Goal: Task Accomplishment & Management: Book appointment/travel/reservation

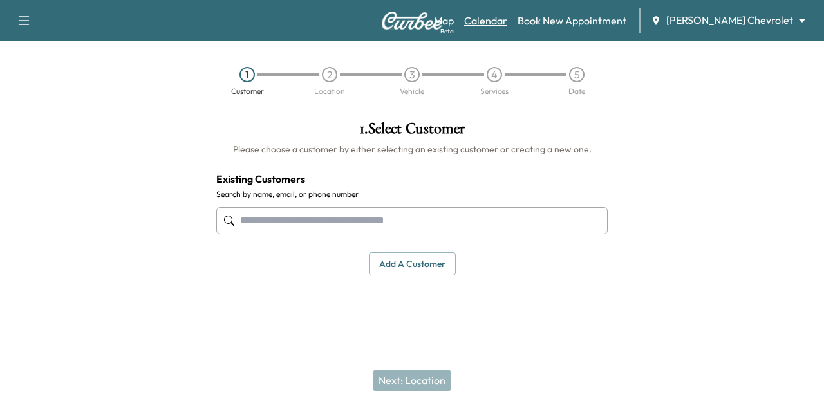
click at [507, 21] on link "Calendar" at bounding box center [485, 20] width 43 height 15
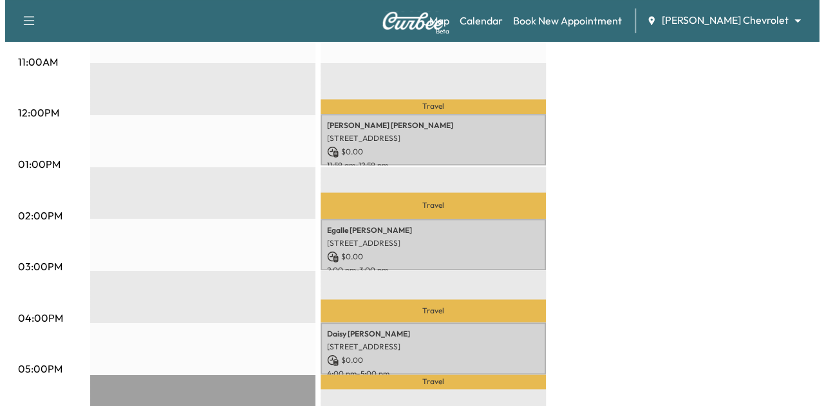
scroll to position [529, 0]
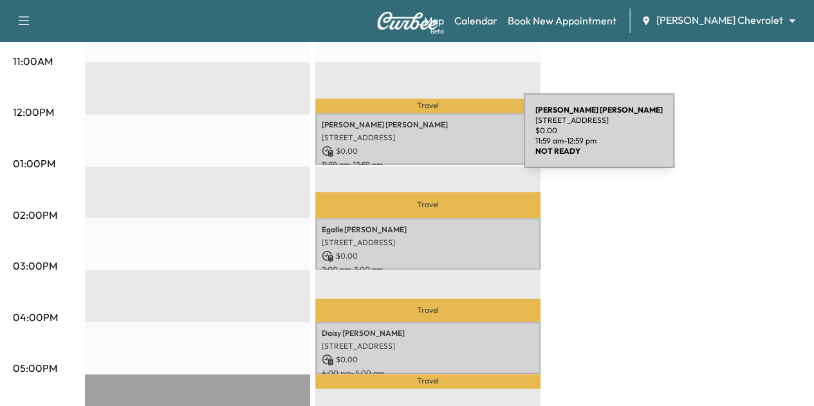
click at [429, 145] on p "$ 0.00" at bounding box center [428, 151] width 212 height 12
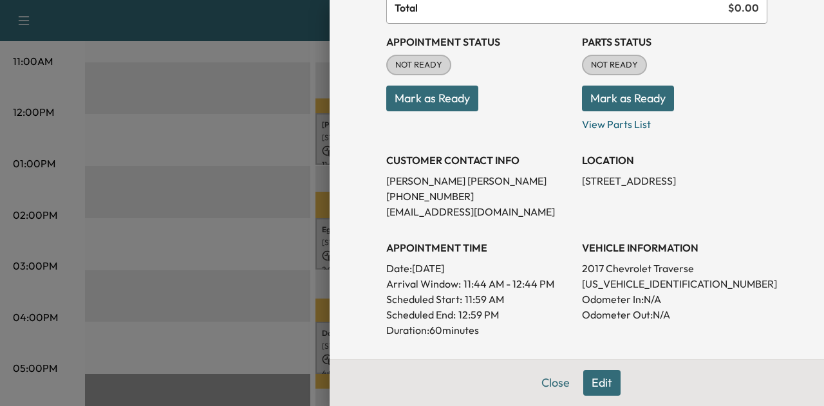
scroll to position [142, 0]
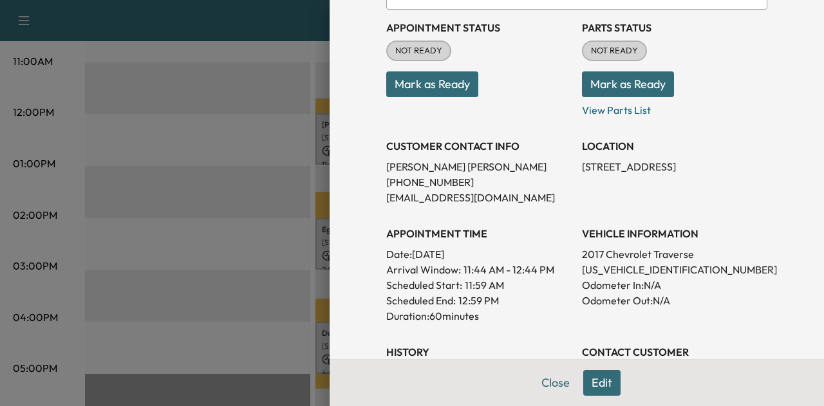
click at [597, 271] on p "[US_VEHICLE_IDENTIFICATION_NUMBER]" at bounding box center [674, 269] width 185 height 15
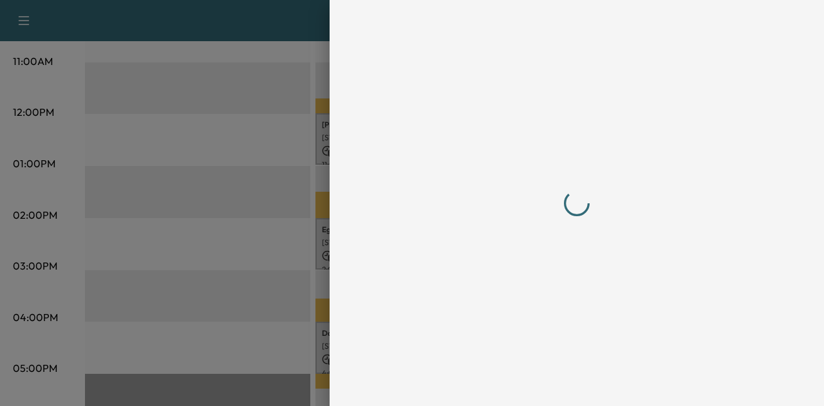
scroll to position [0, 0]
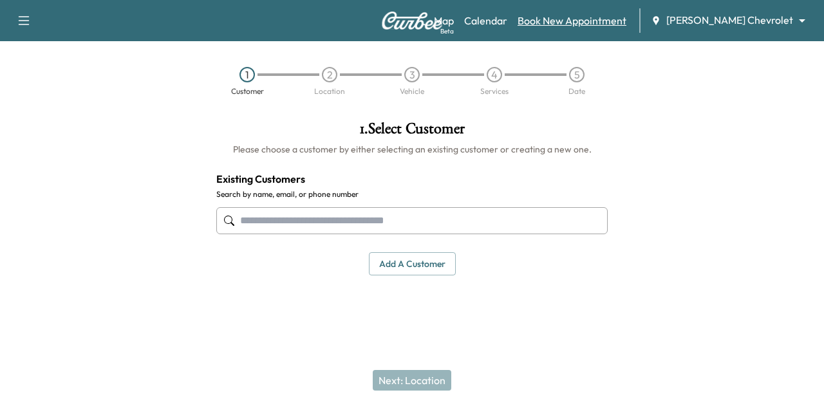
click at [597, 21] on link "Book New Appointment" at bounding box center [572, 20] width 109 height 15
click at [534, 23] on div "Map Beta Calendar Book New Appointment [PERSON_NAME] Chevrolet ******** ​" at bounding box center [624, 20] width 380 height 24
click at [507, 23] on link "Calendar" at bounding box center [485, 20] width 43 height 15
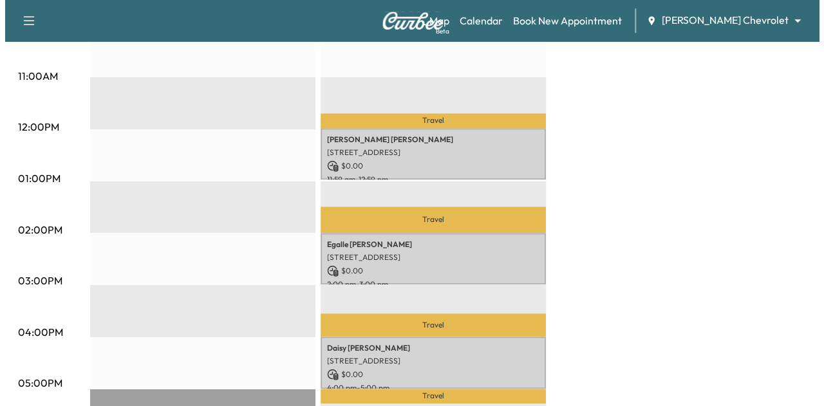
scroll to position [519, 0]
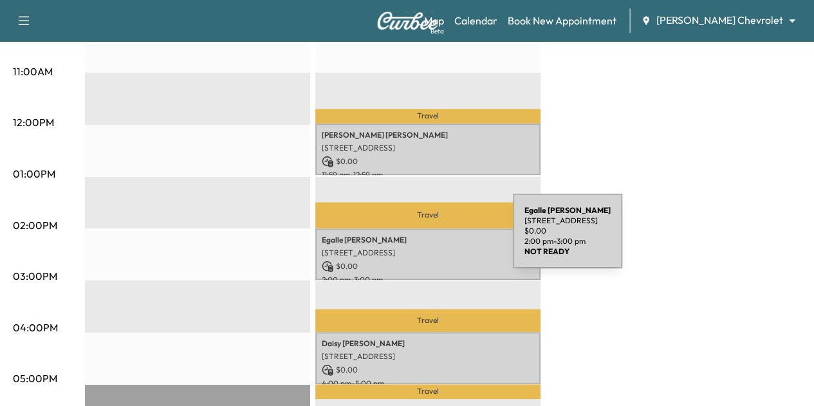
click at [418, 239] on p "[PERSON_NAME]" at bounding box center [428, 240] width 212 height 10
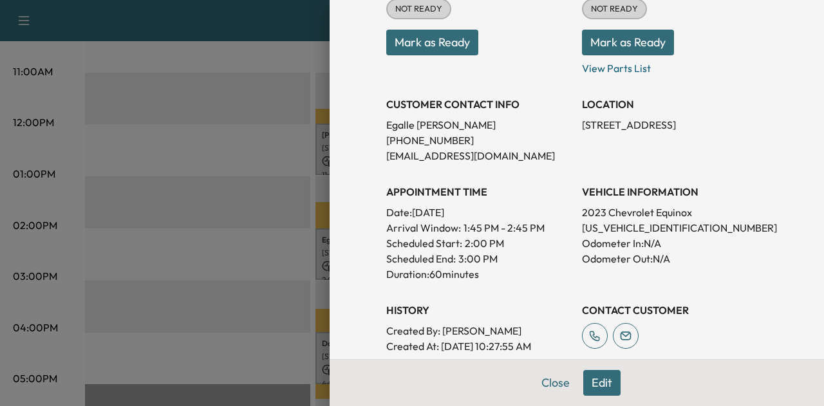
scroll to position [184, 0]
click at [594, 226] on p "[US_VEHICLE_IDENTIFICATION_NUMBER]" at bounding box center [674, 227] width 185 height 15
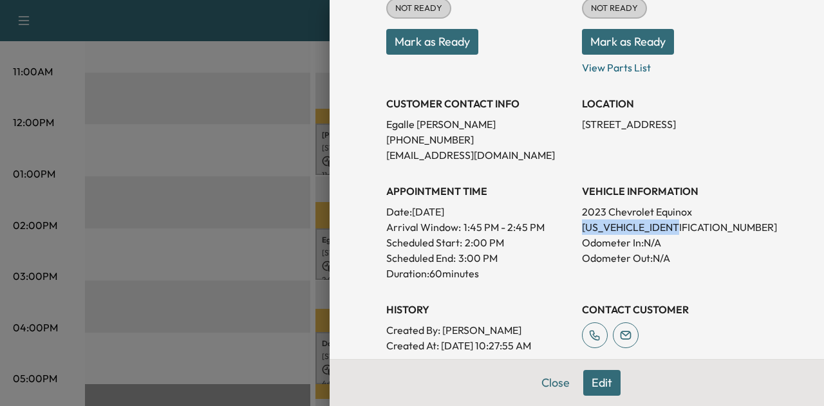
click at [594, 226] on p "[US_VEHICLE_IDENTIFICATION_NUMBER]" at bounding box center [674, 227] width 185 height 15
copy p "[US_VEHICLE_IDENTIFICATION_NUMBER]"
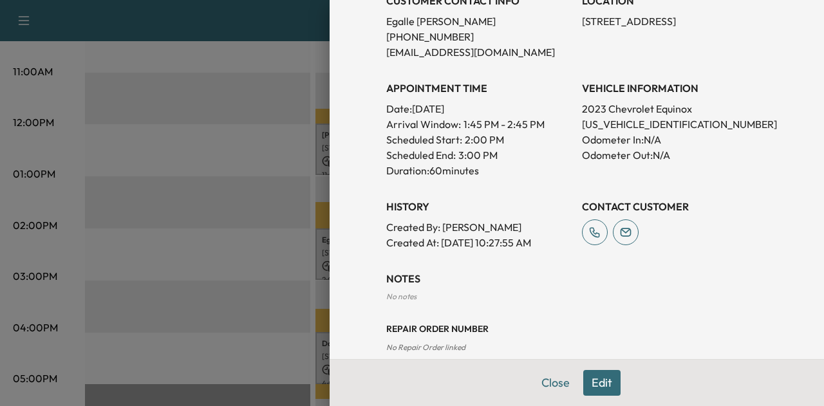
scroll to position [292, 0]
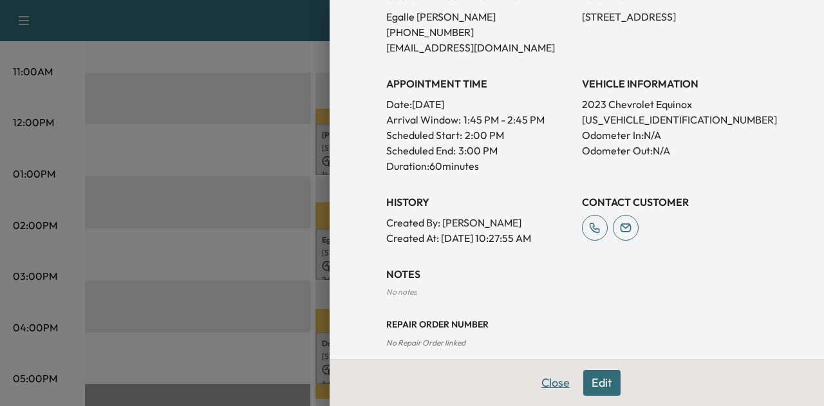
click at [534, 386] on button "Close" at bounding box center [555, 383] width 45 height 26
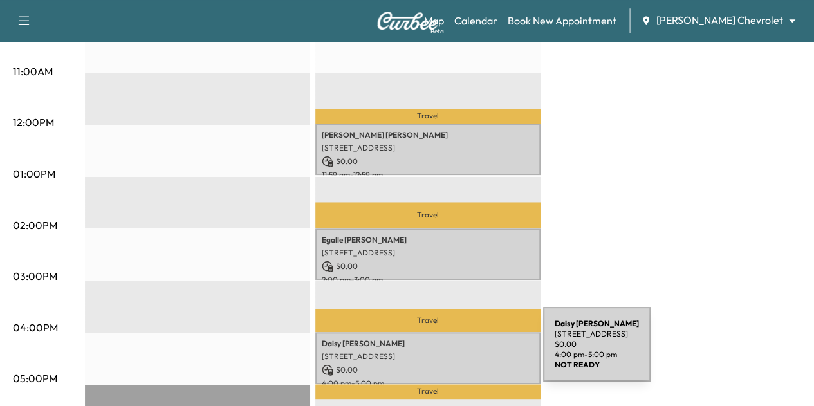
click at [447, 352] on p "[STREET_ADDRESS]" at bounding box center [428, 356] width 212 height 10
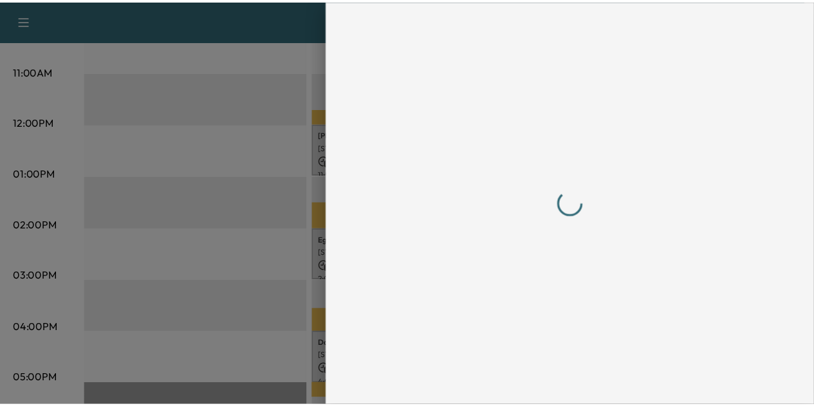
scroll to position [0, 0]
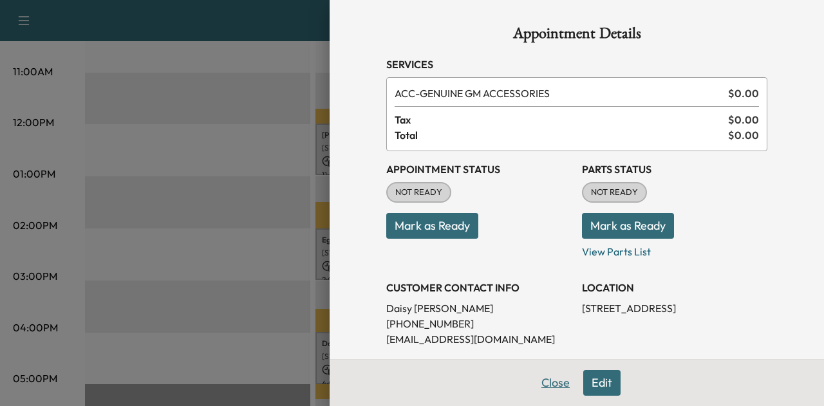
click at [545, 384] on button "Close" at bounding box center [555, 383] width 45 height 26
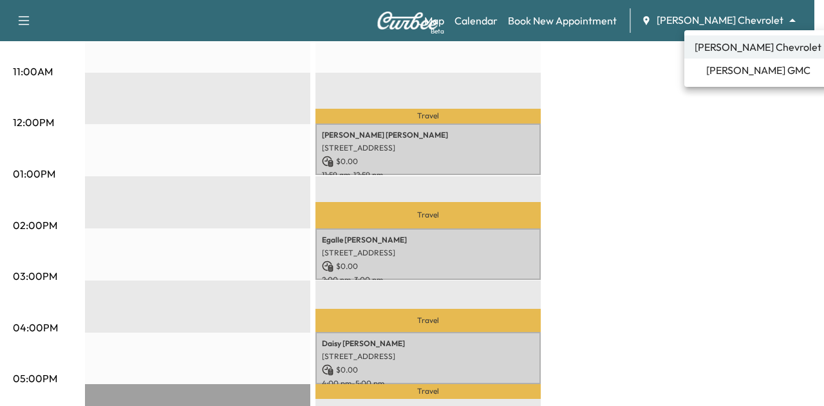
click at [733, 74] on span "[PERSON_NAME] GMC" at bounding box center [758, 69] width 104 height 15
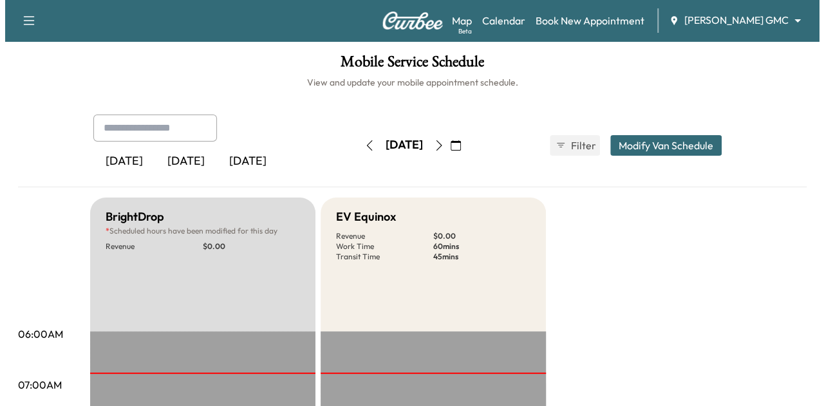
scroll to position [340, 0]
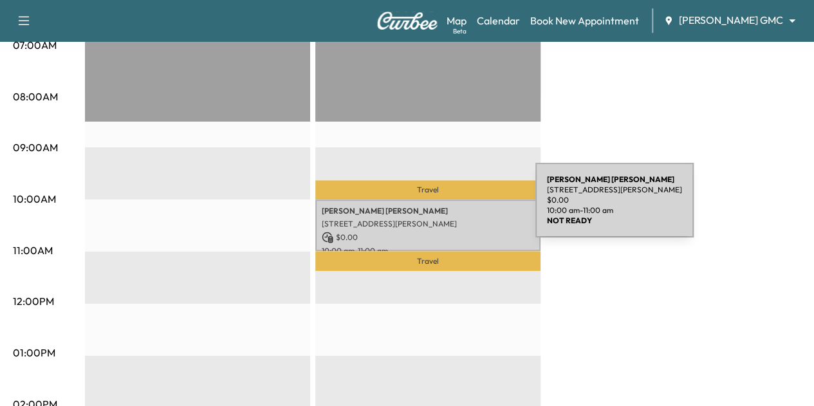
click at [439, 208] on p "[PERSON_NAME]" at bounding box center [428, 211] width 212 height 10
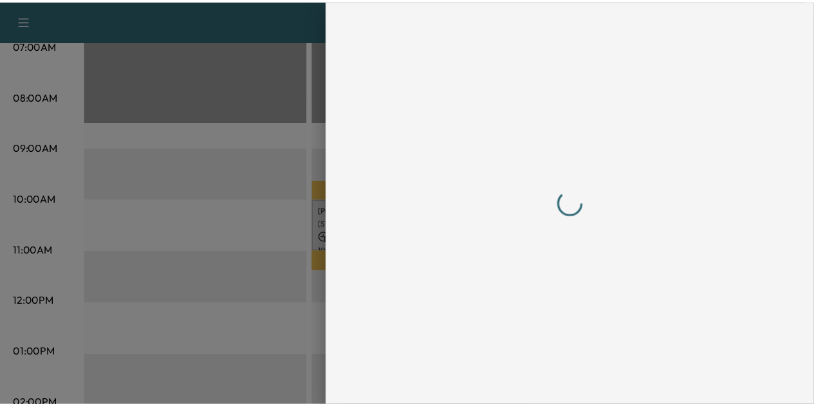
scroll to position [0, 0]
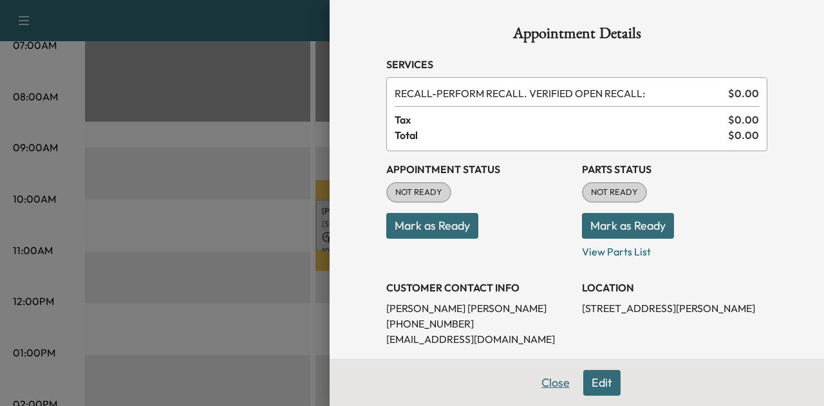
click at [550, 382] on button "Close" at bounding box center [555, 383] width 45 height 26
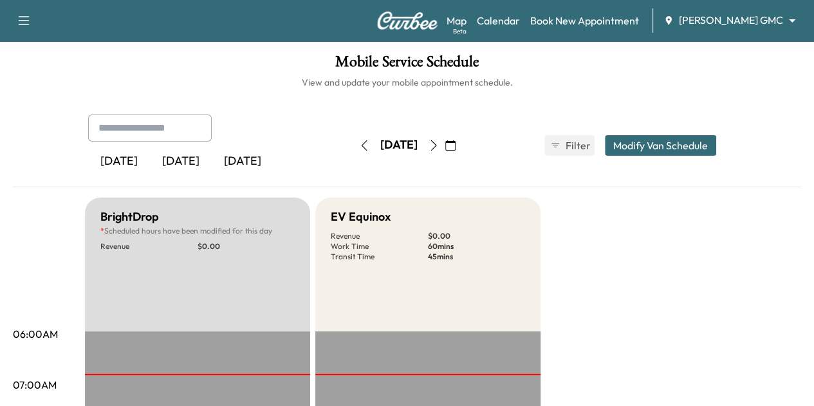
click at [726, 17] on div "Map Beta Calendar Book New Appointment [PERSON_NAME] GMC ******** ​" at bounding box center [625, 20] width 357 height 24
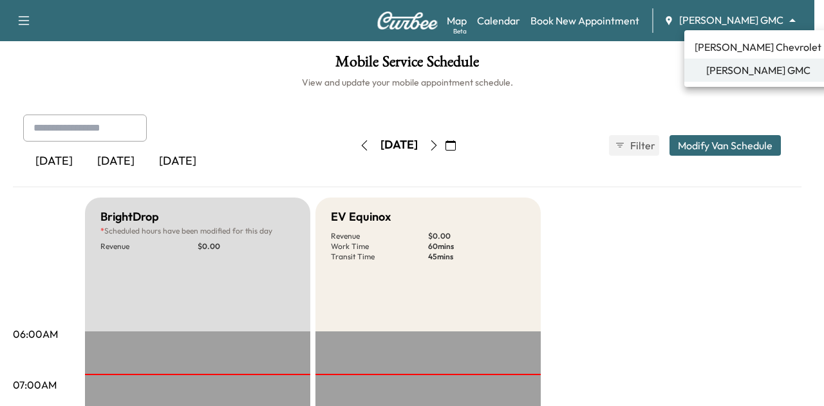
click at [726, 17] on body "Support Log Out Map Beta Calendar Book New Appointment [PERSON_NAME] GMC ******…" at bounding box center [412, 203] width 824 height 406
click at [732, 48] on span "[PERSON_NAME] Chevrolet" at bounding box center [758, 46] width 127 height 15
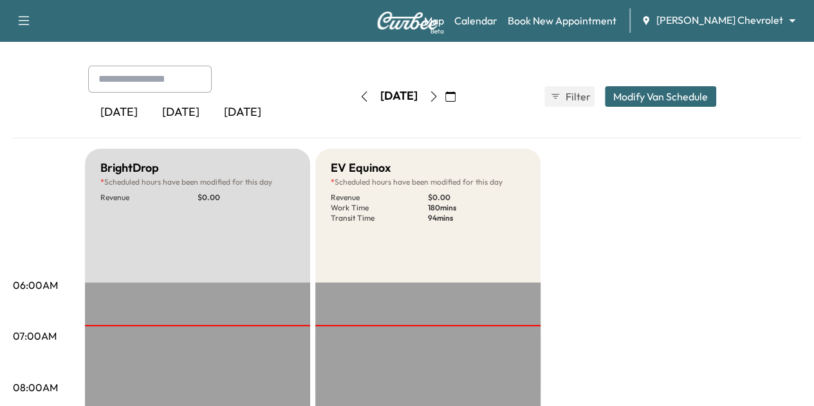
scroll to position [46, 0]
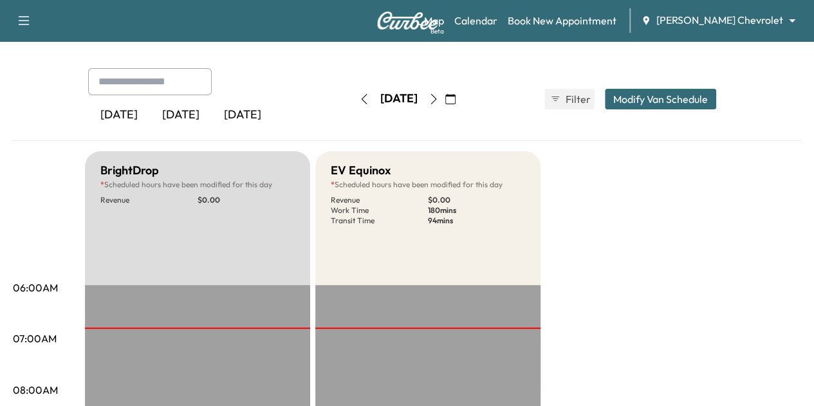
click at [445, 93] on button "button" at bounding box center [434, 99] width 22 height 21
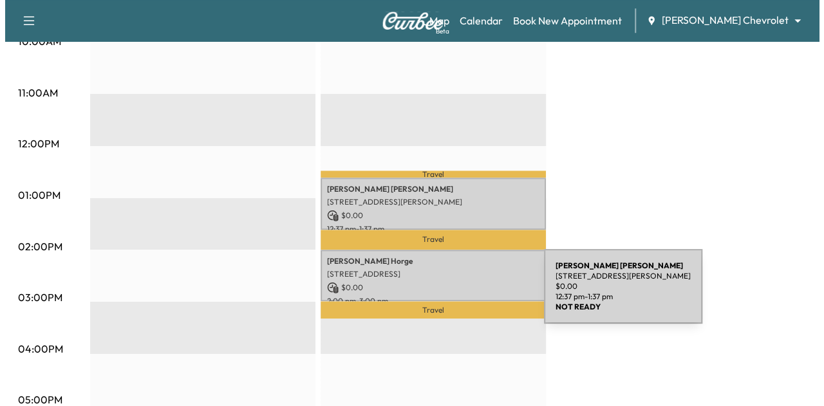
scroll to position [499, 0]
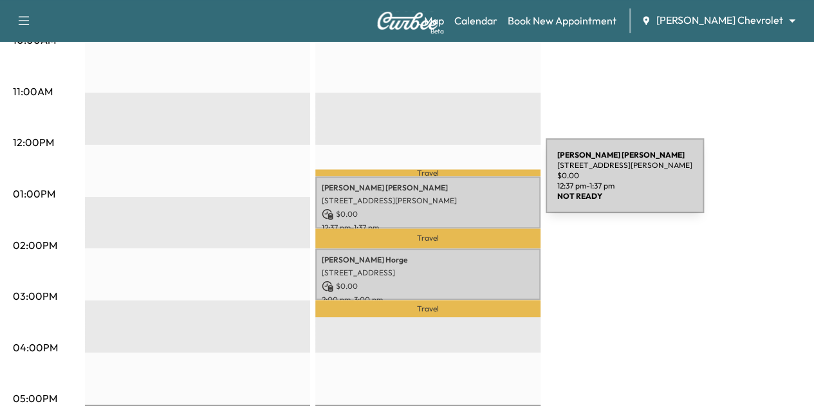
click at [449, 183] on p "[PERSON_NAME]" at bounding box center [428, 188] width 212 height 10
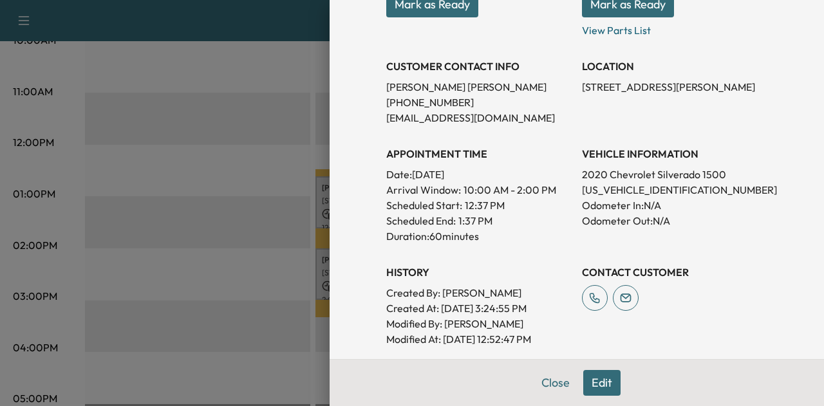
scroll to position [234, 0]
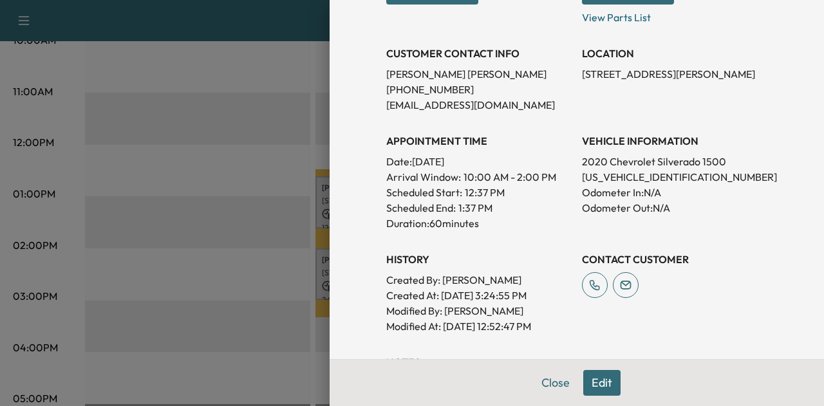
click at [614, 179] on p "[US_VEHICLE_IDENTIFICATION_NUMBER]" at bounding box center [674, 176] width 185 height 15
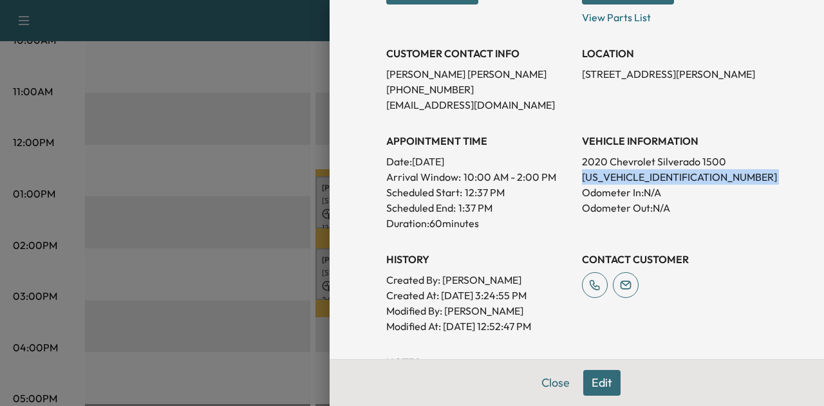
click at [614, 179] on p "[US_VEHICLE_IDENTIFICATION_NUMBER]" at bounding box center [674, 176] width 185 height 15
copy p "[US_VEHICLE_IDENTIFICATION_NUMBER]"
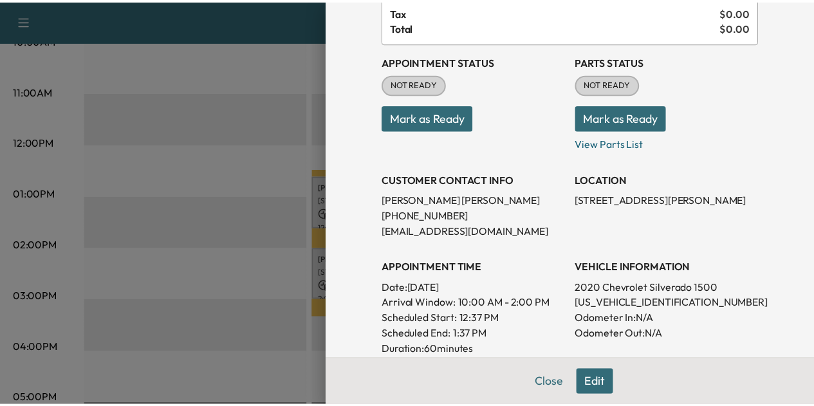
scroll to position [108, 0]
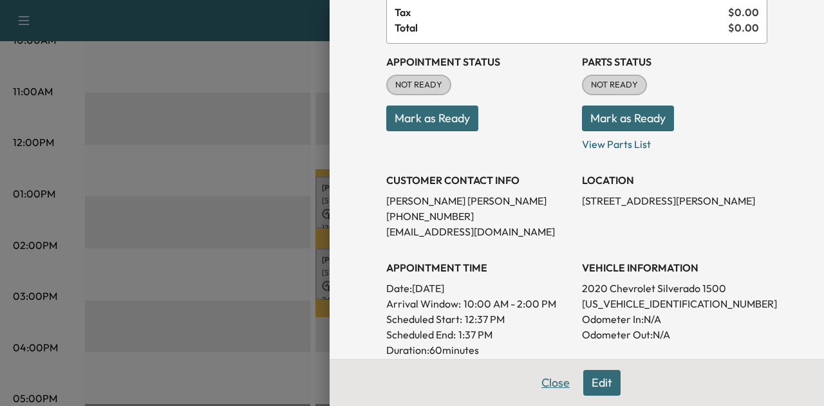
click at [544, 382] on button "Close" at bounding box center [555, 383] width 45 height 26
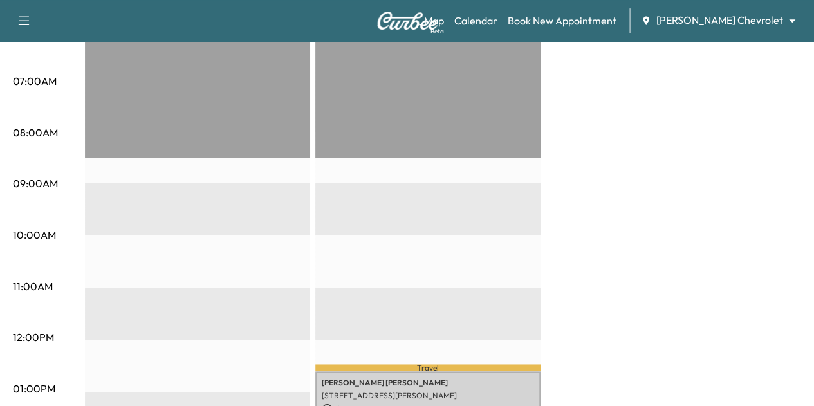
scroll to position [0, 0]
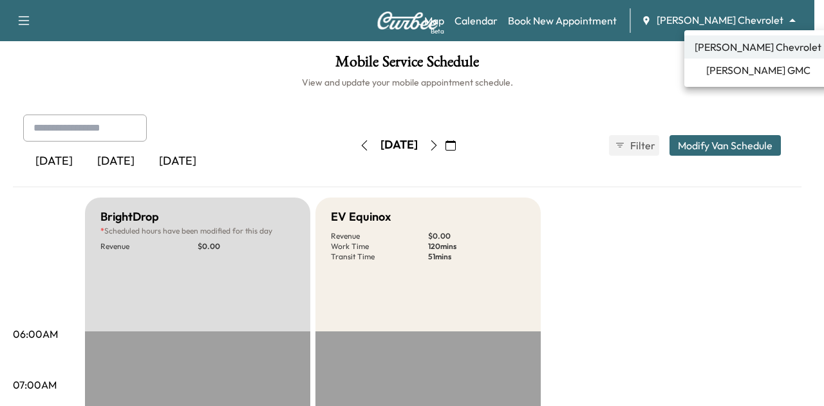
click at [729, 19] on body "Support Log Out Map Beta Calendar Book New Appointment [PERSON_NAME] Chevrolet …" at bounding box center [412, 203] width 824 height 406
click at [744, 77] on span "[PERSON_NAME] GMC" at bounding box center [758, 69] width 104 height 15
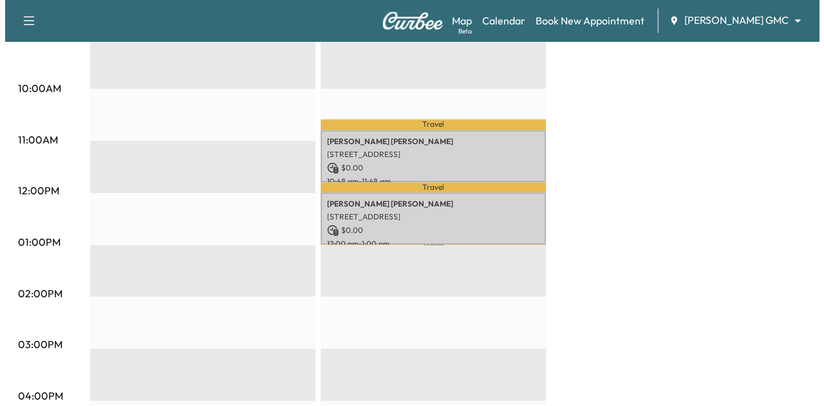
scroll to position [451, 0]
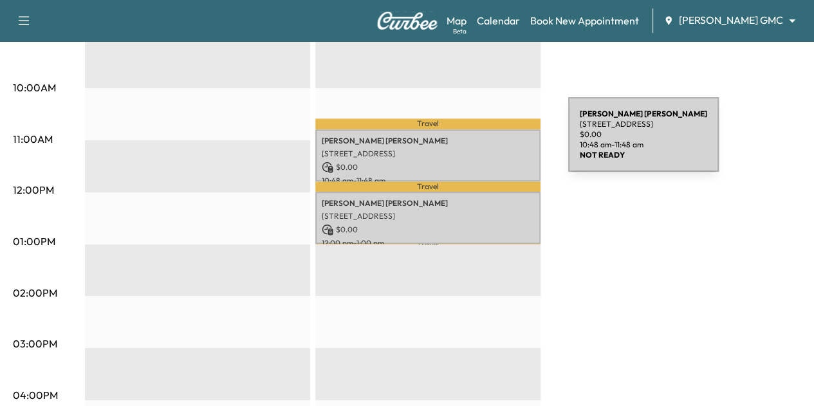
click at [472, 142] on div "[PERSON_NAME] [STREET_ADDRESS] $ 0.00 10:48 am - 11:48 am" at bounding box center [427, 155] width 225 height 52
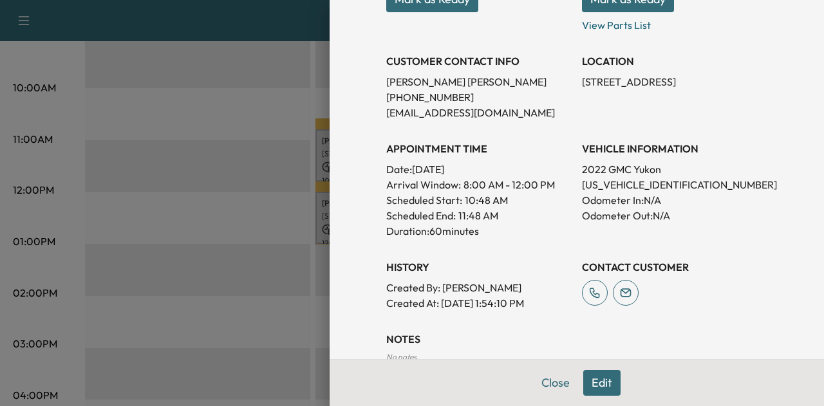
scroll to position [227, 0]
click at [596, 186] on p "[US_VEHICLE_IDENTIFICATION_NUMBER]" at bounding box center [674, 183] width 185 height 15
copy p "[US_VEHICLE_IDENTIFICATION_NUMBER]"
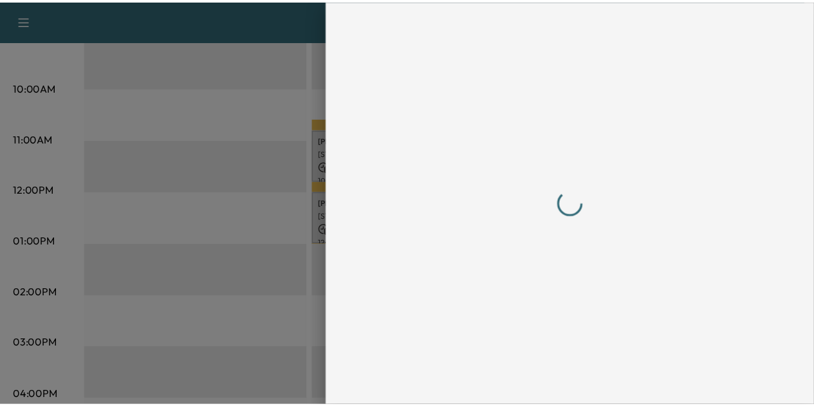
scroll to position [0, 0]
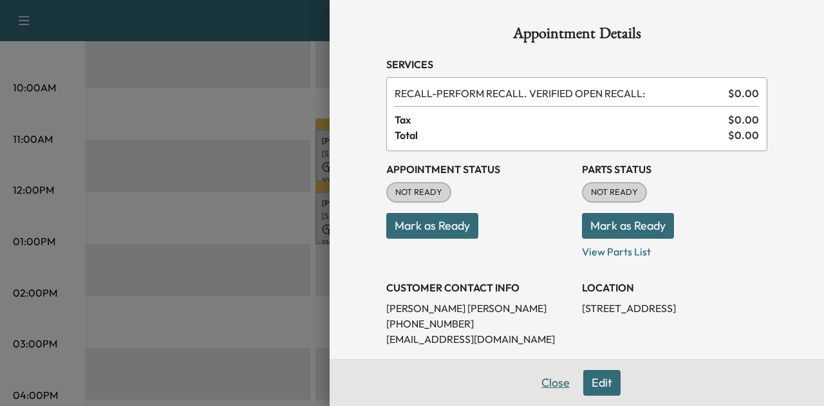
click at [540, 391] on button "Close" at bounding box center [555, 383] width 45 height 26
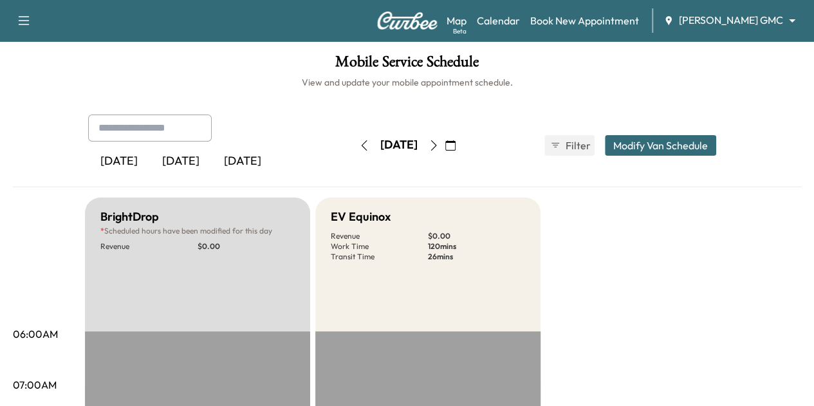
click at [359, 149] on icon "button" at bounding box center [364, 145] width 10 height 10
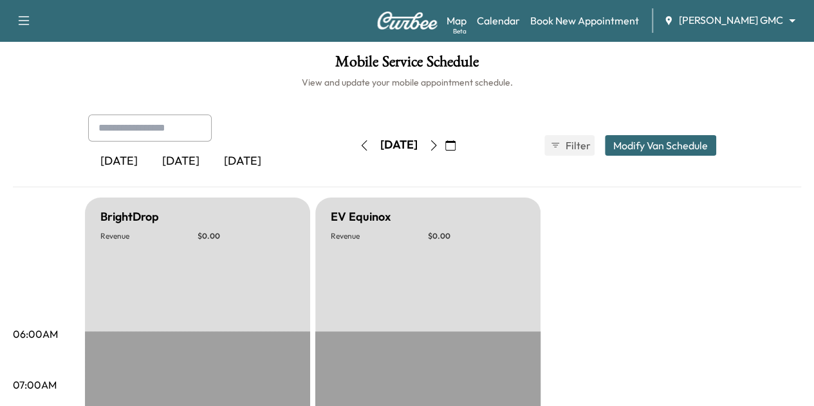
click at [359, 149] on icon "button" at bounding box center [364, 145] width 10 height 10
click at [353, 149] on button "button" at bounding box center [364, 145] width 22 height 21
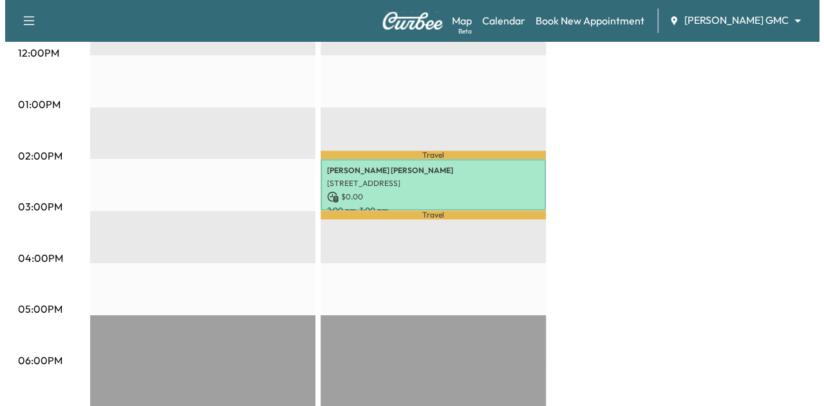
scroll to position [590, 0]
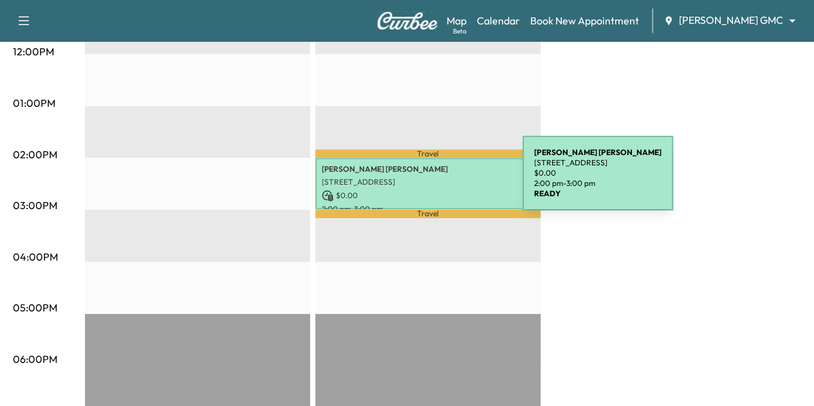
click at [426, 181] on p "[STREET_ADDRESS]" at bounding box center [428, 182] width 212 height 10
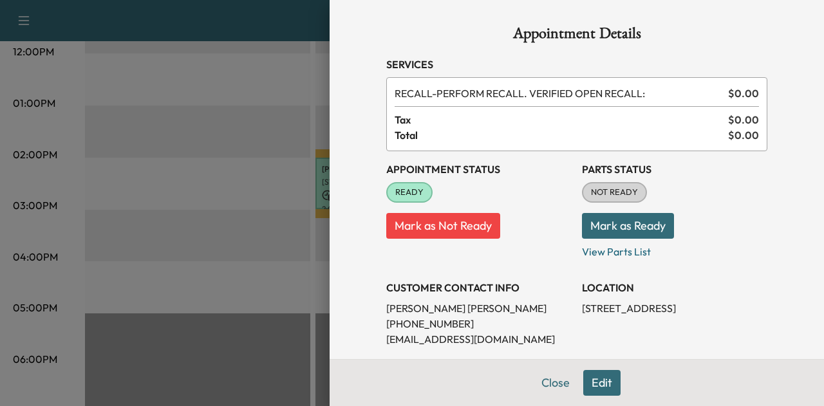
scroll to position [276, 0]
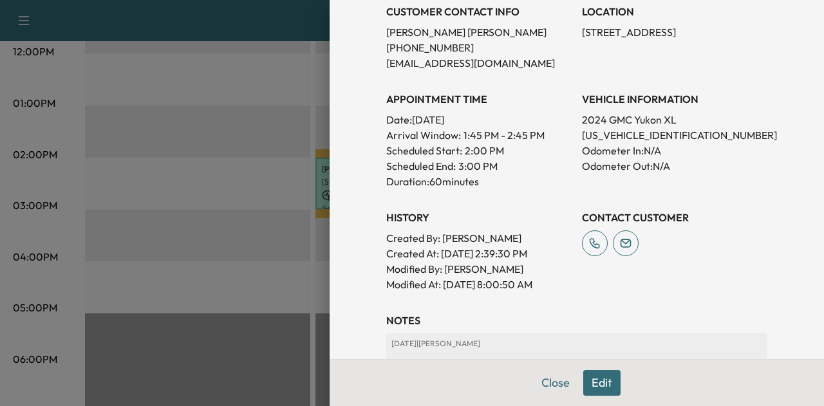
click at [623, 133] on p "[US_VEHICLE_IDENTIFICATION_NUMBER]" at bounding box center [674, 134] width 185 height 15
copy p "[US_VEHICLE_IDENTIFICATION_NUMBER]"
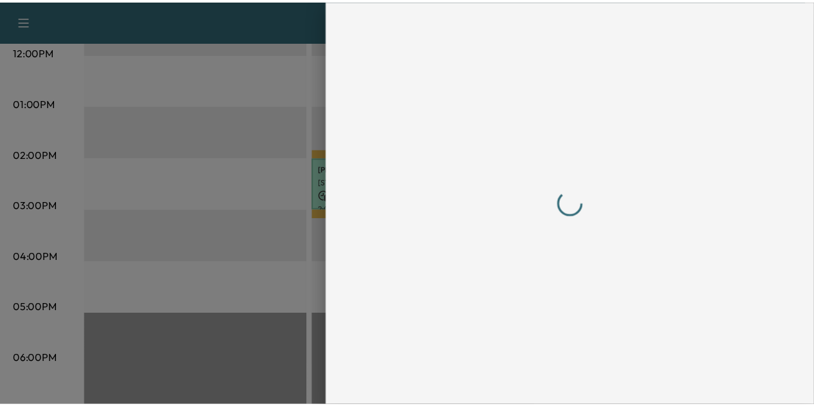
scroll to position [0, 0]
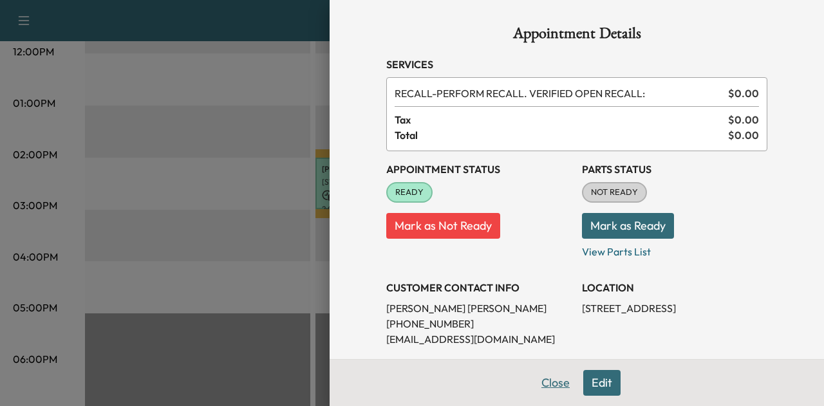
click at [538, 375] on button "Close" at bounding box center [555, 383] width 45 height 26
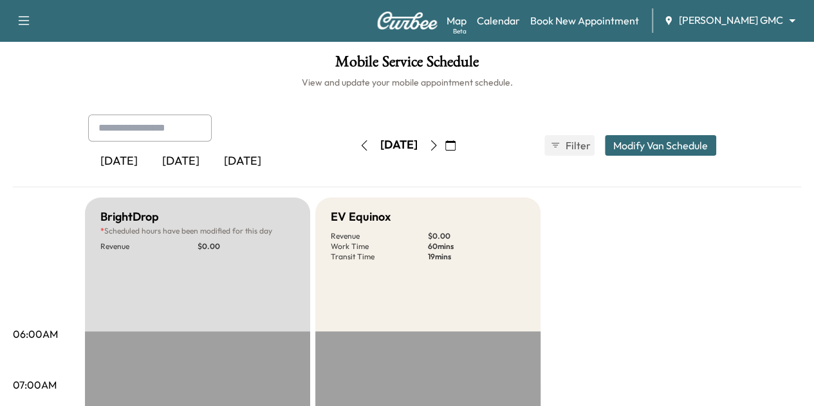
click at [445, 144] on button "button" at bounding box center [434, 145] width 22 height 21
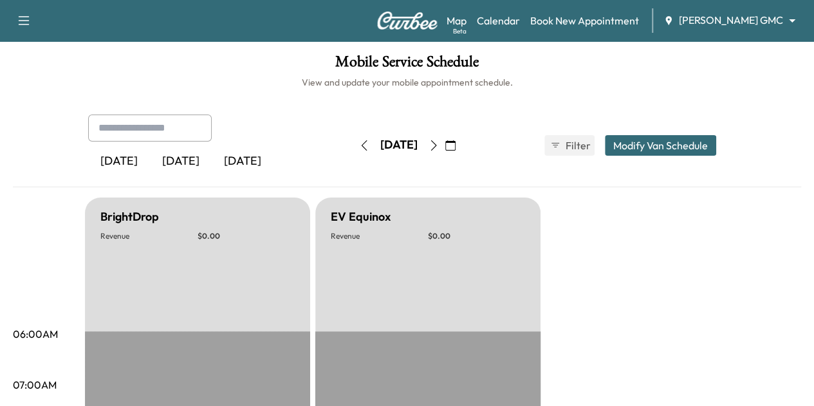
click at [439, 145] on icon "button" at bounding box center [434, 145] width 10 height 10
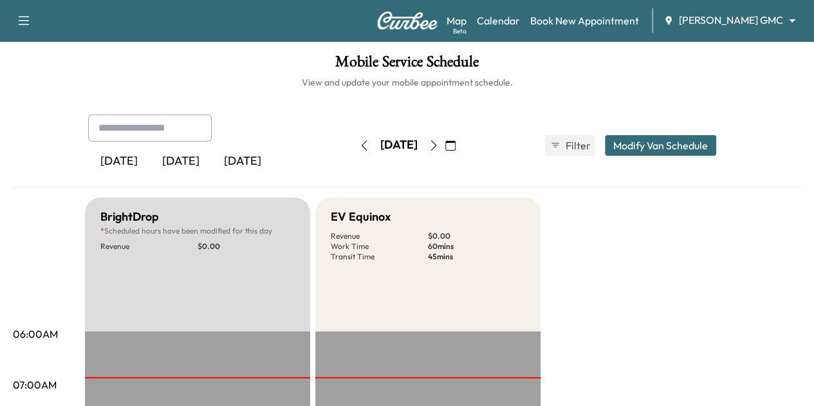
click at [439, 145] on icon "button" at bounding box center [434, 145] width 10 height 10
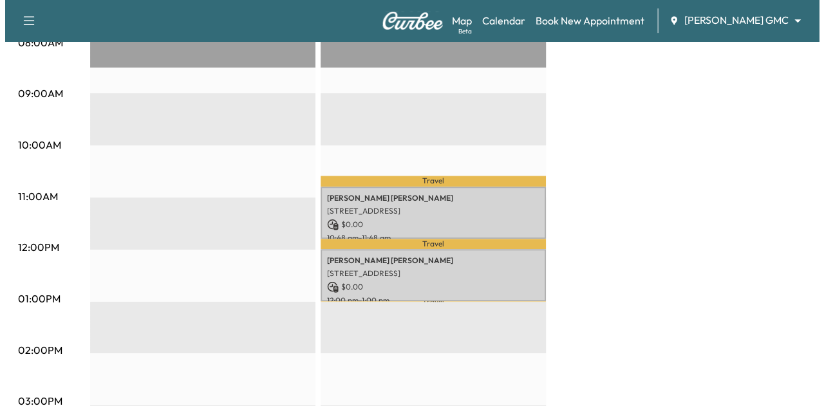
scroll to position [393, 0]
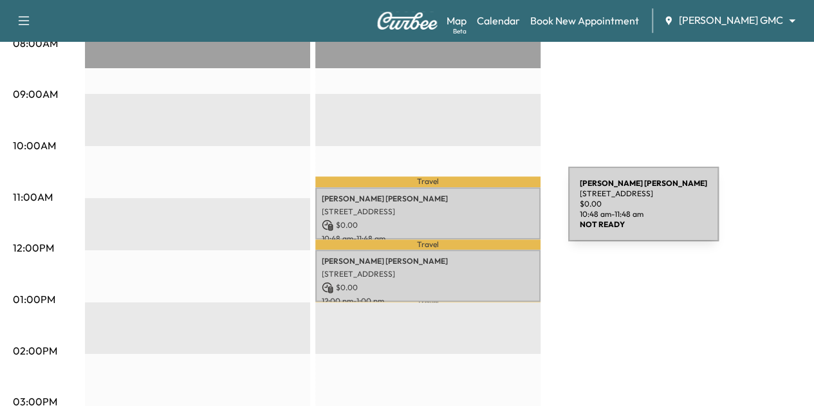
click at [472, 212] on p "[STREET_ADDRESS]" at bounding box center [428, 212] width 212 height 10
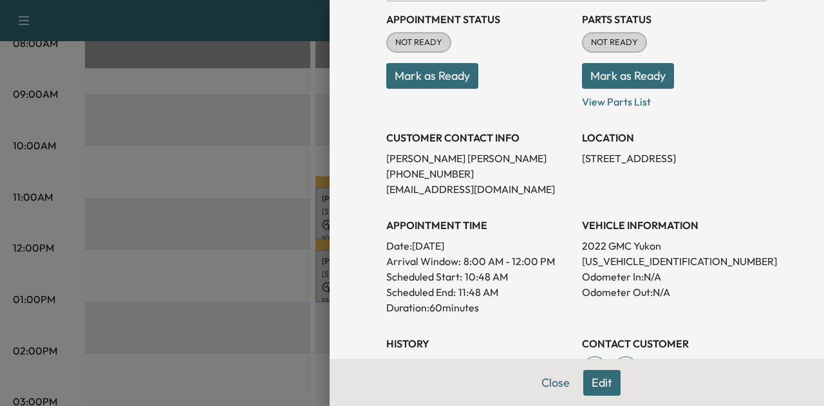
scroll to position [111, 0]
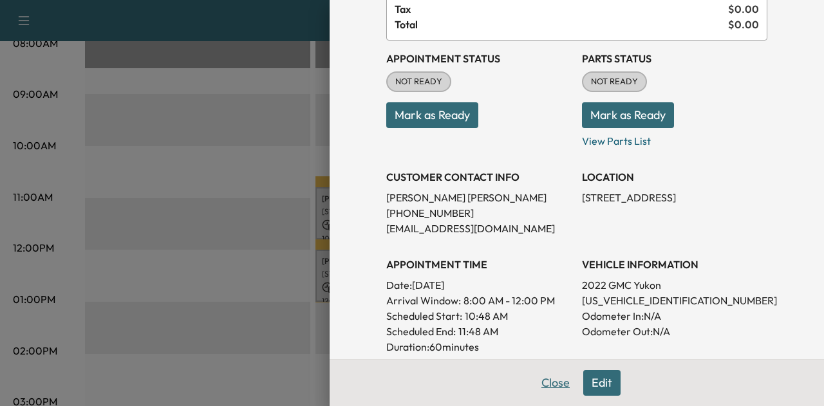
click at [552, 375] on button "Close" at bounding box center [555, 383] width 45 height 26
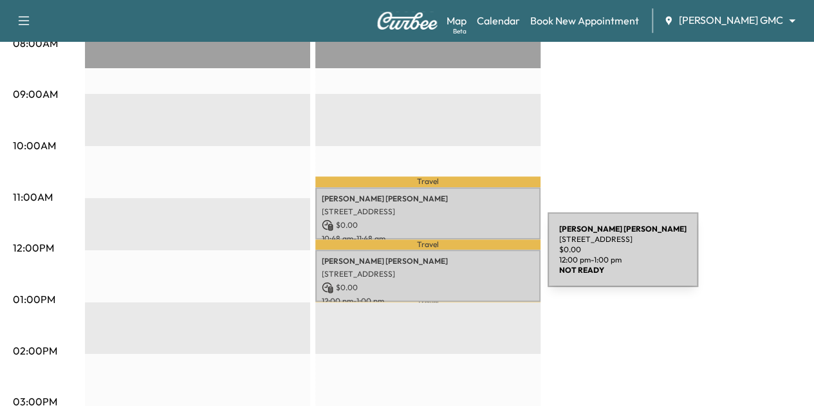
click at [451, 258] on p "[PERSON_NAME]" at bounding box center [428, 261] width 212 height 10
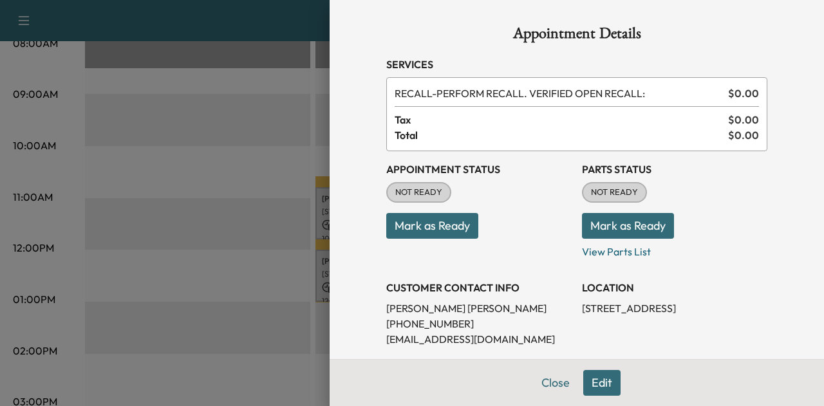
scroll to position [117, 0]
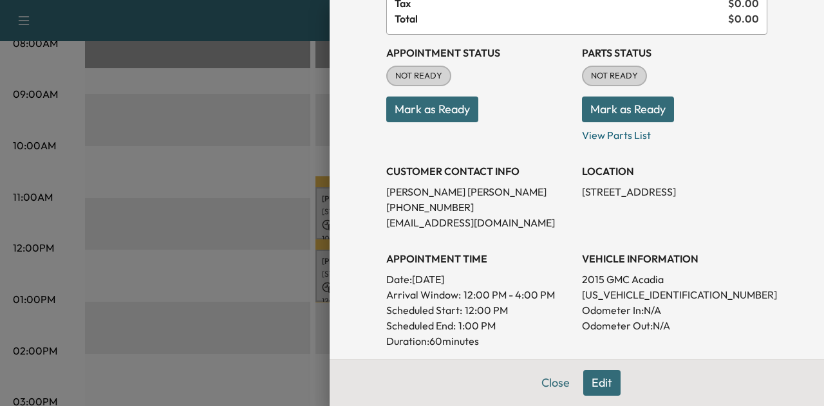
click at [588, 297] on p "[US_VEHICLE_IDENTIFICATION_NUMBER]" at bounding box center [674, 294] width 185 height 15
copy p "[US_VEHICLE_IDENTIFICATION_NUMBER]"
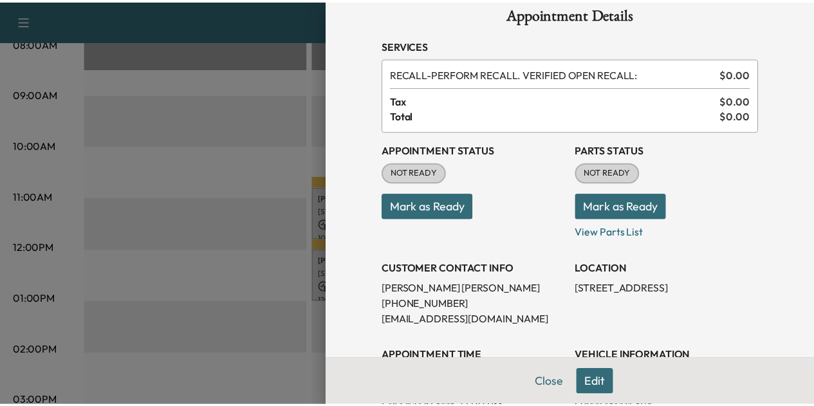
scroll to position [18, 0]
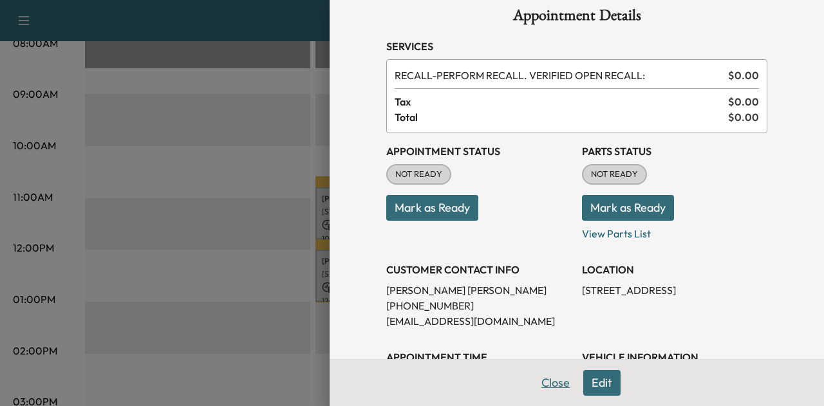
click at [550, 382] on button "Close" at bounding box center [555, 383] width 45 height 26
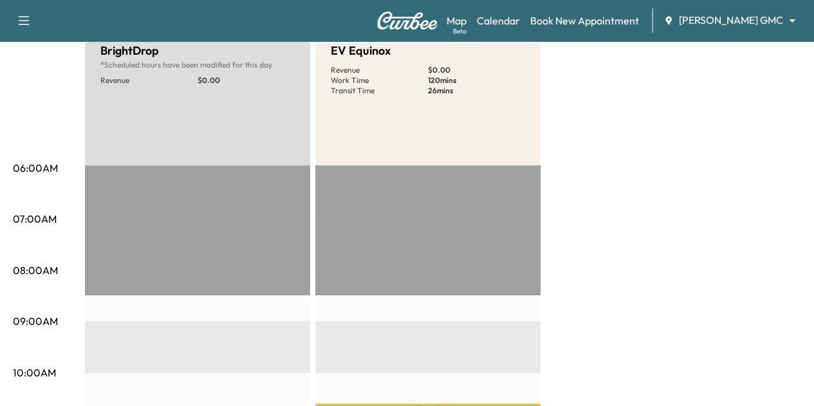
scroll to position [0, 0]
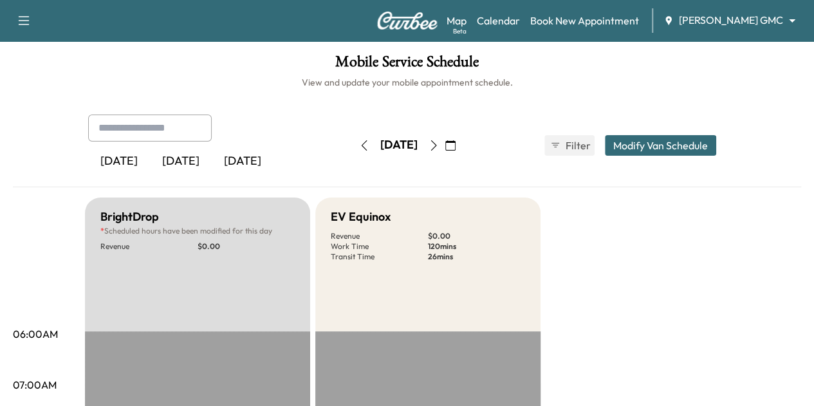
click at [439, 144] on icon "button" at bounding box center [434, 145] width 10 height 10
click at [353, 154] on button "button" at bounding box center [364, 145] width 22 height 21
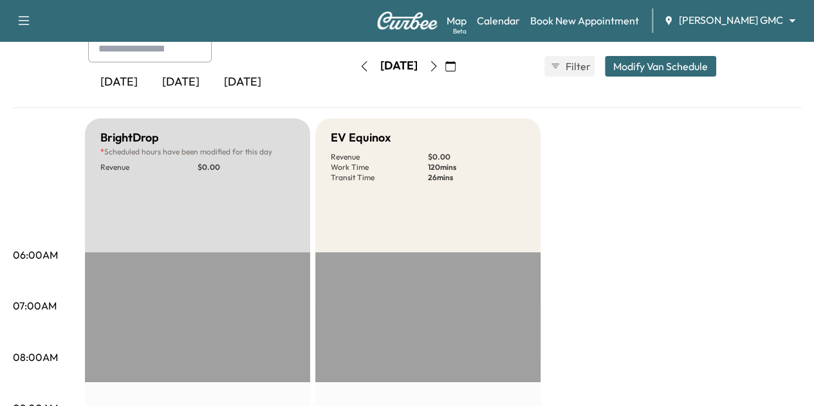
scroll to position [37, 0]
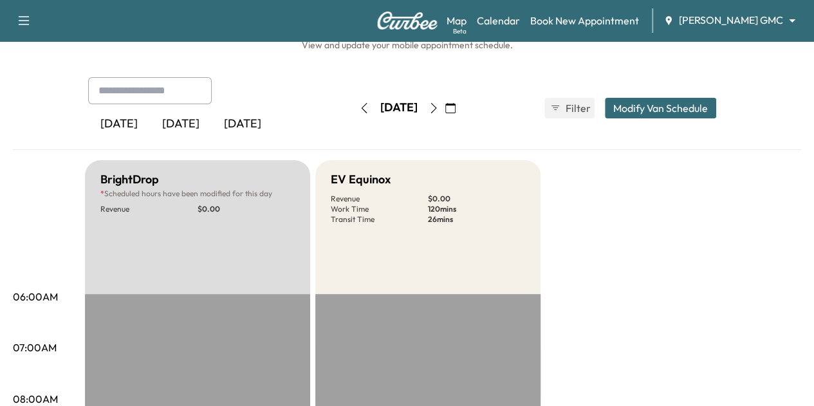
click at [439, 108] on icon "button" at bounding box center [434, 108] width 10 height 10
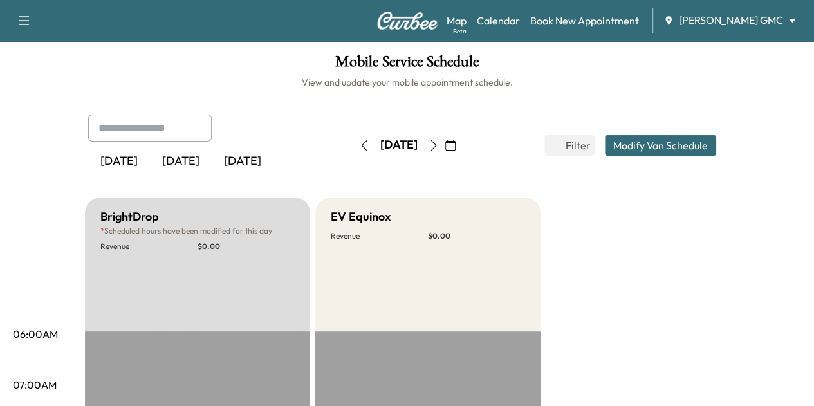
click at [743, 11] on div "Map Beta Calendar Book New Appointment [PERSON_NAME] GMC ******** ​" at bounding box center [625, 20] width 357 height 24
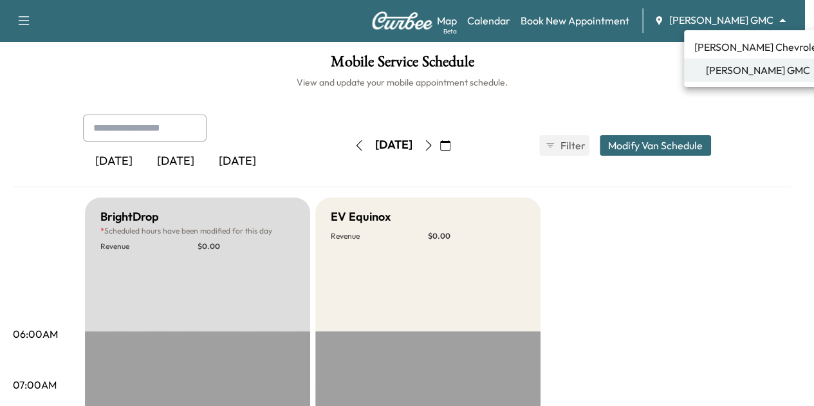
click at [744, 16] on body "Support Log Out Map Beta Calendar Book New Appointment [PERSON_NAME] GMC ******…" at bounding box center [407, 203] width 814 height 406
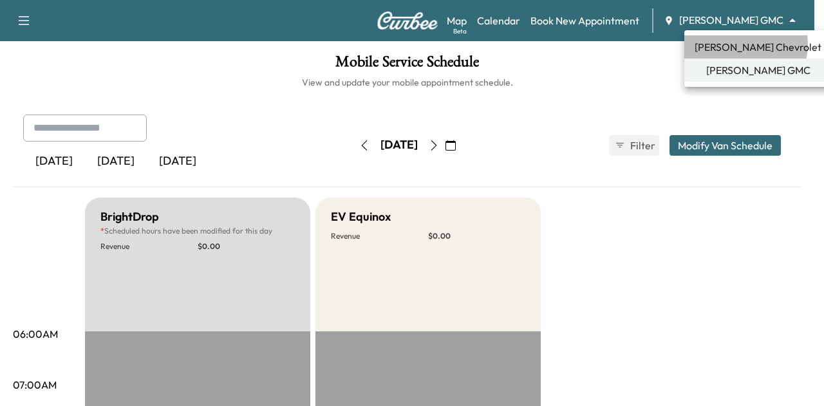
click at [745, 44] on span "[PERSON_NAME] Chevrolet" at bounding box center [758, 46] width 127 height 15
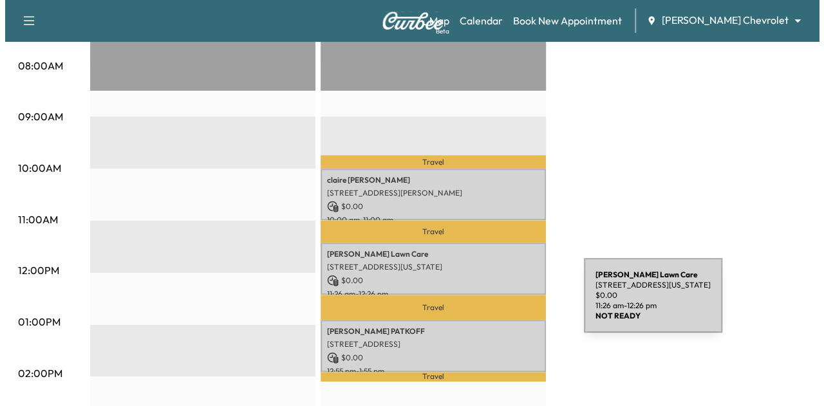
scroll to position [372, 0]
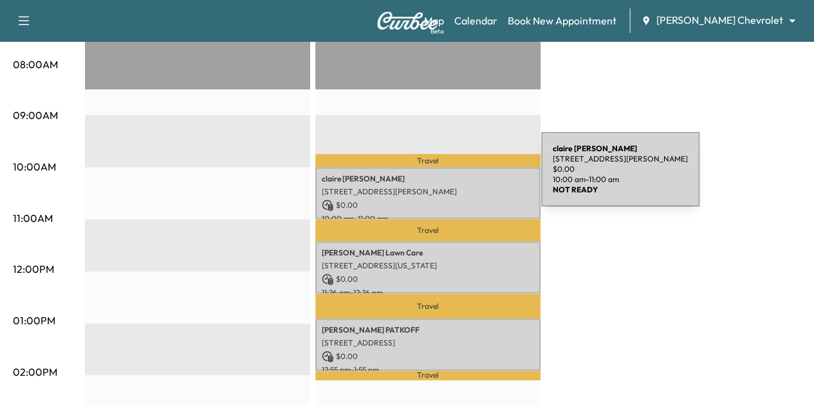
click at [445, 177] on p "[PERSON_NAME]" at bounding box center [428, 179] width 212 height 10
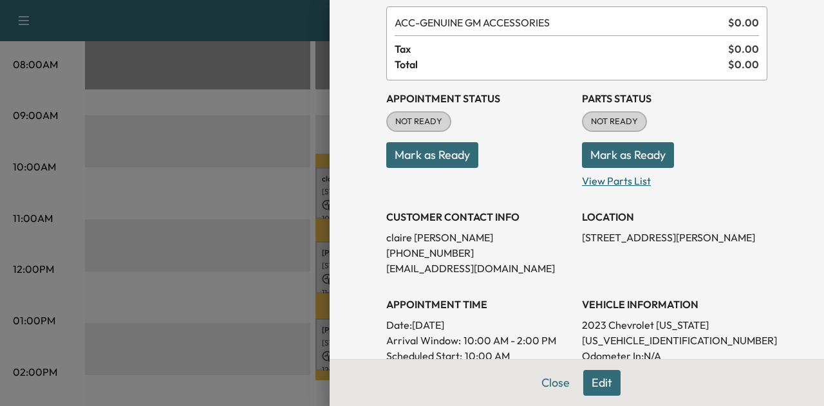
scroll to position [176, 0]
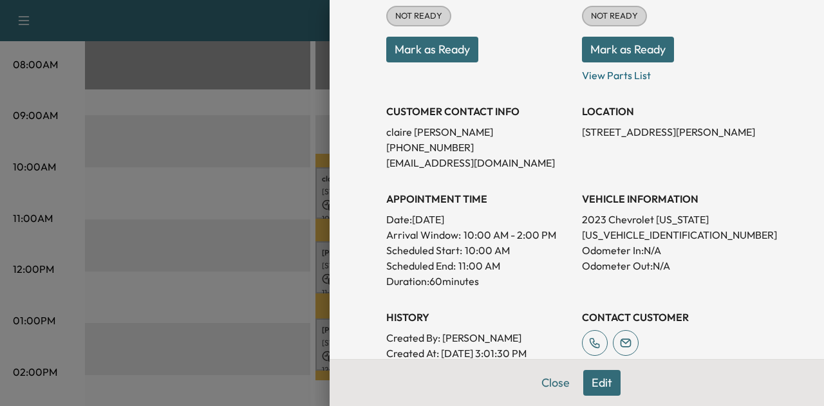
click at [603, 234] on p "[US_VEHICLE_IDENTIFICATION_NUMBER]" at bounding box center [674, 234] width 185 height 15
copy p "[US_VEHICLE_IDENTIFICATION_NUMBER]"
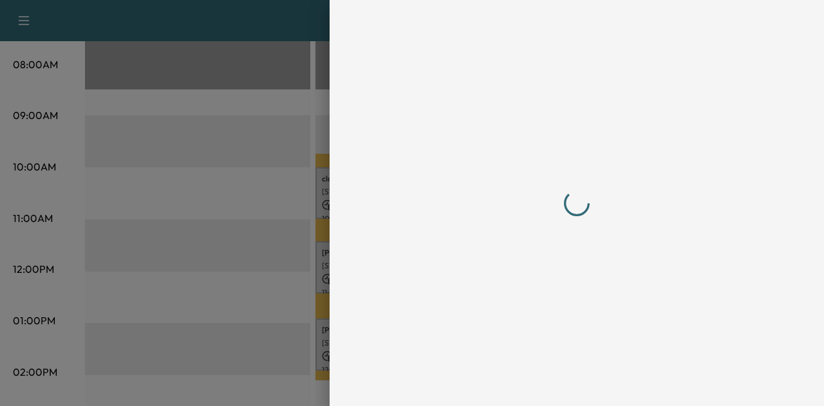
scroll to position [0, 0]
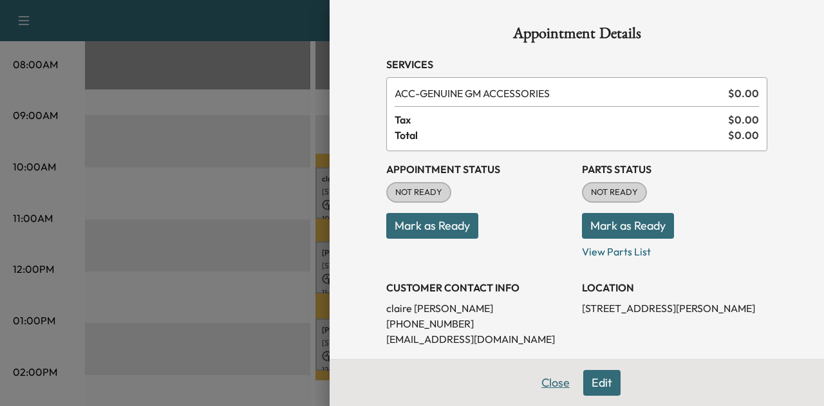
click at [552, 389] on button "Close" at bounding box center [555, 383] width 45 height 26
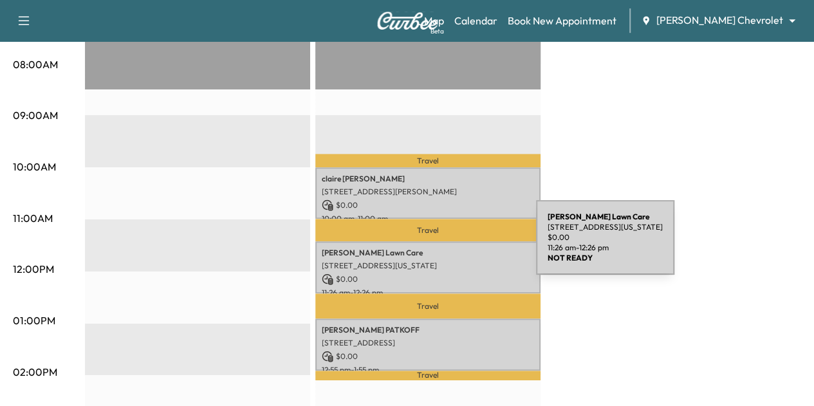
click at [440, 248] on p "[PERSON_NAME] Lawn Care" at bounding box center [428, 253] width 212 height 10
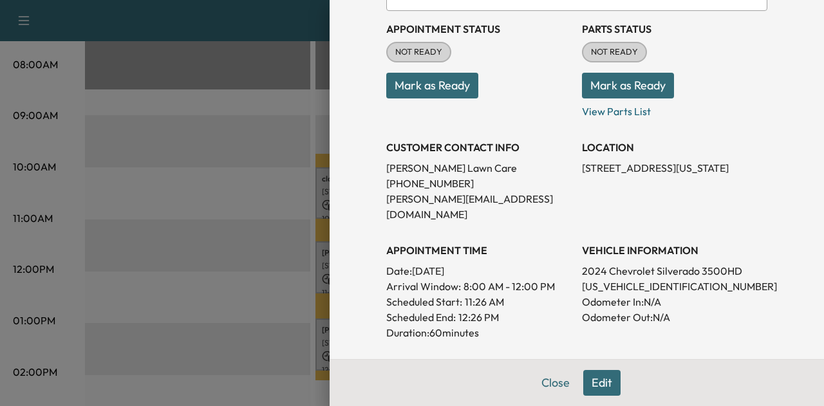
scroll to position [163, 0]
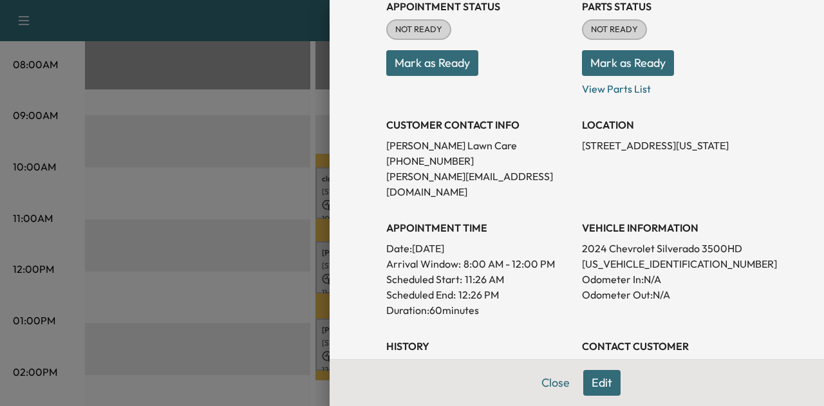
click at [600, 256] on p "[US_VEHICLE_IDENTIFICATION_NUMBER]" at bounding box center [674, 263] width 185 height 15
copy p "[US_VEHICLE_IDENTIFICATION_NUMBER]"
click at [600, 256] on p "[US_VEHICLE_IDENTIFICATION_NUMBER]" at bounding box center [674, 263] width 185 height 15
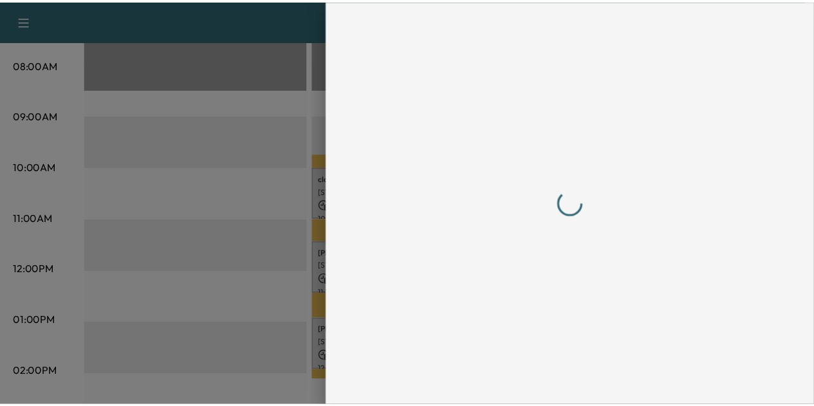
scroll to position [0, 0]
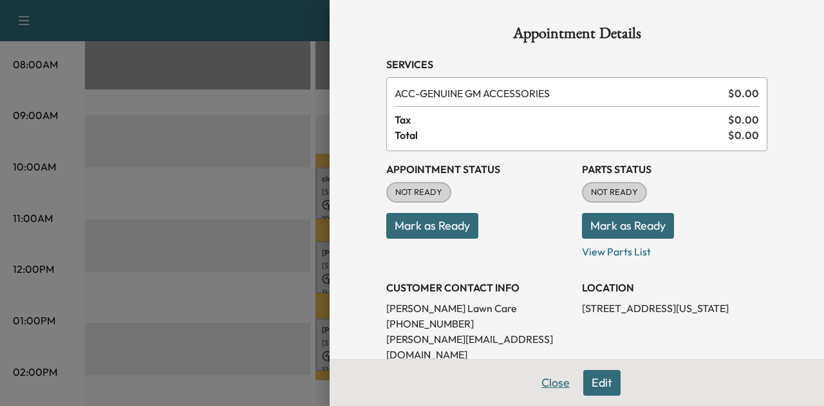
click at [552, 380] on button "Close" at bounding box center [555, 383] width 45 height 26
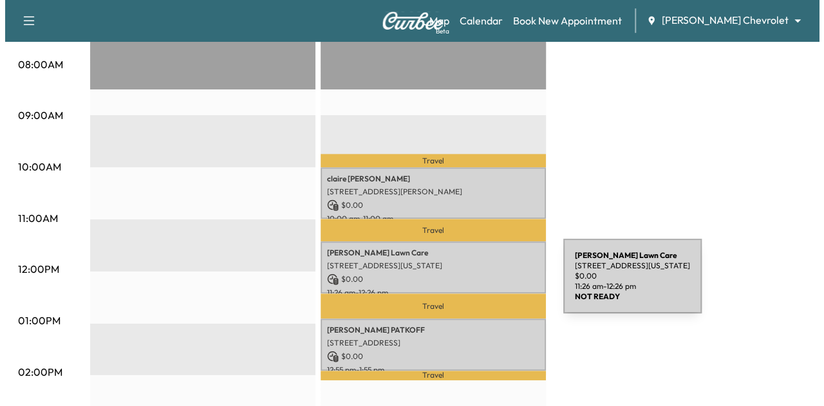
scroll to position [444, 0]
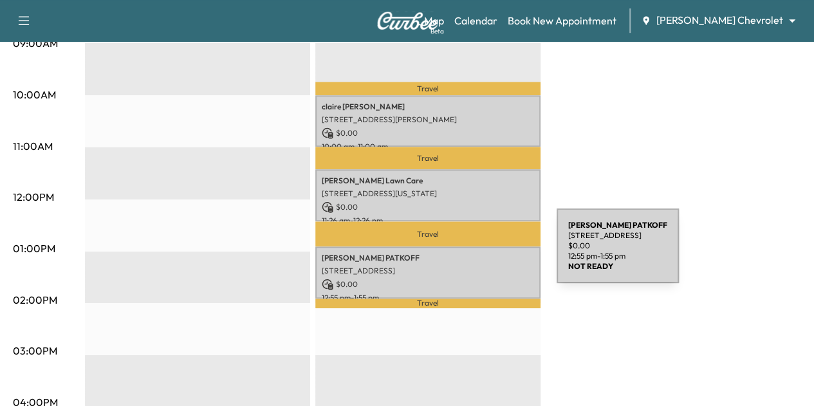
click at [460, 254] on p "[PERSON_NAME]" at bounding box center [428, 258] width 212 height 10
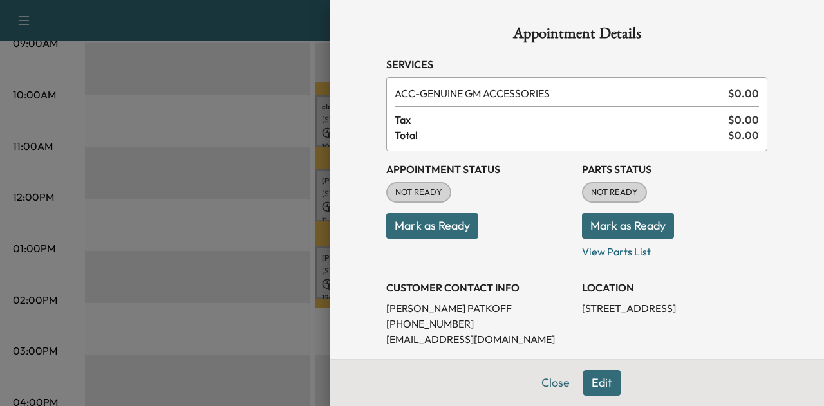
scroll to position [216, 0]
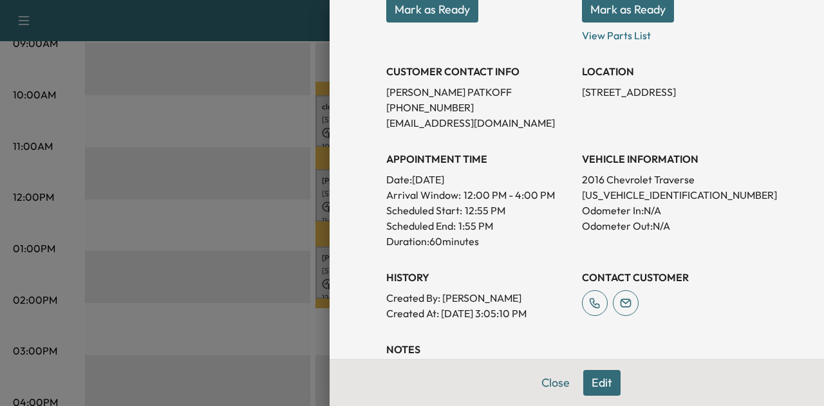
click at [611, 194] on p "[US_VEHICLE_IDENTIFICATION_NUMBER]" at bounding box center [674, 194] width 185 height 15
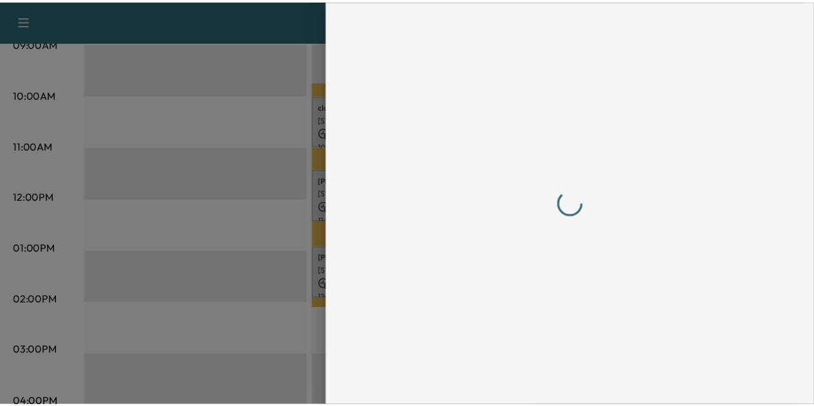
scroll to position [0, 0]
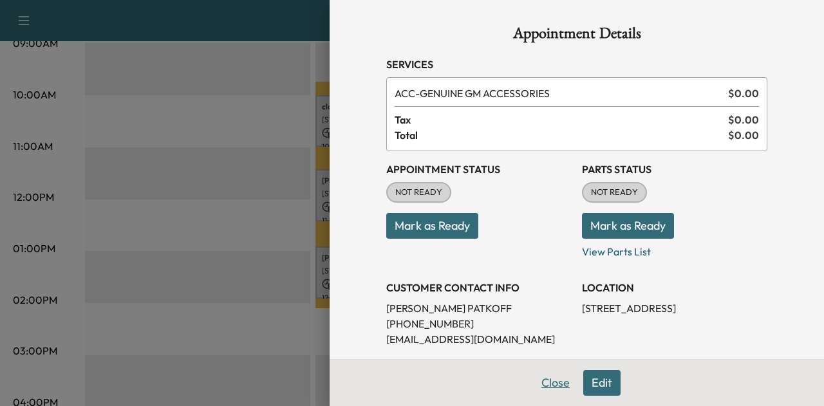
click at [547, 379] on button "Close" at bounding box center [555, 383] width 45 height 26
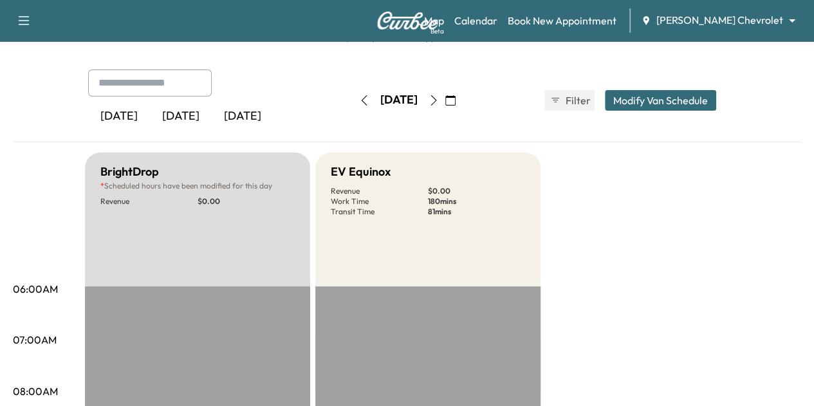
scroll to position [41, 0]
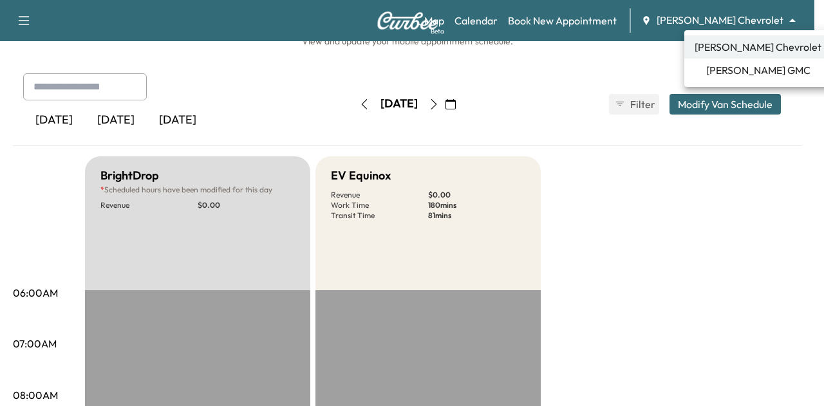
click at [724, 17] on body "Support Log Out Map Beta Calendar Book New Appointment [PERSON_NAME] Chevrolet …" at bounding box center [412, 162] width 824 height 406
click at [722, 66] on span "[PERSON_NAME] GMC" at bounding box center [758, 69] width 104 height 15
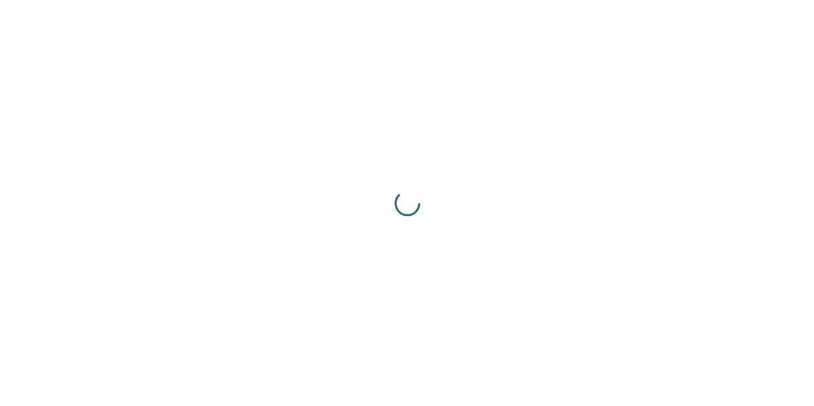
scroll to position [0, 0]
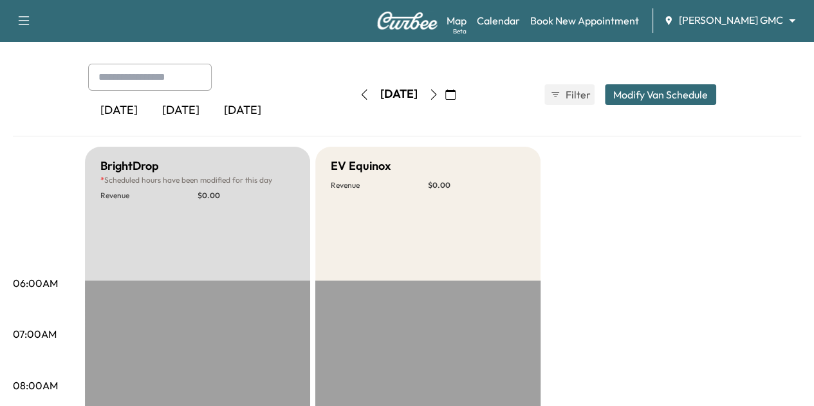
scroll to position [52, 0]
click at [439, 89] on icon "button" at bounding box center [434, 94] width 10 height 10
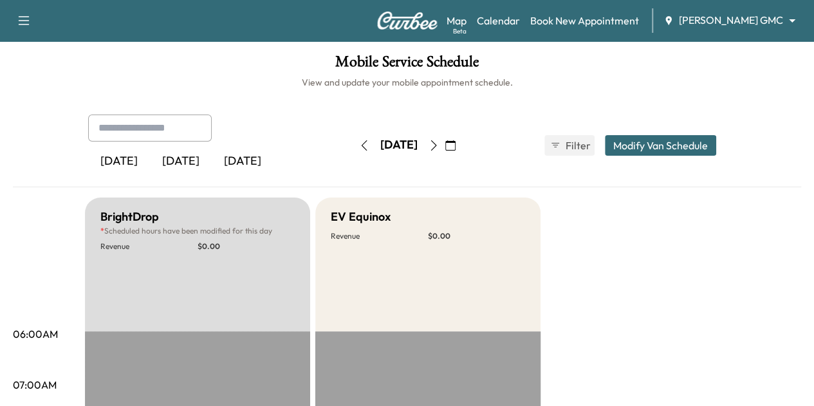
click at [439, 145] on icon "button" at bounding box center [434, 145] width 10 height 10
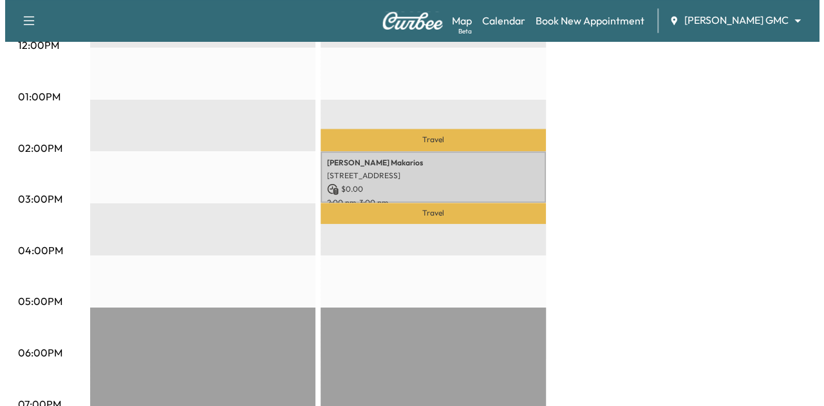
scroll to position [597, 0]
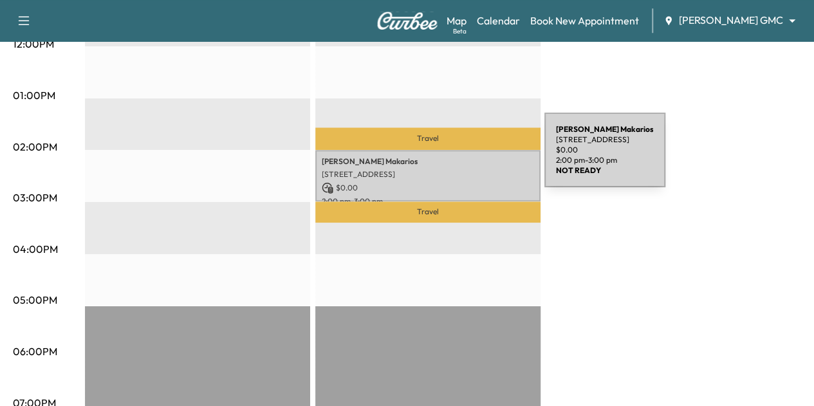
click at [448, 158] on p "[PERSON_NAME]" at bounding box center [428, 161] width 212 height 10
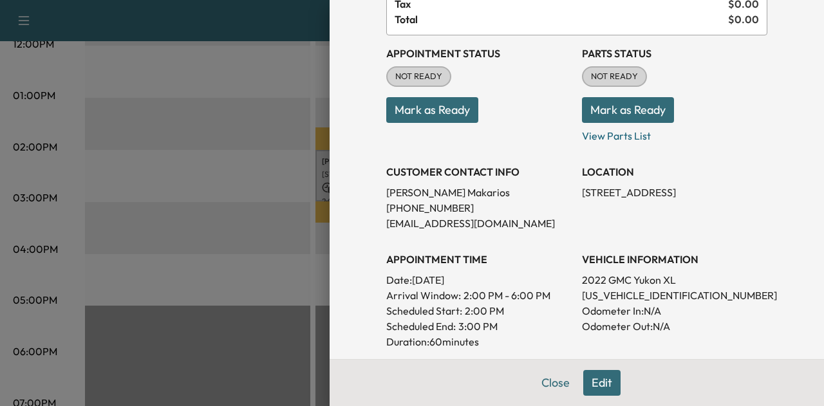
scroll to position [155, 0]
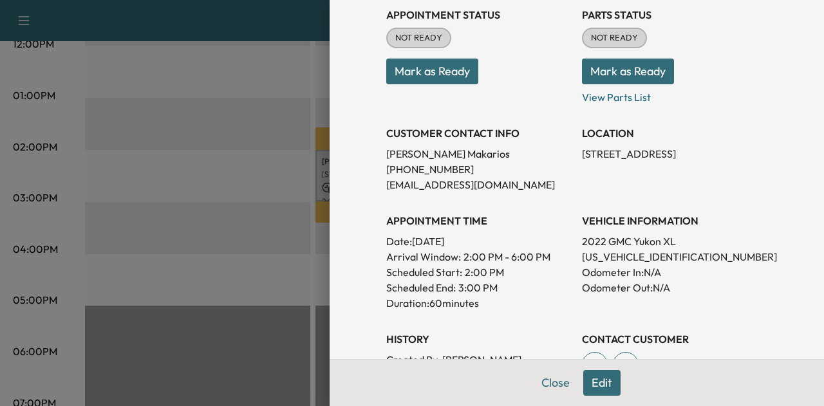
click at [589, 256] on p "[US_VEHICLE_IDENTIFICATION_NUMBER]" at bounding box center [674, 256] width 185 height 15
copy p "[US_VEHICLE_IDENTIFICATION_NUMBER]"
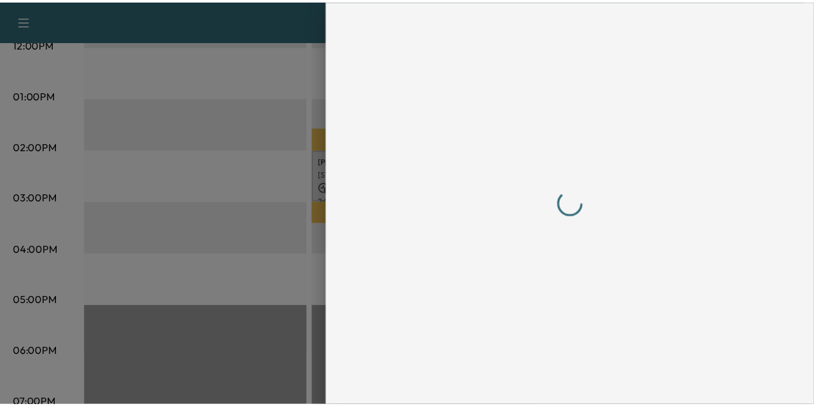
scroll to position [0, 0]
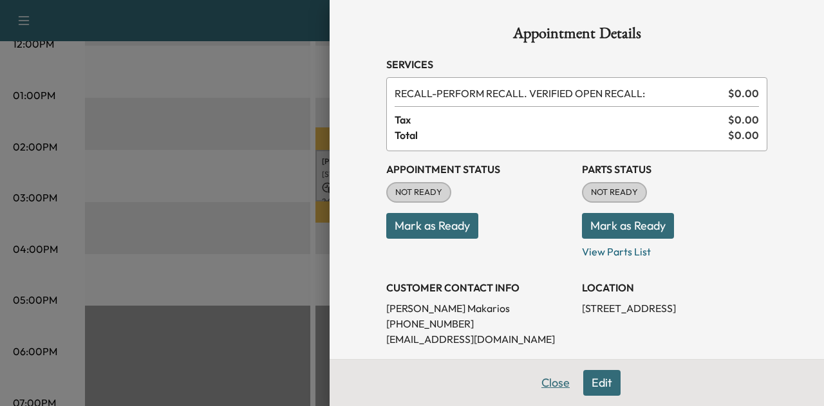
click at [555, 383] on button "Close" at bounding box center [555, 383] width 45 height 26
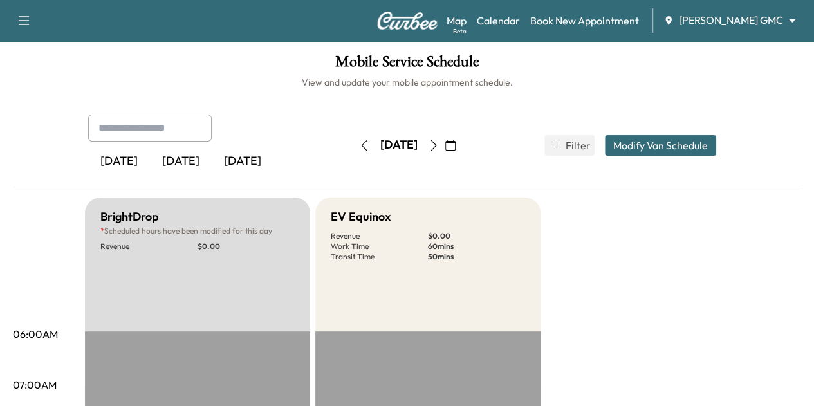
click at [439, 144] on icon "button" at bounding box center [434, 145] width 10 height 10
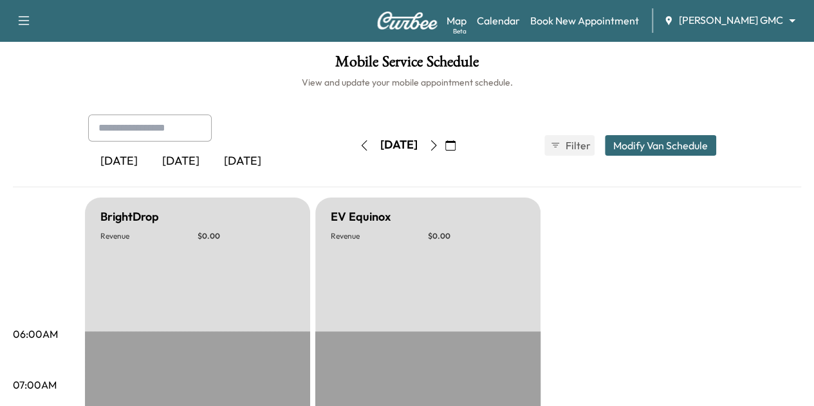
click at [361, 141] on icon "button" at bounding box center [364, 145] width 6 height 10
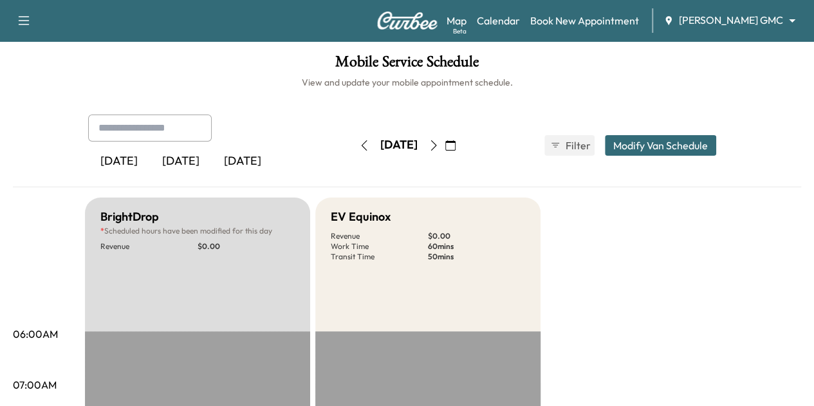
click at [714, 24] on body "Support Log Out Map Beta Calendar Book New Appointment [PERSON_NAME] GMC ******…" at bounding box center [407, 203] width 814 height 406
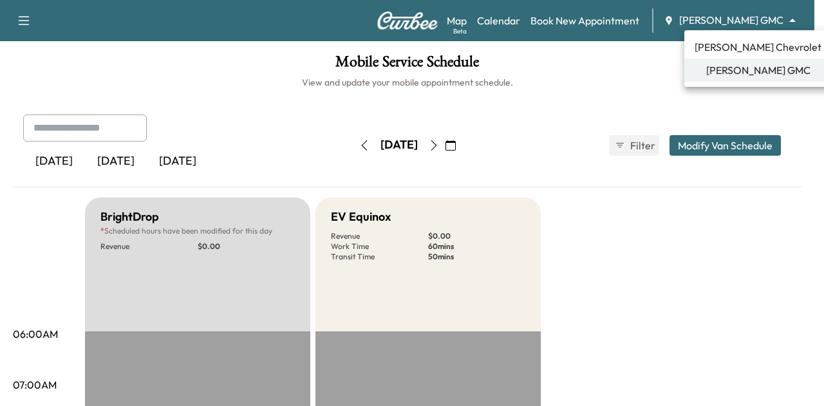
click at [729, 53] on span "[PERSON_NAME] Chevrolet" at bounding box center [758, 46] width 127 height 15
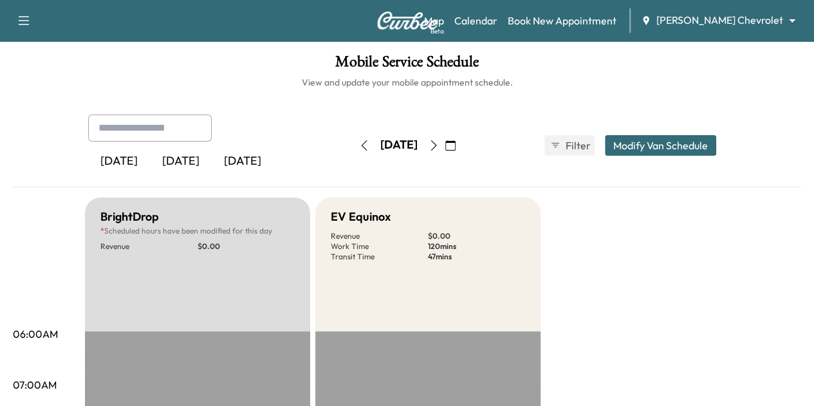
click at [359, 148] on icon "button" at bounding box center [364, 145] width 10 height 10
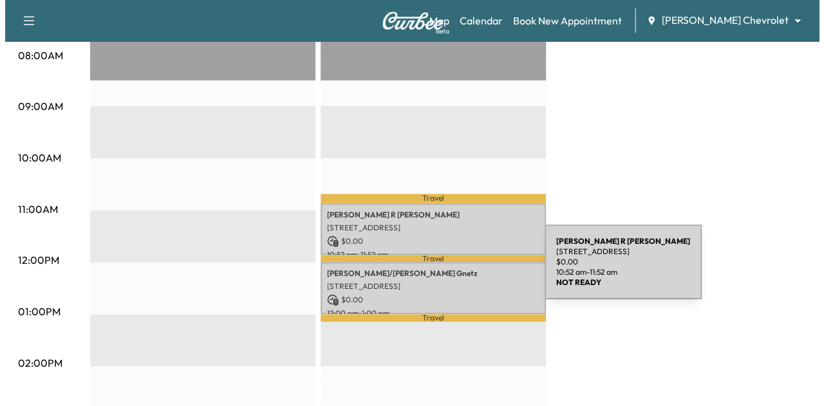
scroll to position [385, 0]
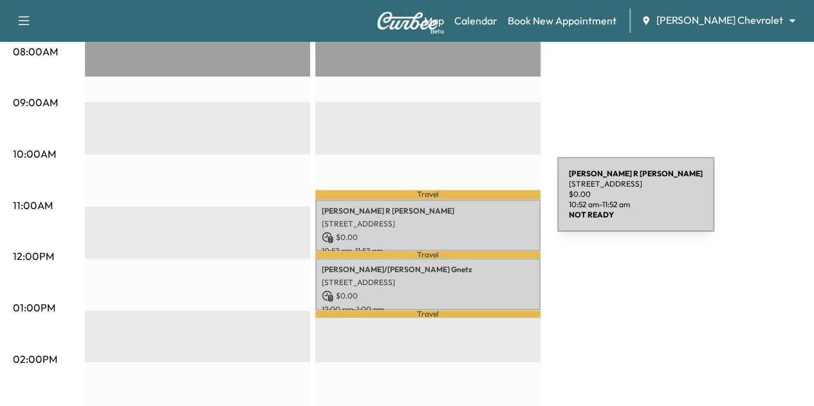
click at [461, 206] on p "[PERSON_NAME]" at bounding box center [428, 211] width 212 height 10
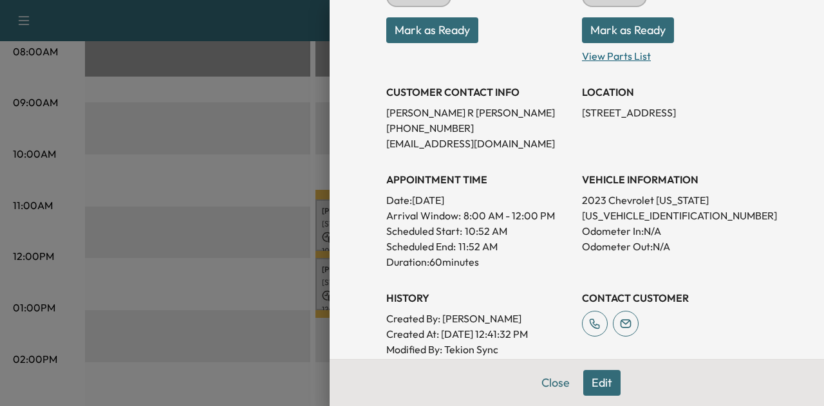
scroll to position [199, 0]
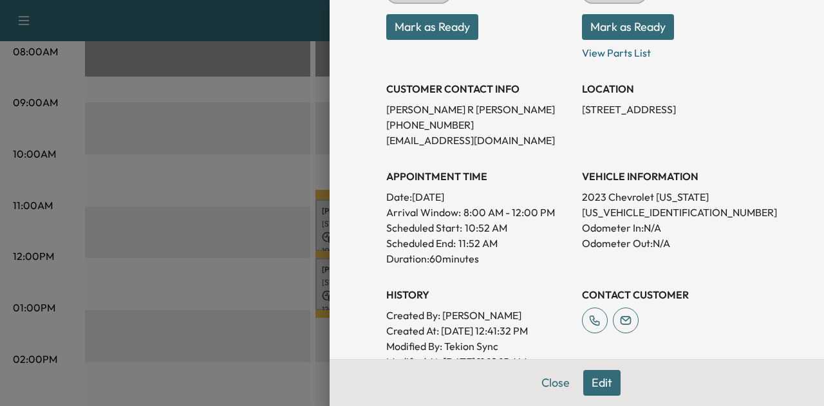
click at [624, 211] on p "[US_VEHICLE_IDENTIFICATION_NUMBER]" at bounding box center [674, 212] width 185 height 15
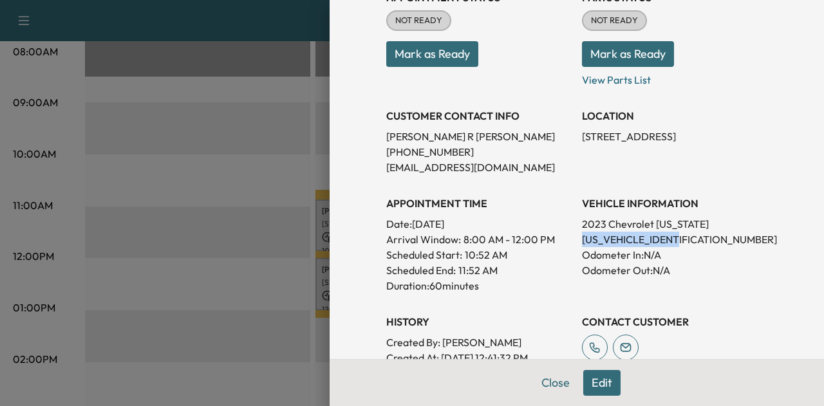
scroll to position [173, 0]
copy p "[US_VEHICLE_IDENTIFICATION_NUMBER]"
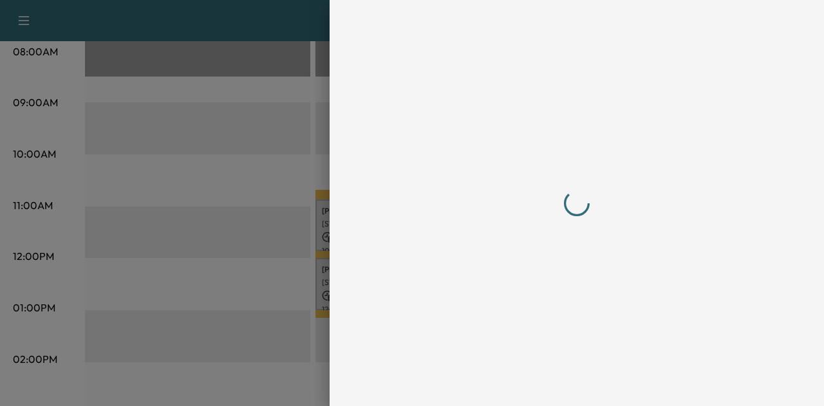
scroll to position [0, 0]
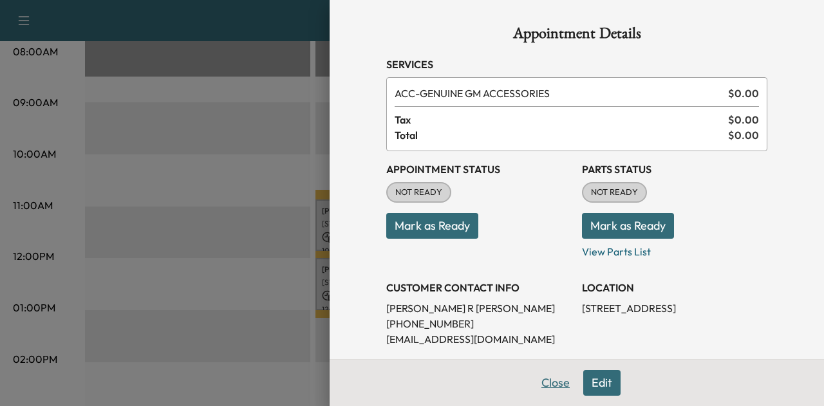
click at [557, 391] on button "Close" at bounding box center [555, 383] width 45 height 26
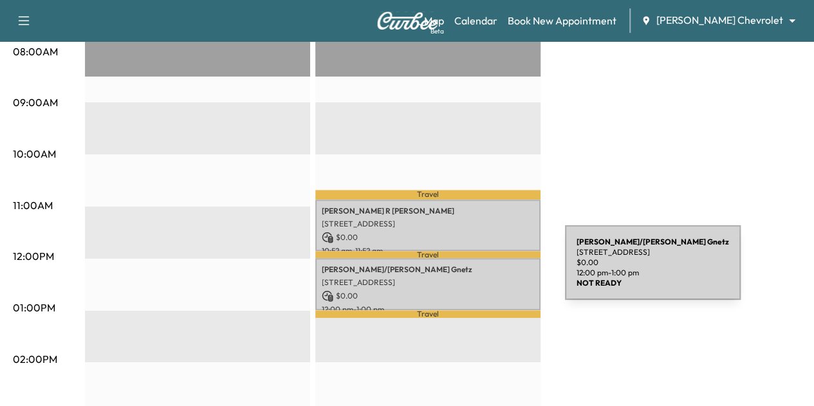
click at [469, 270] on p "[PERSON_NAME]/[PERSON_NAME]" at bounding box center [428, 270] width 212 height 10
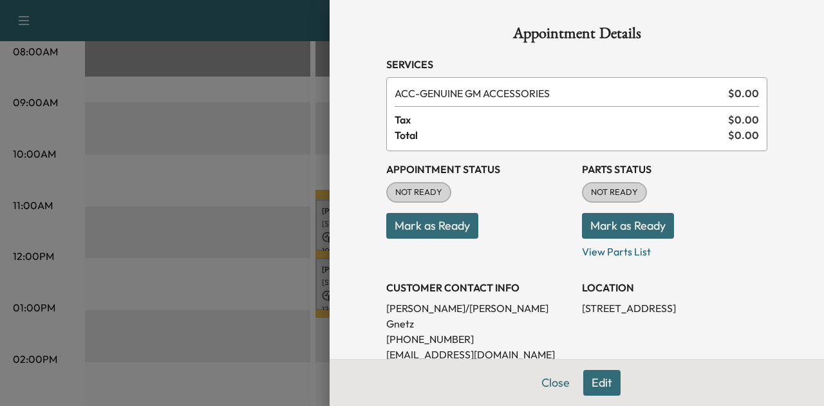
scroll to position [166, 0]
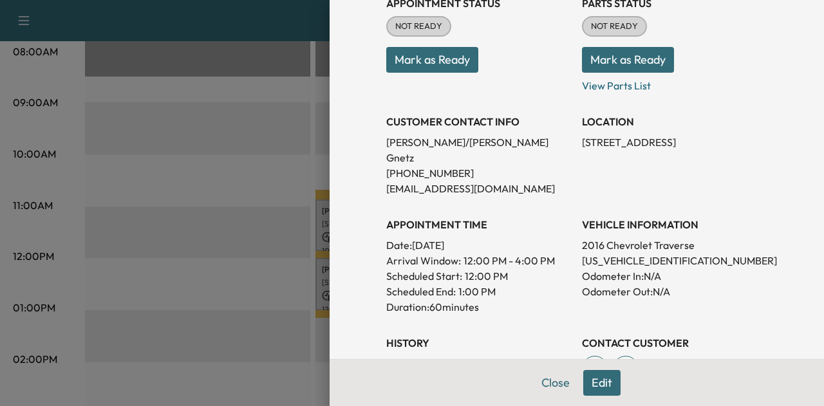
click at [622, 253] on p "[US_VEHICLE_IDENTIFICATION_NUMBER]" at bounding box center [674, 260] width 185 height 15
copy p "[US_VEHICLE_IDENTIFICATION_NUMBER]"
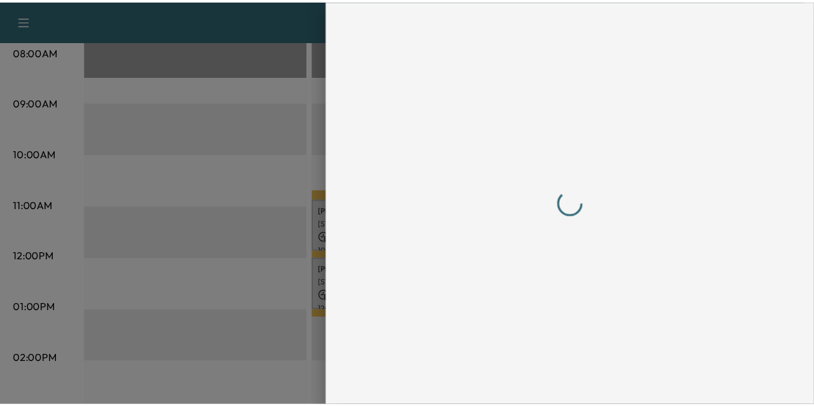
scroll to position [0, 0]
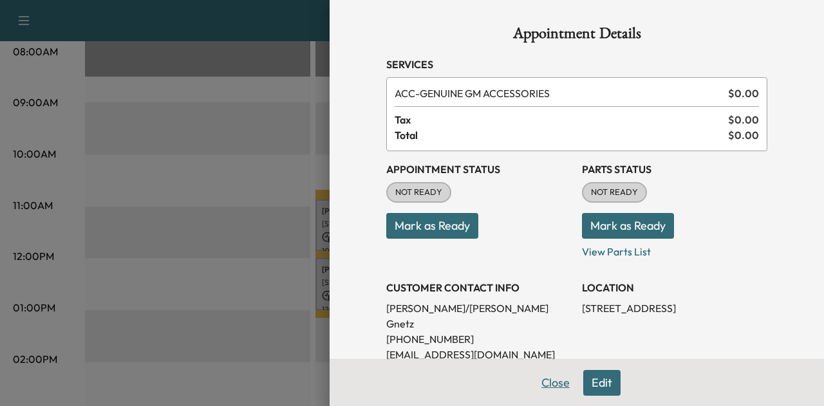
click at [554, 375] on button "Close" at bounding box center [555, 383] width 45 height 26
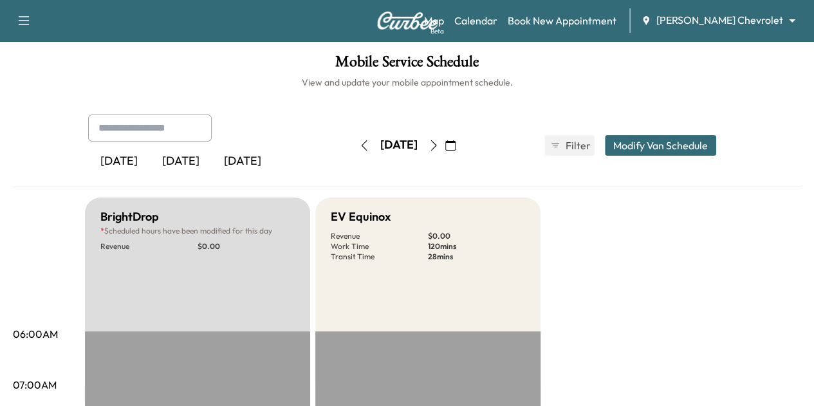
click at [439, 141] on icon "button" at bounding box center [434, 145] width 10 height 10
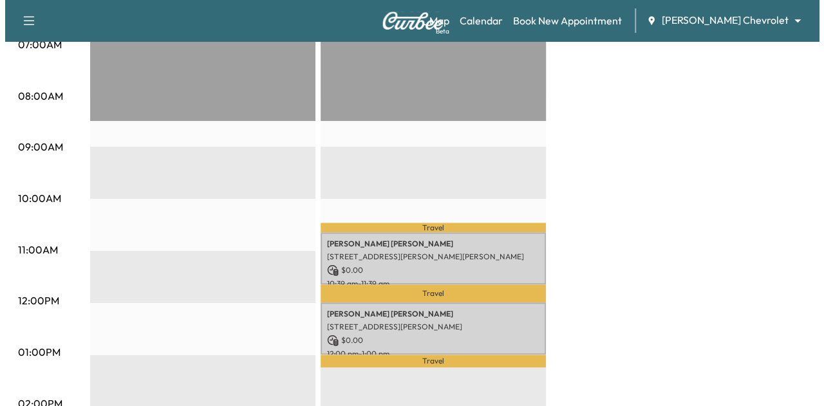
scroll to position [435, 0]
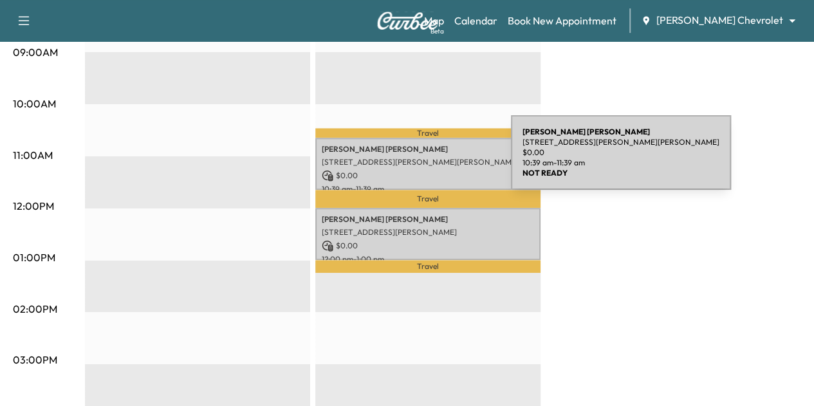
click at [415, 160] on p "[STREET_ADDRESS][PERSON_NAME][PERSON_NAME]" at bounding box center [428, 162] width 212 height 10
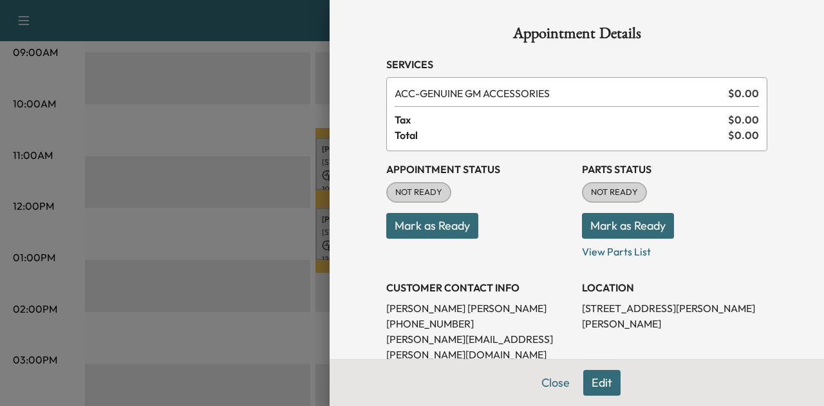
scroll to position [167, 0]
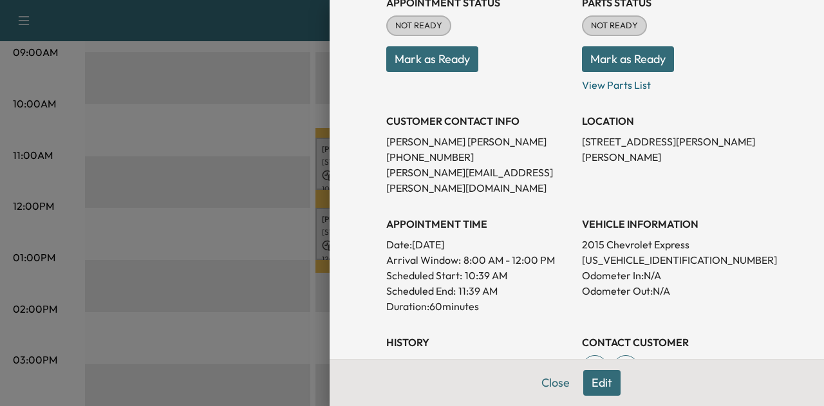
click at [624, 252] on p "[US_VEHICLE_IDENTIFICATION_NUMBER]" at bounding box center [674, 259] width 185 height 15
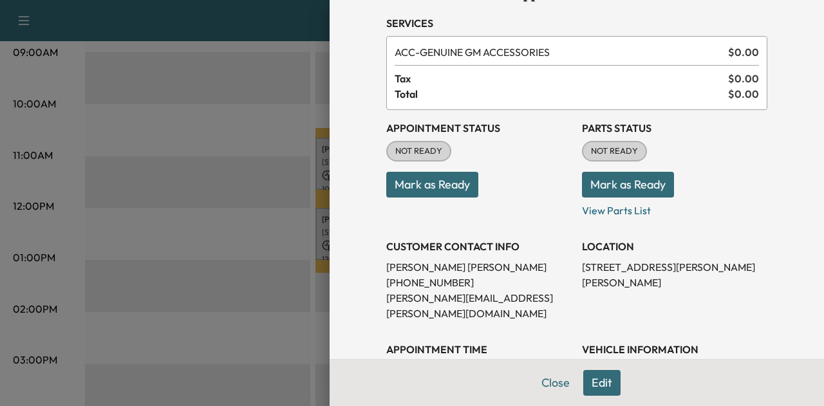
scroll to position [40, 0]
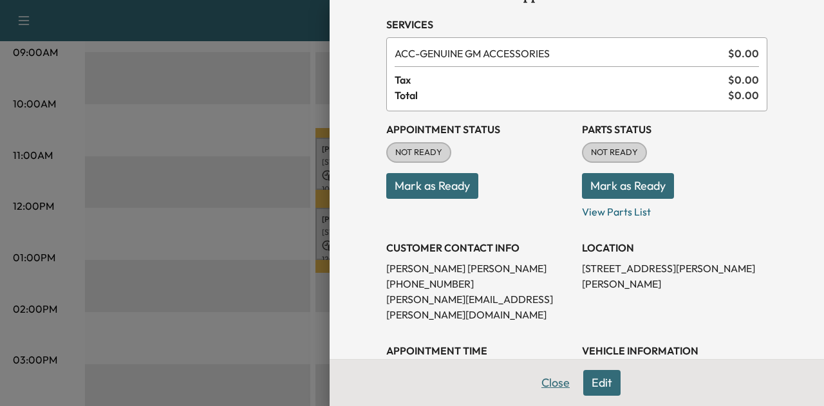
click at [552, 386] on button "Close" at bounding box center [555, 383] width 45 height 26
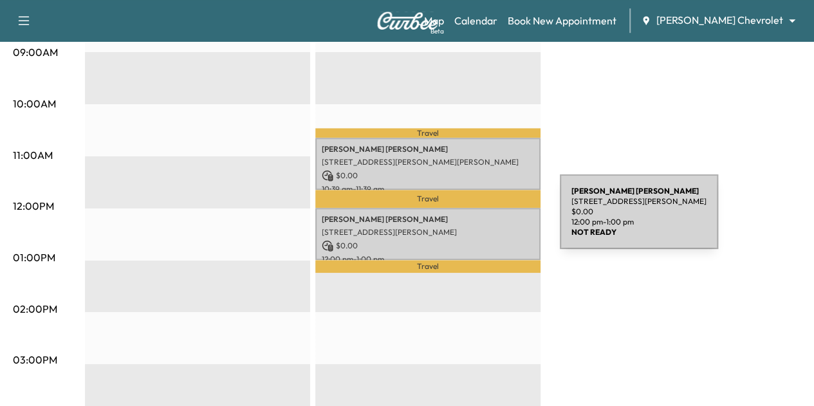
click at [464, 220] on p "[PERSON_NAME] [PERSON_NAME]" at bounding box center [428, 219] width 212 height 10
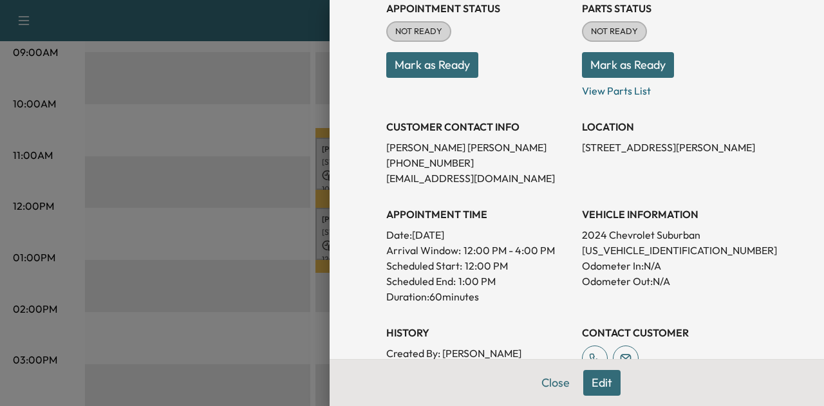
scroll to position [162, 0]
click at [618, 249] on p "[US_VEHICLE_IDENTIFICATION_NUMBER]" at bounding box center [674, 249] width 185 height 15
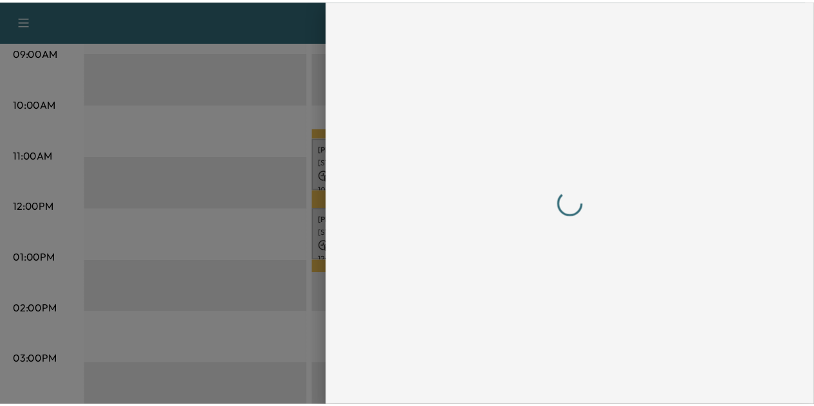
scroll to position [0, 0]
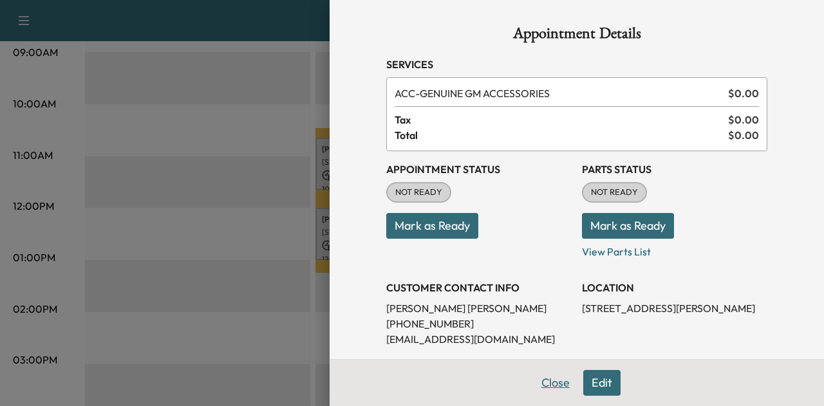
click at [540, 382] on button "Close" at bounding box center [555, 383] width 45 height 26
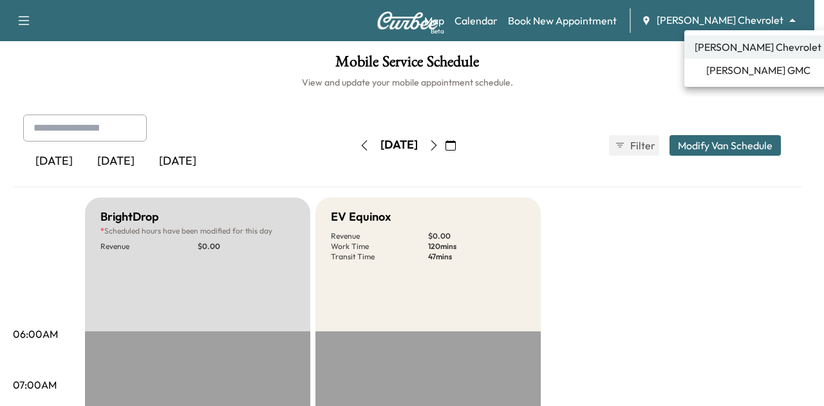
click at [752, 25] on body "Support Log Out Map Beta Calendar Book New Appointment [PERSON_NAME] Chevrolet …" at bounding box center [412, 203] width 824 height 406
click at [736, 66] on span "[PERSON_NAME] GMC" at bounding box center [758, 69] width 104 height 15
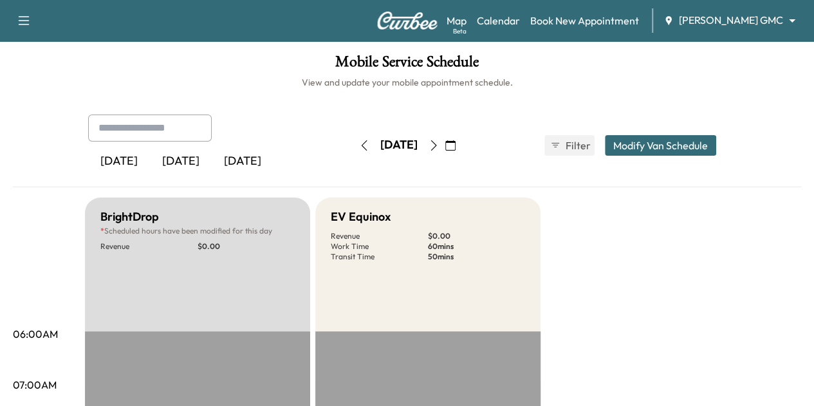
click at [456, 149] on icon "button" at bounding box center [450, 145] width 10 height 10
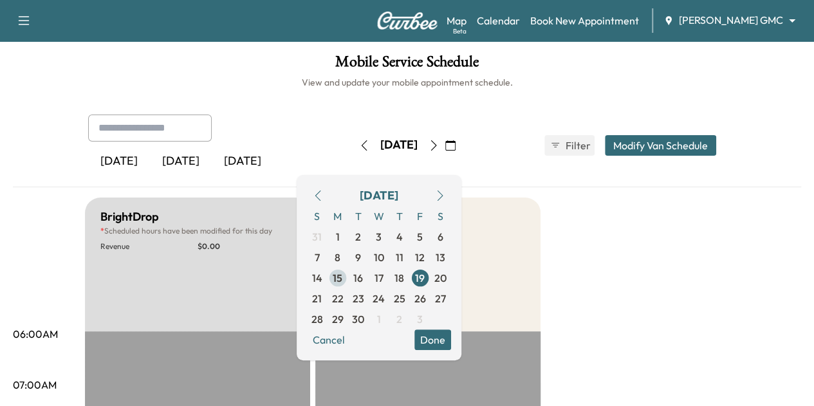
click at [342, 276] on span "15" at bounding box center [338, 277] width 10 height 15
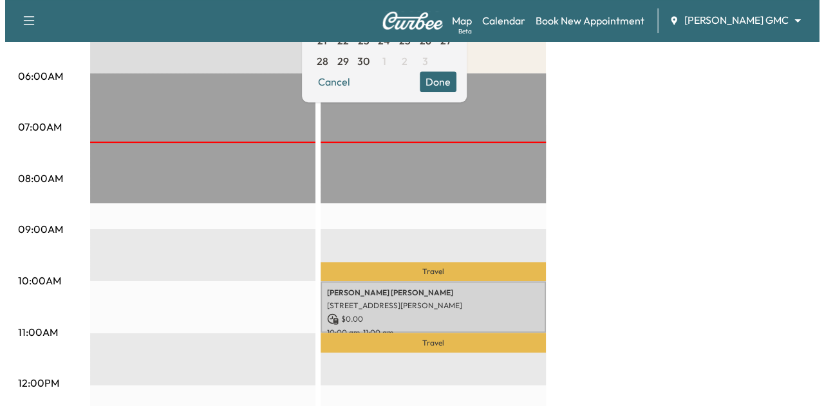
scroll to position [259, 0]
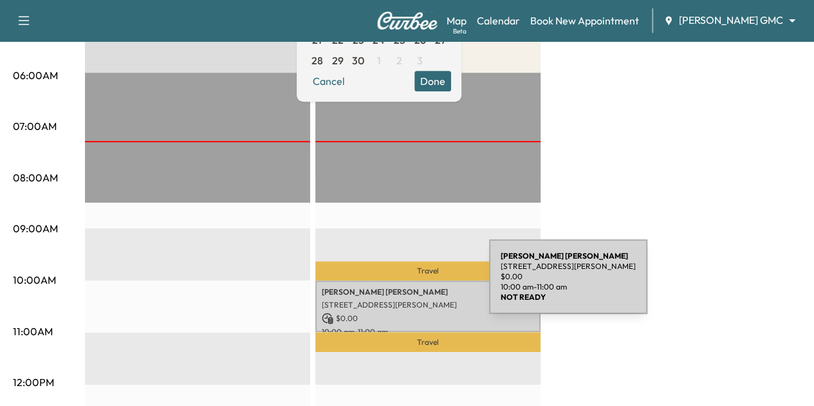
click at [393, 287] on p "[PERSON_NAME]" at bounding box center [428, 292] width 212 height 10
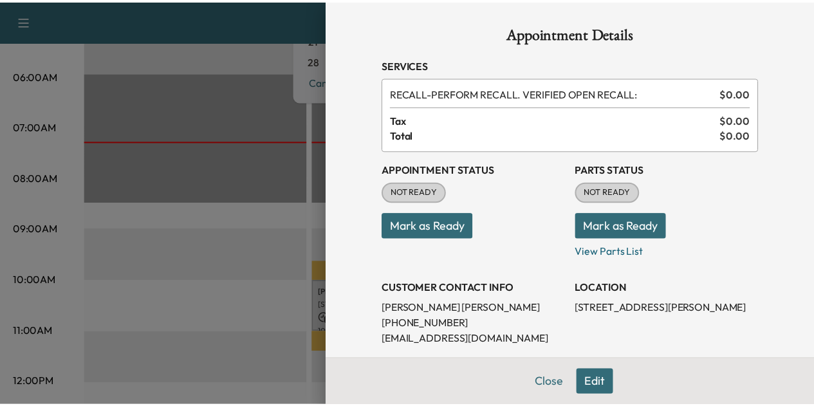
scroll to position [187, 0]
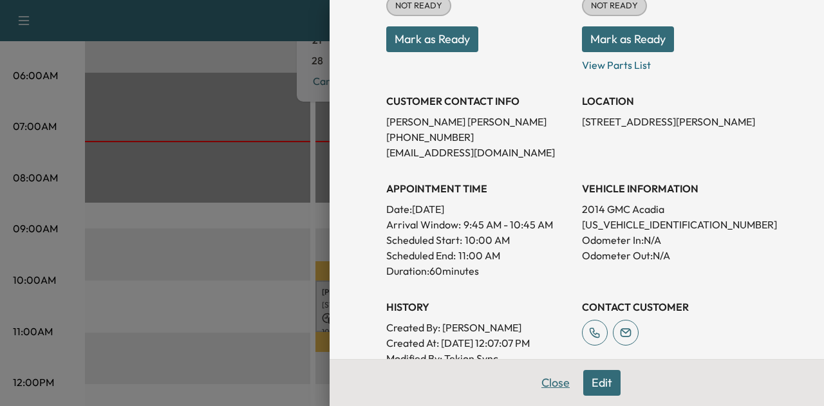
click at [533, 387] on button "Close" at bounding box center [555, 383] width 45 height 26
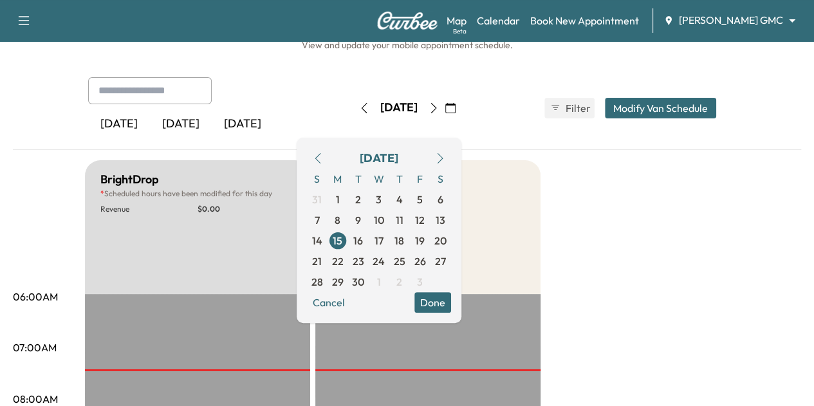
scroll to position [0, 0]
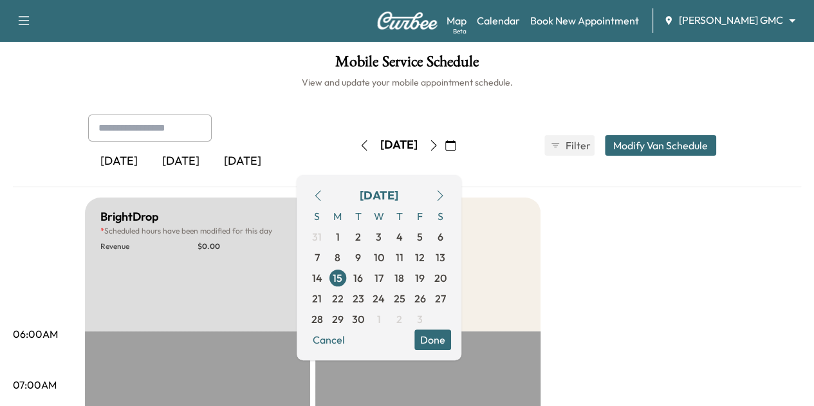
click at [751, 20] on body "Support Log Out Map Beta Calendar Book New Appointment [PERSON_NAME] GMC ******…" at bounding box center [407, 203] width 814 height 406
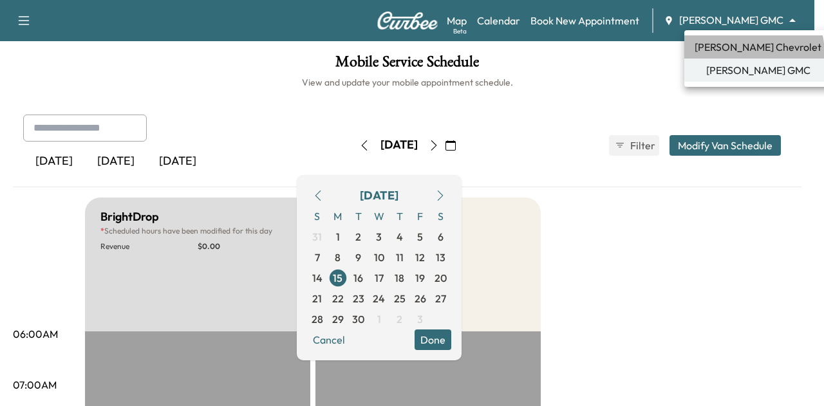
click at [753, 52] on span "[PERSON_NAME] Chevrolet" at bounding box center [758, 46] width 127 height 15
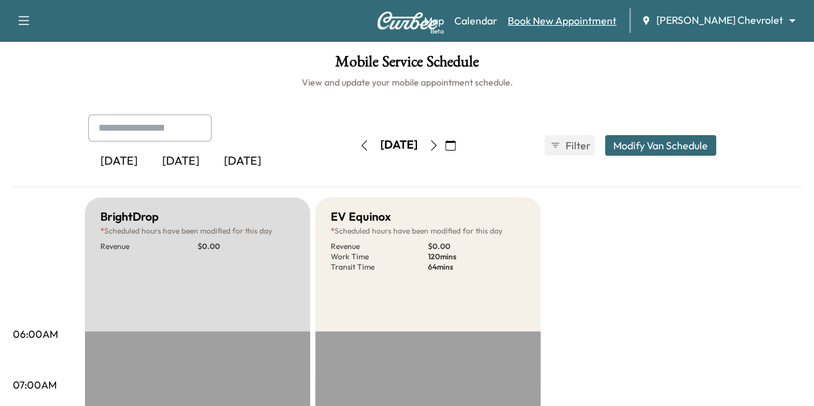
click at [580, 17] on link "Book New Appointment" at bounding box center [562, 20] width 109 height 15
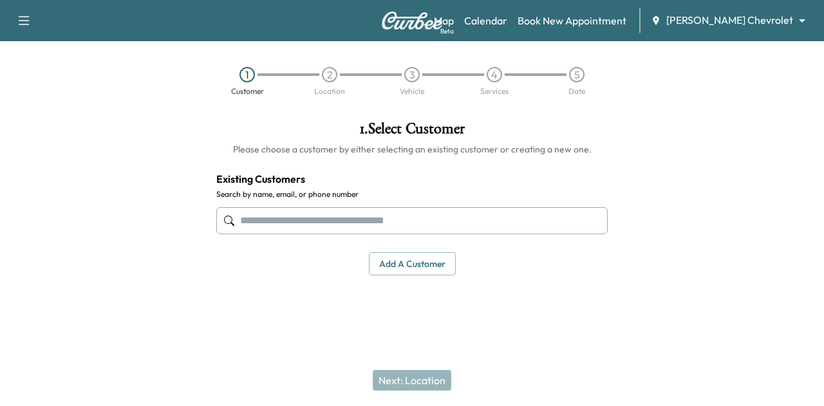
click at [415, 205] on div at bounding box center [411, 221] width 391 height 42
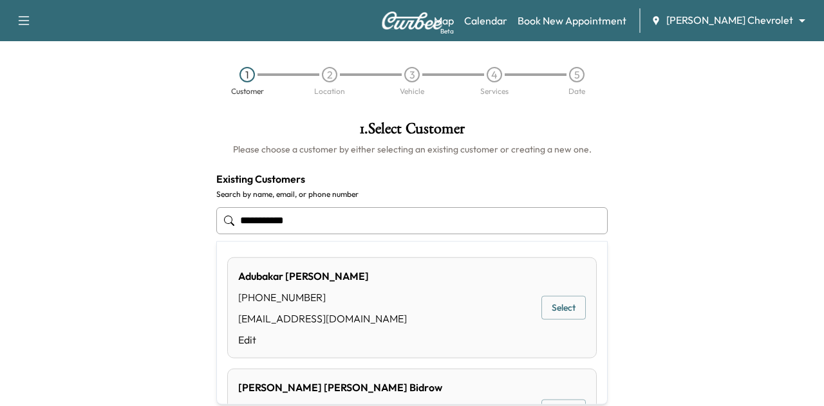
click at [268, 221] on input "**********" at bounding box center [411, 220] width 391 height 27
click at [542, 305] on button "Select" at bounding box center [563, 308] width 44 height 24
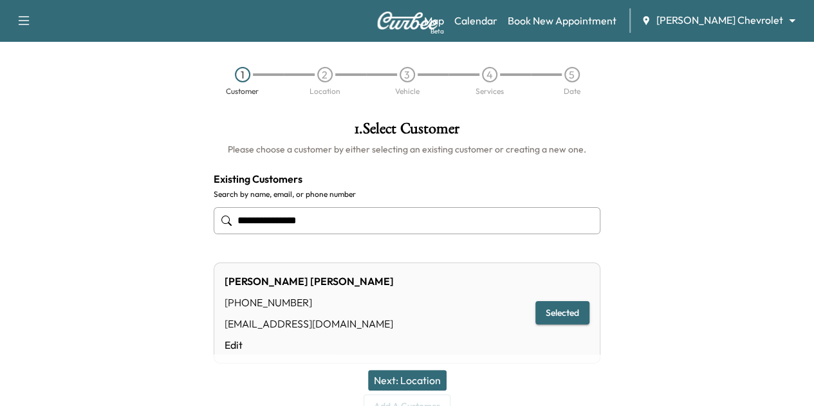
type input "**********"
click at [433, 375] on button "Next: Location" at bounding box center [407, 380] width 79 height 21
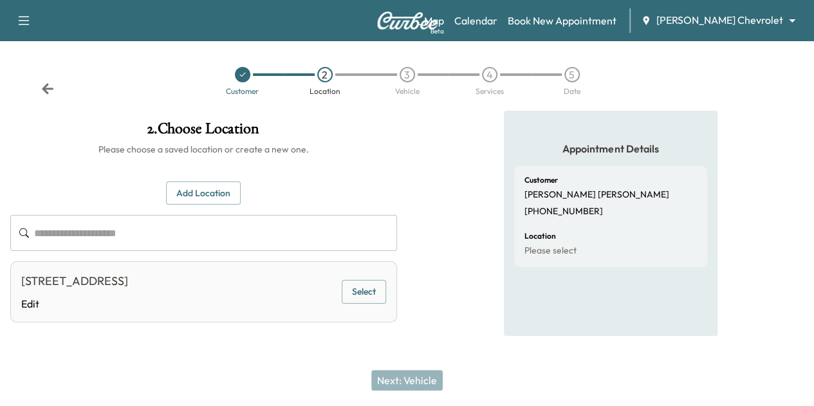
click at [386, 295] on button "Select" at bounding box center [364, 292] width 44 height 24
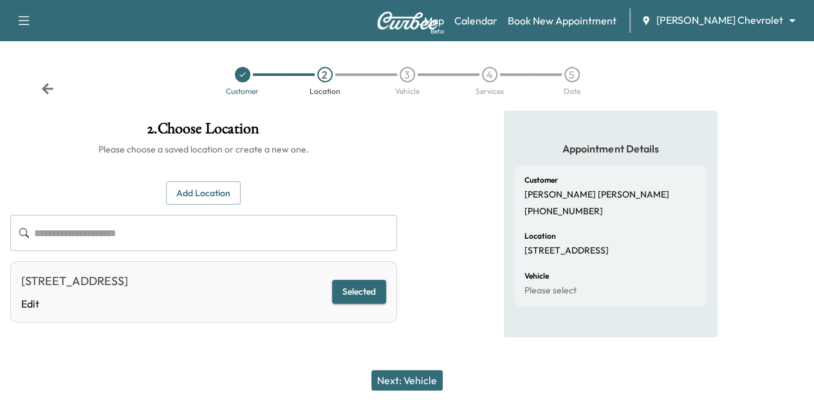
click at [410, 383] on button "Next: Vehicle" at bounding box center [406, 380] width 71 height 21
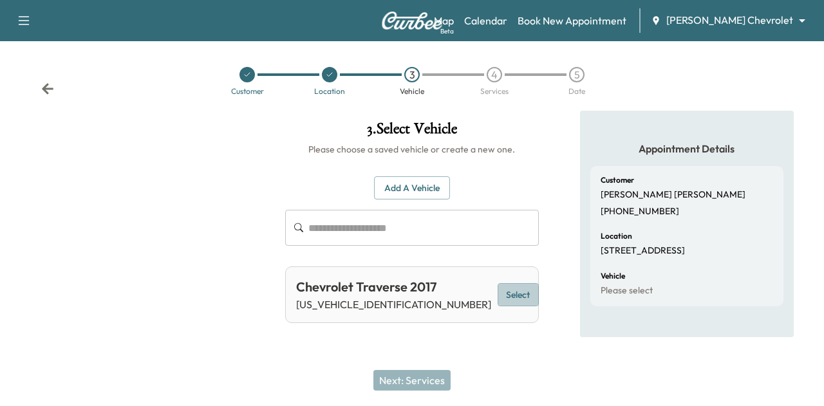
click at [498, 292] on button "Select" at bounding box center [518, 295] width 41 height 24
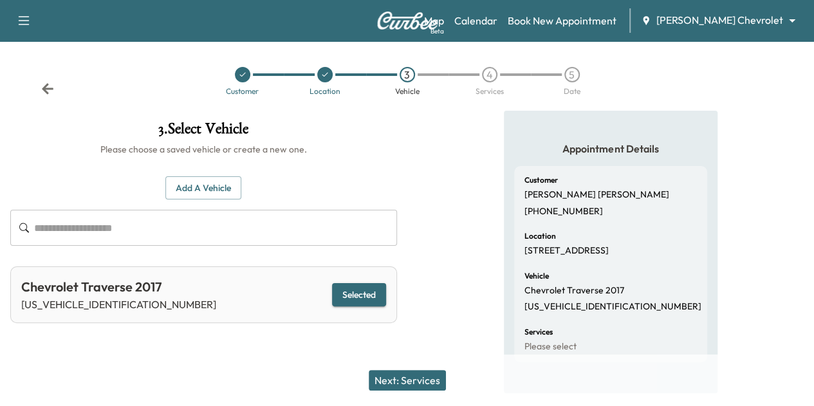
click at [425, 378] on button "Next: Services" at bounding box center [407, 380] width 77 height 21
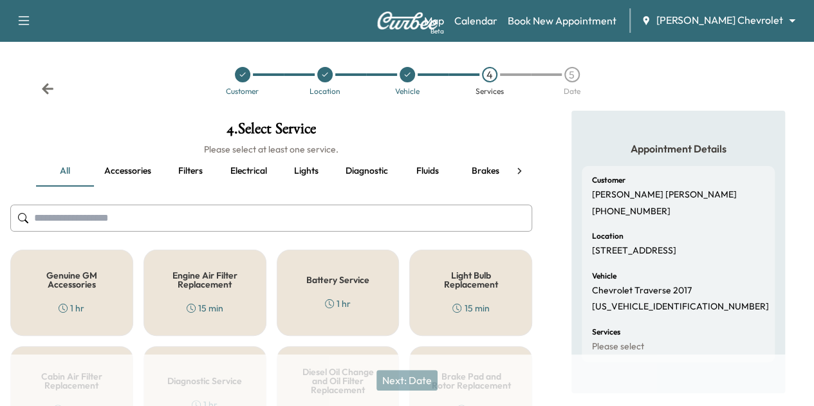
click at [98, 307] on div "Genuine GM Accessories 1 hr" at bounding box center [71, 293] width 123 height 86
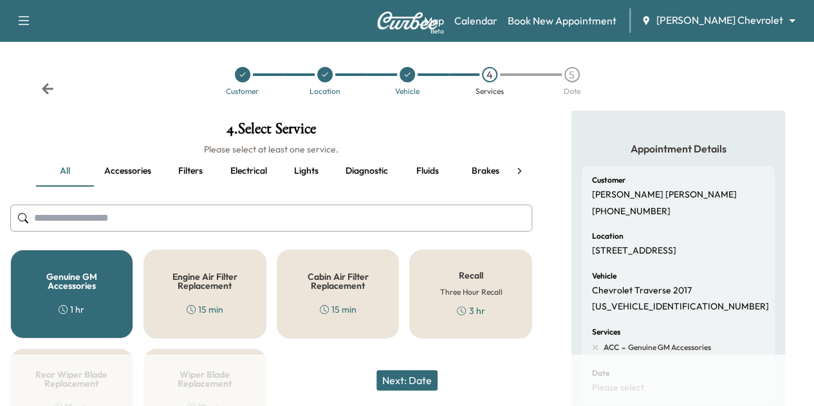
click at [426, 377] on button "Next: Date" at bounding box center [407, 380] width 61 height 21
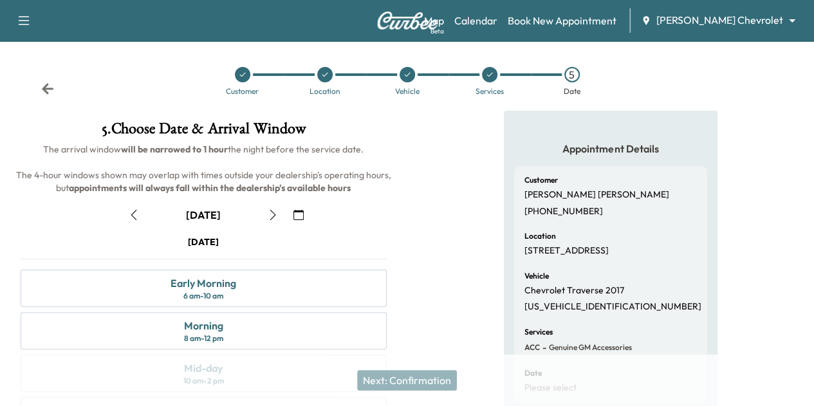
click at [145, 225] on button "button" at bounding box center [134, 215] width 22 height 21
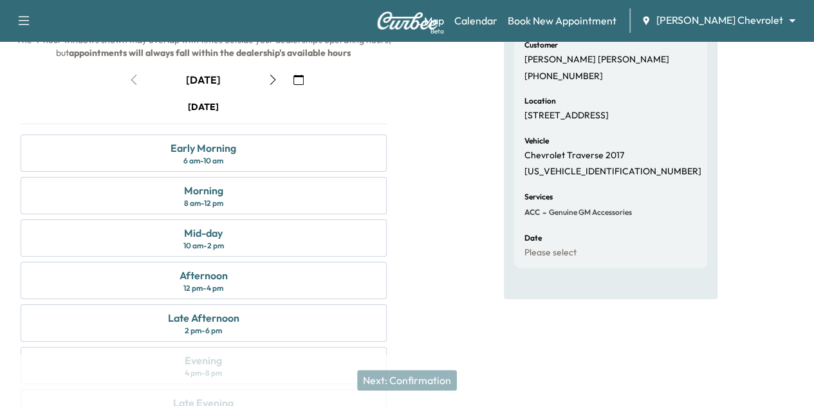
scroll to position [174, 0]
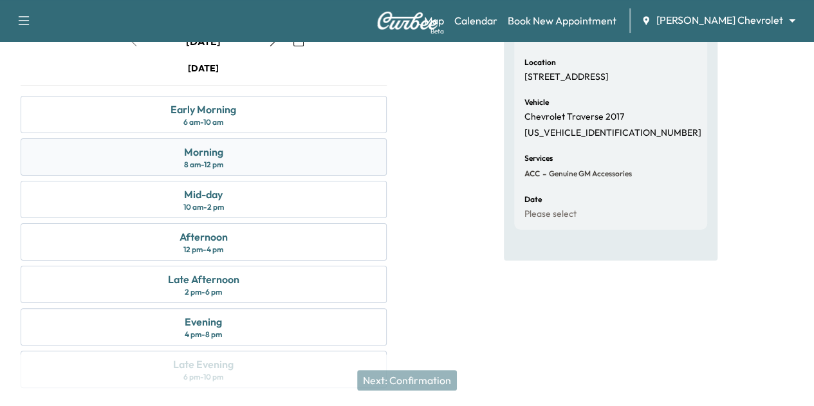
click at [387, 174] on div "Morning 8 am - 12 pm" at bounding box center [204, 156] width 366 height 37
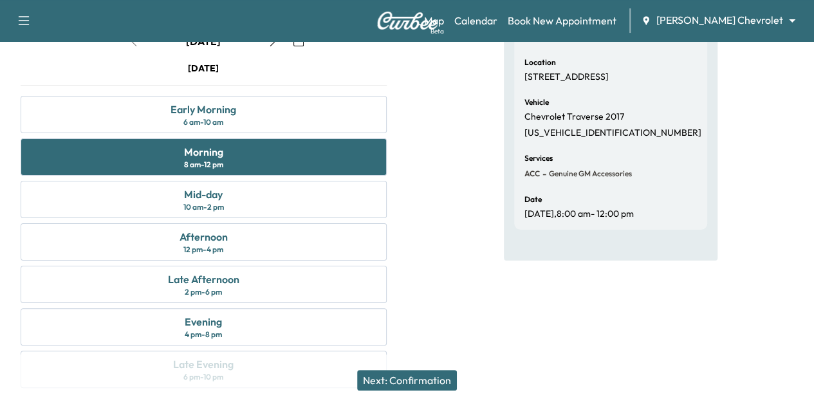
click at [404, 382] on button "Next: Confirmation" at bounding box center [407, 380] width 100 height 21
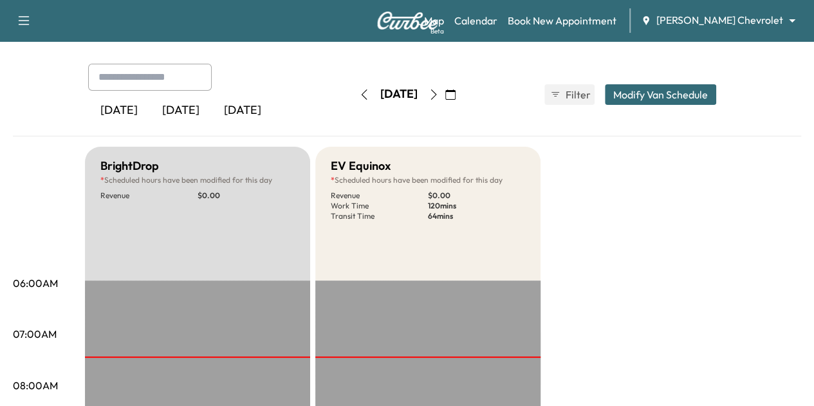
scroll to position [48, 0]
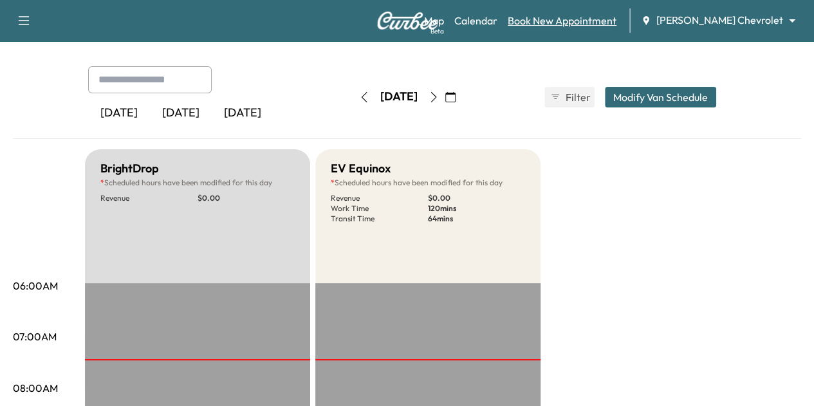
click at [617, 20] on link "Book New Appointment" at bounding box center [562, 20] width 109 height 15
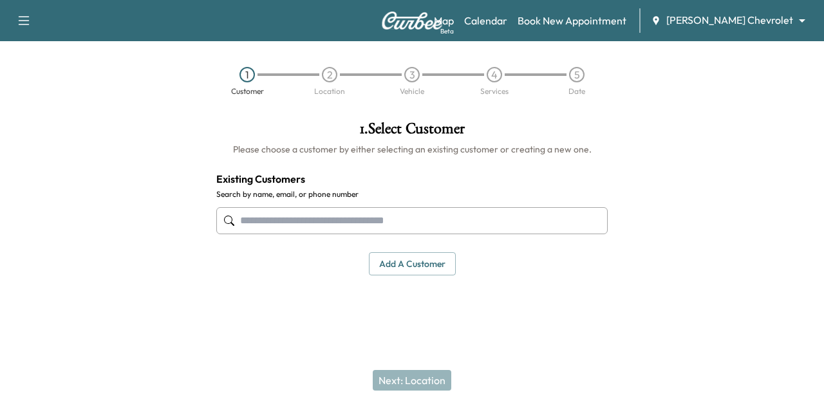
click at [427, 225] on input "text" at bounding box center [411, 220] width 391 height 27
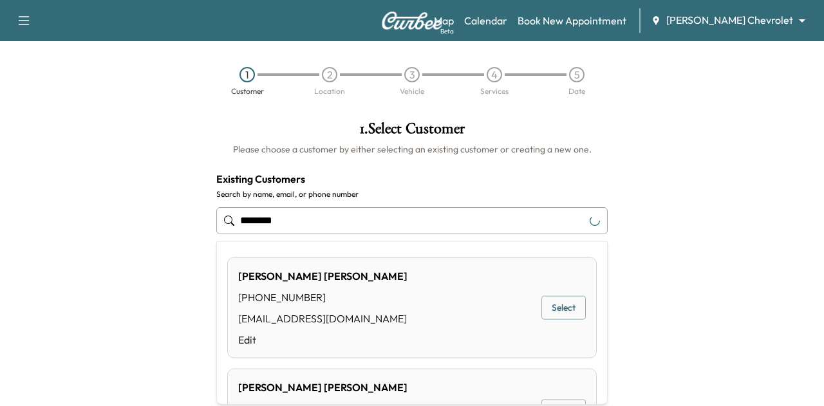
click at [562, 311] on button "Select" at bounding box center [563, 308] width 44 height 24
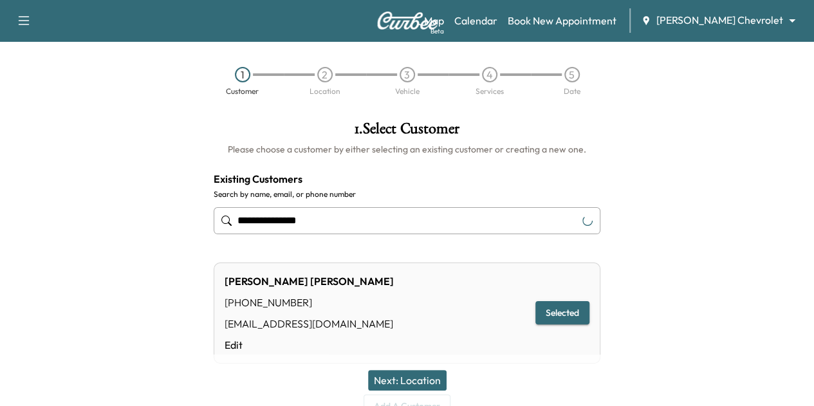
type input "**********"
click at [411, 381] on button "Next: Location" at bounding box center [407, 380] width 79 height 21
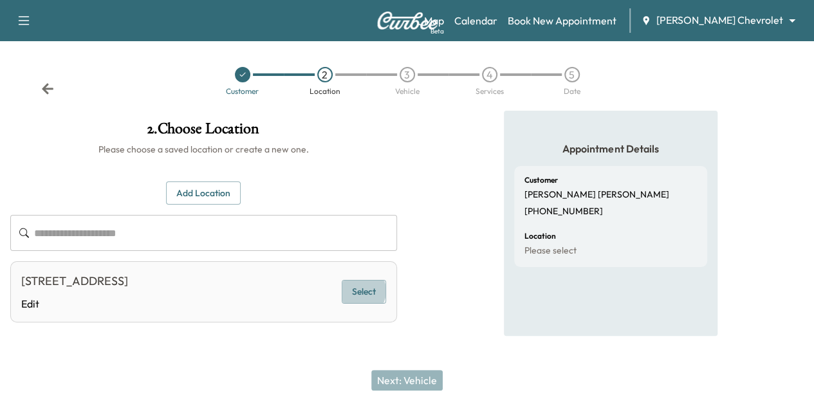
click at [386, 299] on button "Select" at bounding box center [364, 292] width 44 height 24
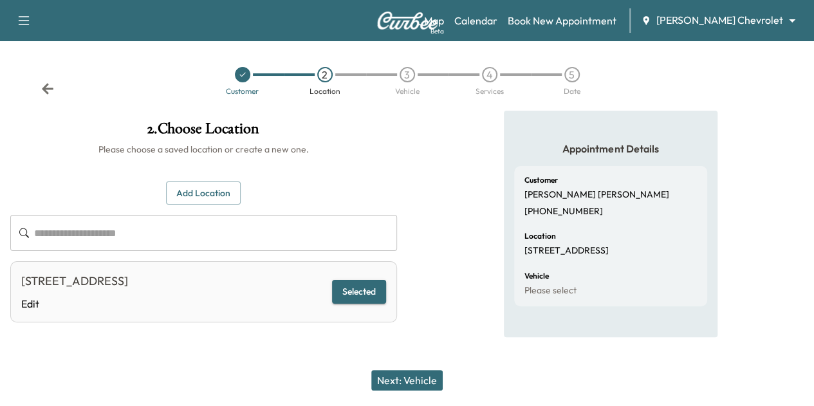
click at [410, 384] on button "Next: Vehicle" at bounding box center [406, 380] width 71 height 21
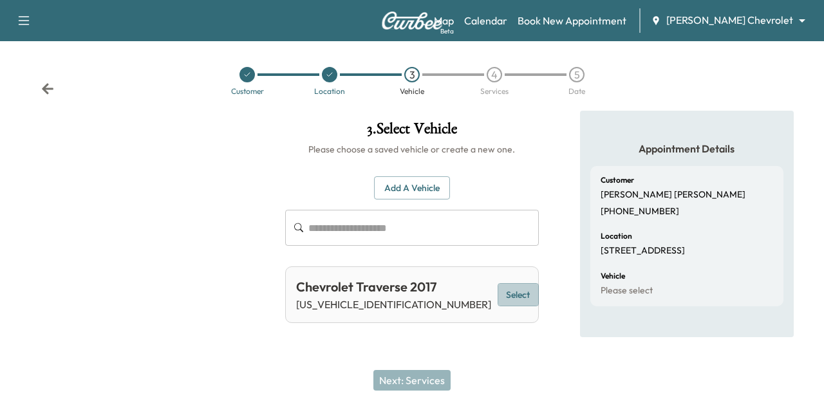
click at [498, 295] on button "Select" at bounding box center [518, 295] width 41 height 24
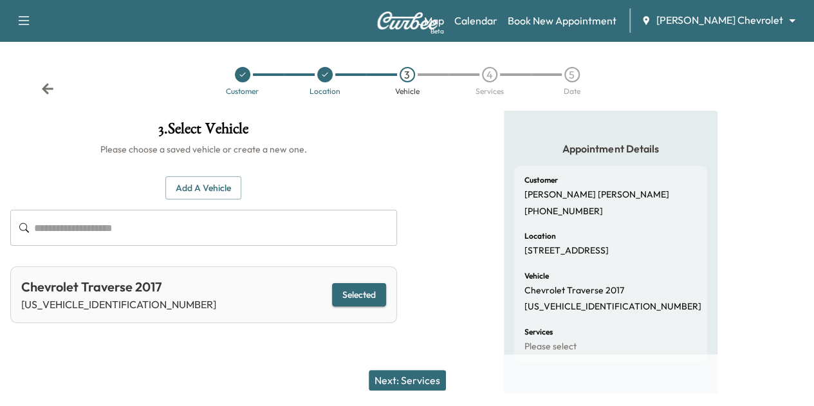
click at [428, 384] on button "Next: Services" at bounding box center [407, 380] width 77 height 21
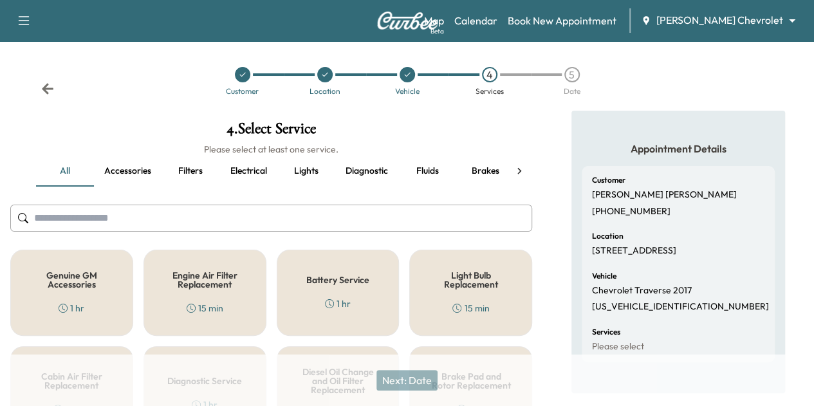
click at [80, 293] on div "Genuine GM Accessories 1 hr" at bounding box center [71, 293] width 123 height 86
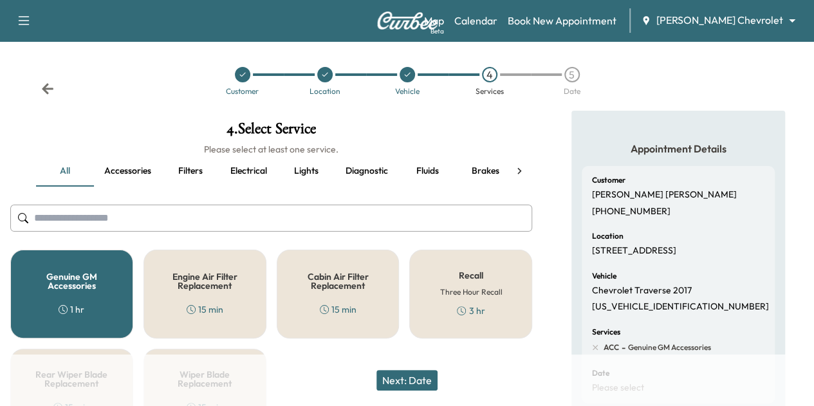
click at [401, 384] on button "Next: Date" at bounding box center [407, 380] width 61 height 21
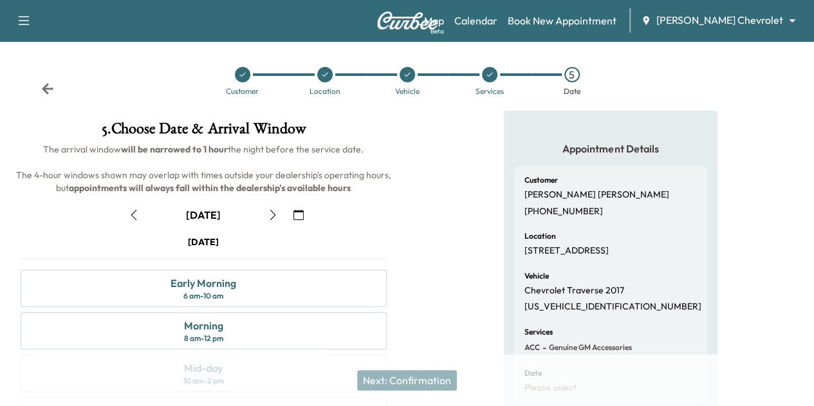
click at [145, 225] on button "button" at bounding box center [134, 215] width 22 height 21
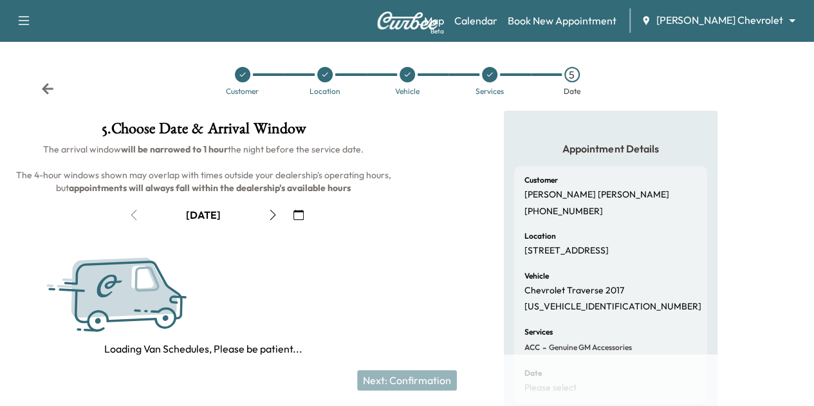
scroll to position [80, 0]
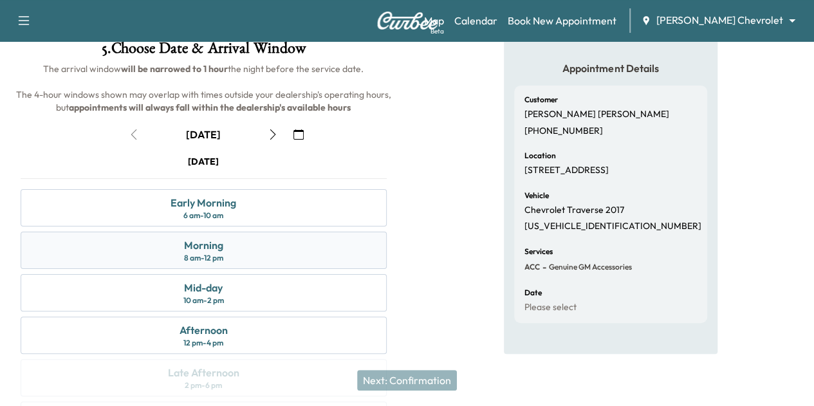
click at [223, 253] on div "Morning" at bounding box center [203, 245] width 39 height 15
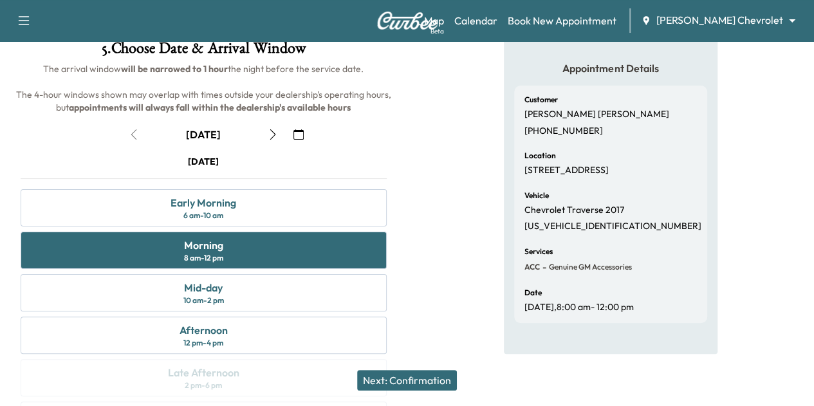
click at [425, 377] on button "Next: Confirmation" at bounding box center [407, 380] width 100 height 21
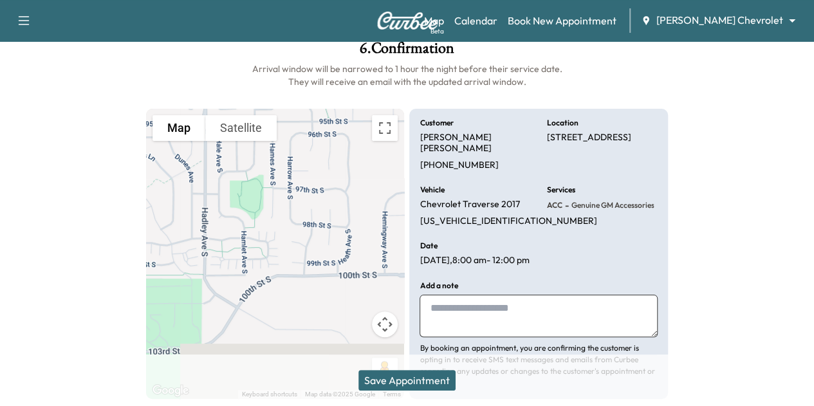
click at [429, 380] on button "Save Appointment" at bounding box center [407, 380] width 97 height 21
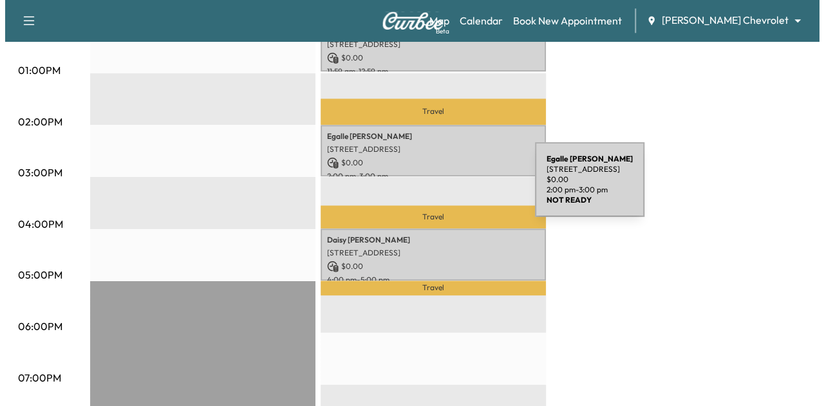
scroll to position [628, 0]
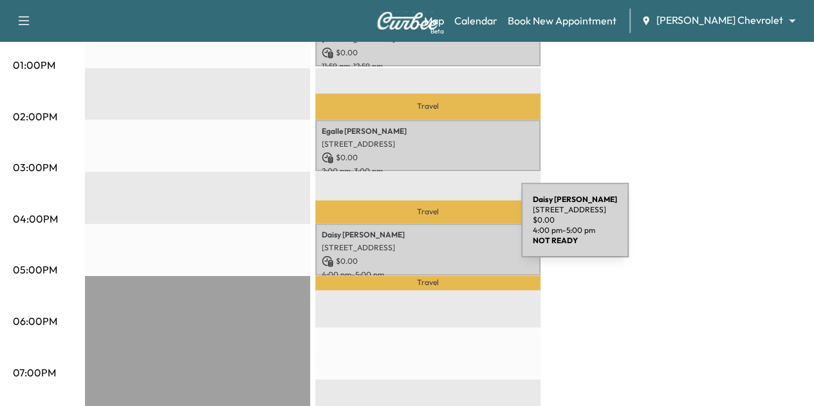
click at [425, 230] on p "[PERSON_NAME]" at bounding box center [428, 235] width 212 height 10
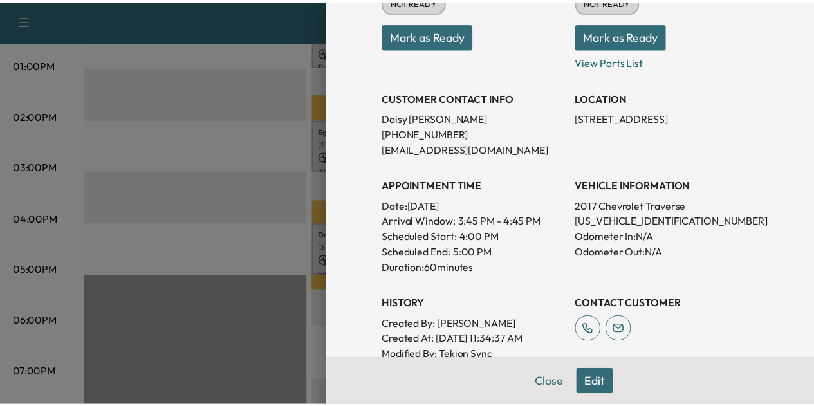
scroll to position [189, 0]
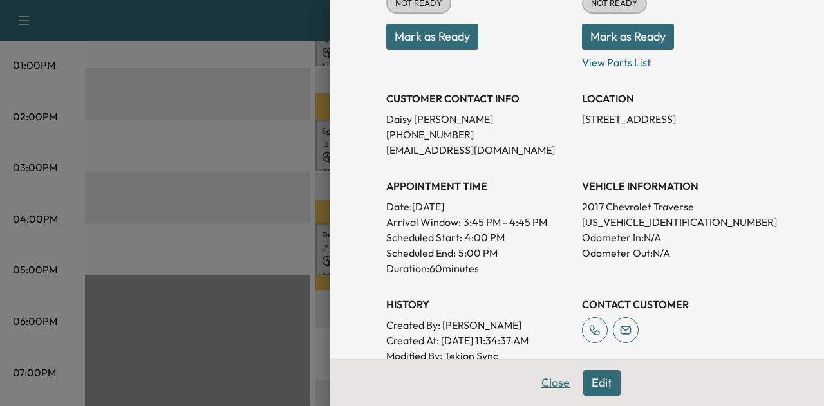
click at [539, 377] on button "Close" at bounding box center [555, 383] width 45 height 26
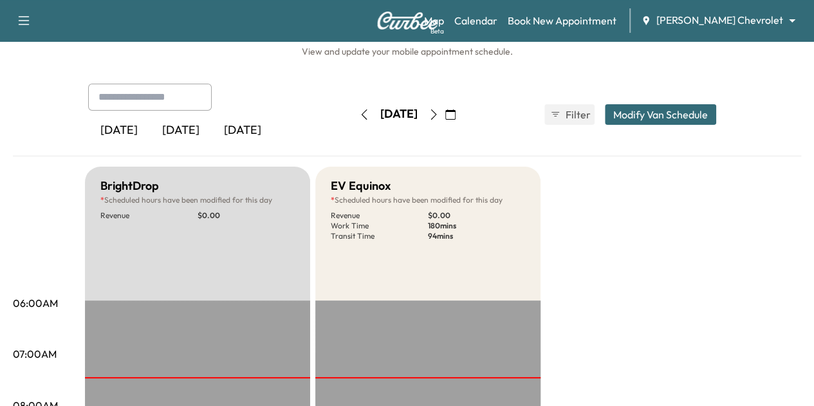
scroll to position [28, 0]
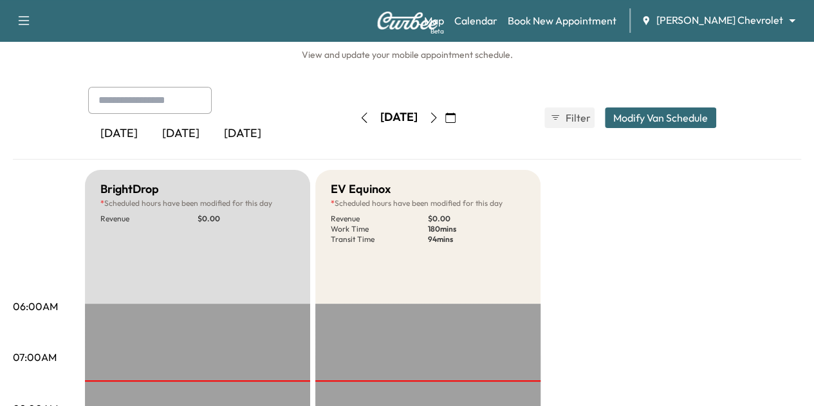
click at [359, 119] on icon "button" at bounding box center [364, 118] width 10 height 10
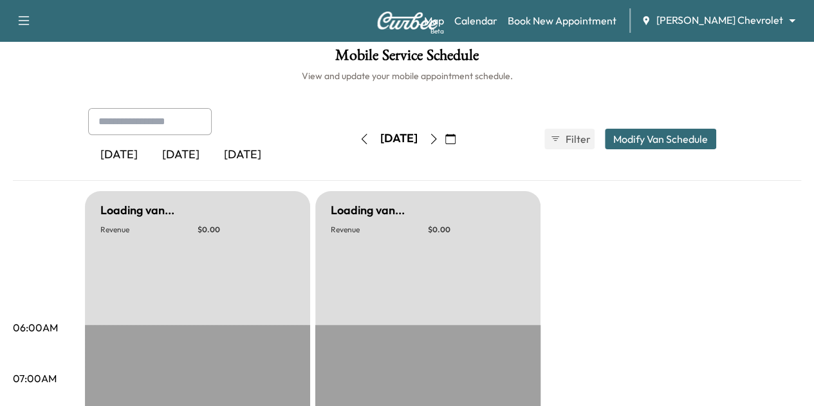
scroll to position [28, 0]
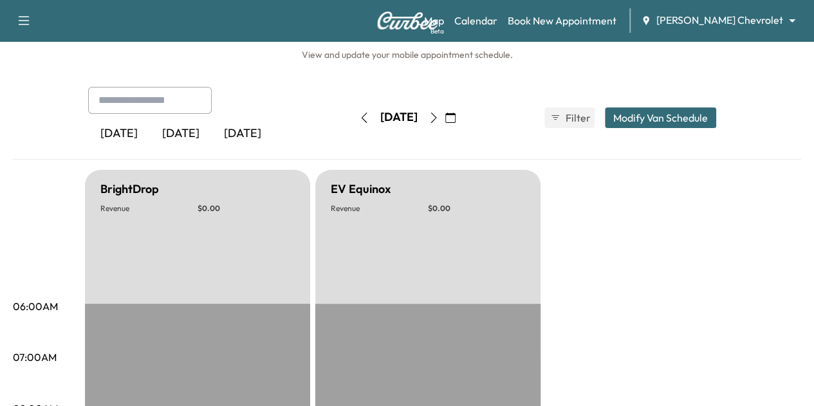
click at [361, 118] on icon "button" at bounding box center [364, 118] width 6 height 10
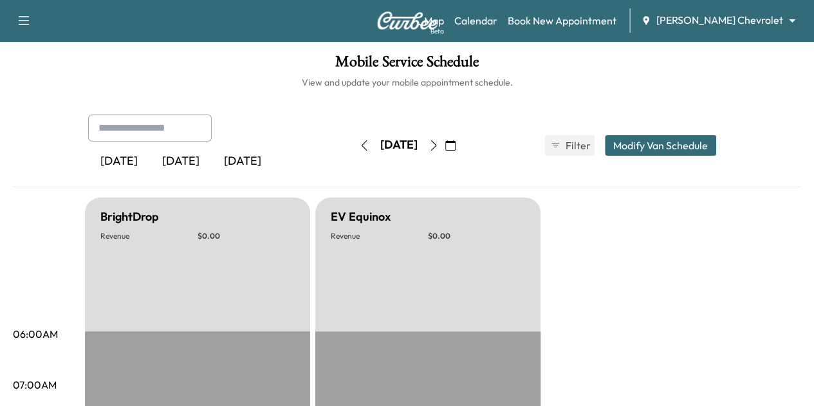
click at [439, 142] on icon "button" at bounding box center [434, 145] width 10 height 10
click at [359, 144] on icon "button" at bounding box center [364, 145] width 10 height 10
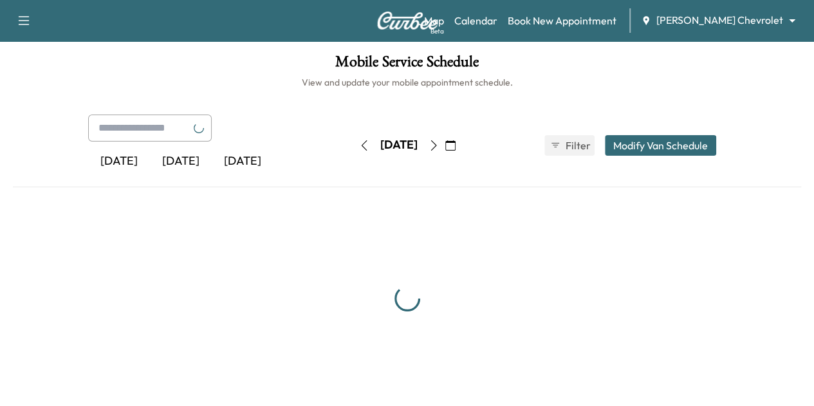
click at [359, 144] on icon "button" at bounding box center [364, 145] width 10 height 10
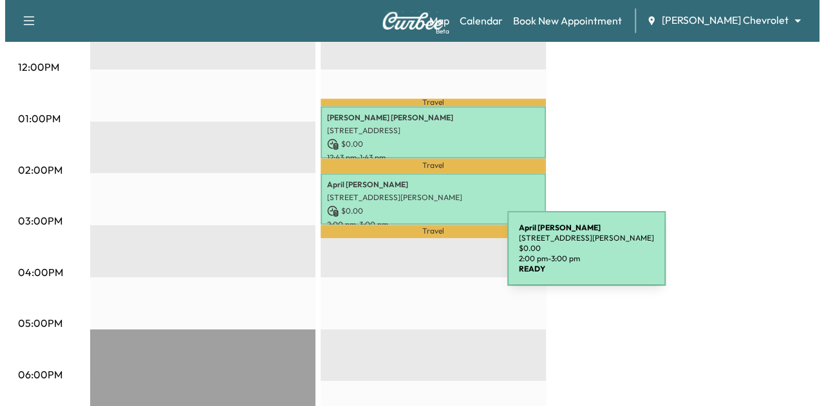
scroll to position [483, 0]
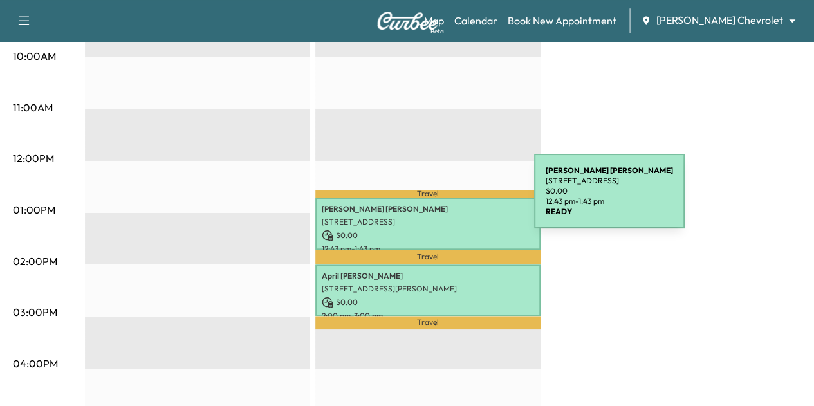
click at [438, 204] on p "[PERSON_NAME]" at bounding box center [428, 209] width 212 height 10
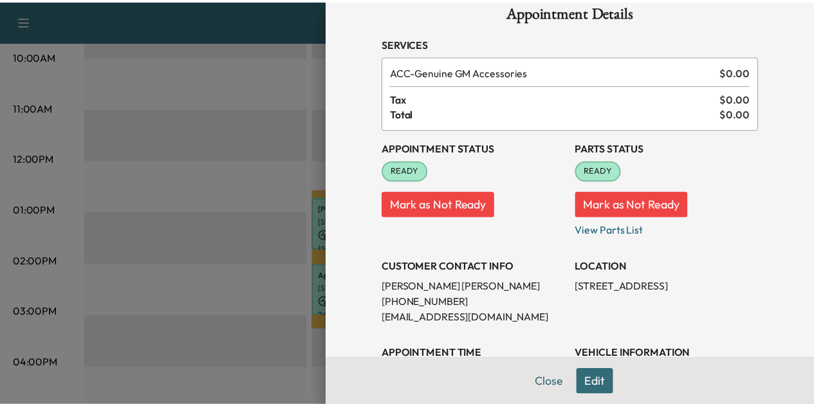
scroll to position [20, 0]
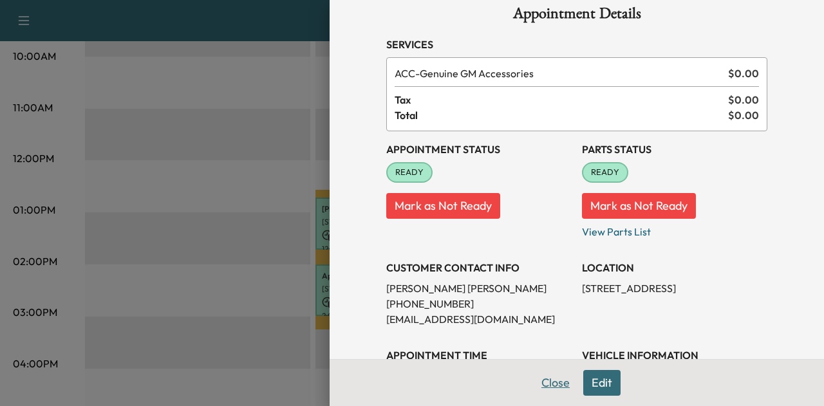
click at [554, 380] on button "Close" at bounding box center [555, 383] width 45 height 26
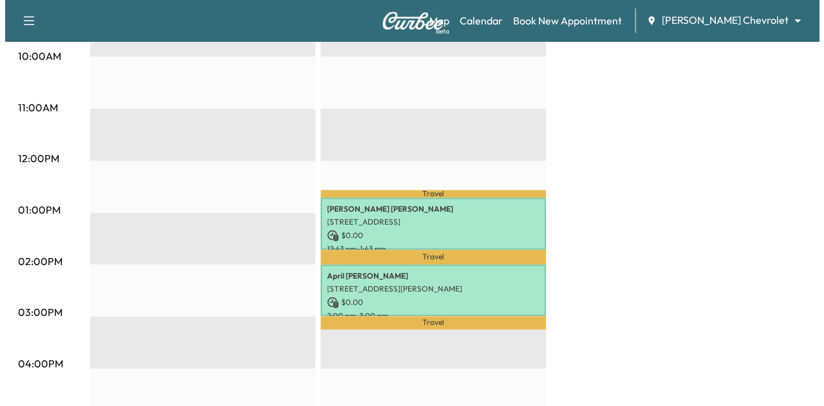
scroll to position [467, 0]
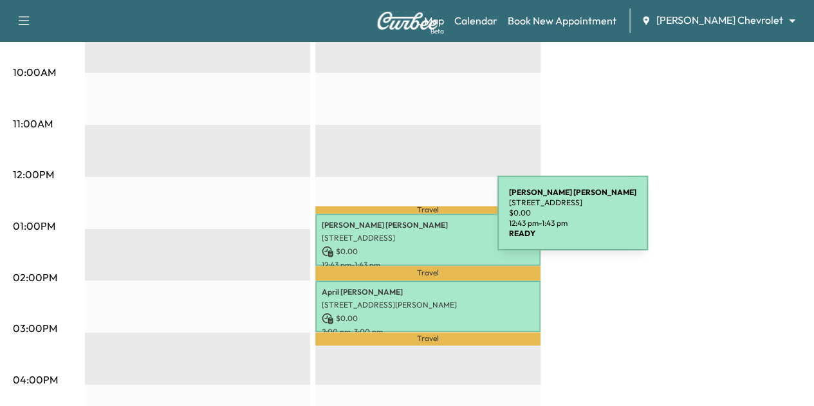
click at [401, 221] on p "[PERSON_NAME]" at bounding box center [428, 225] width 212 height 10
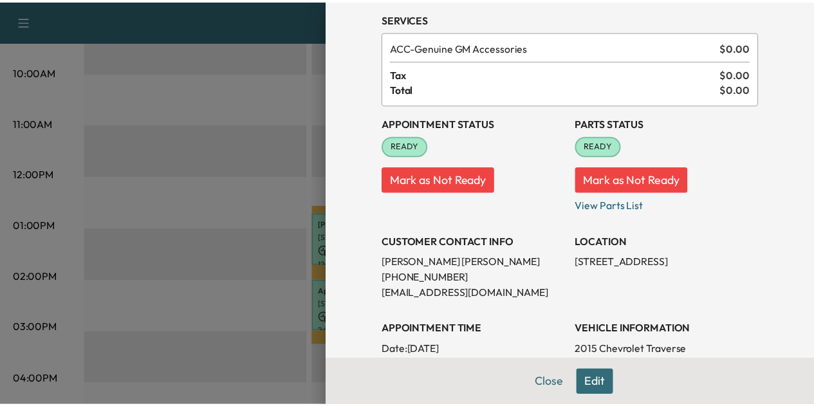
scroll to position [47, 0]
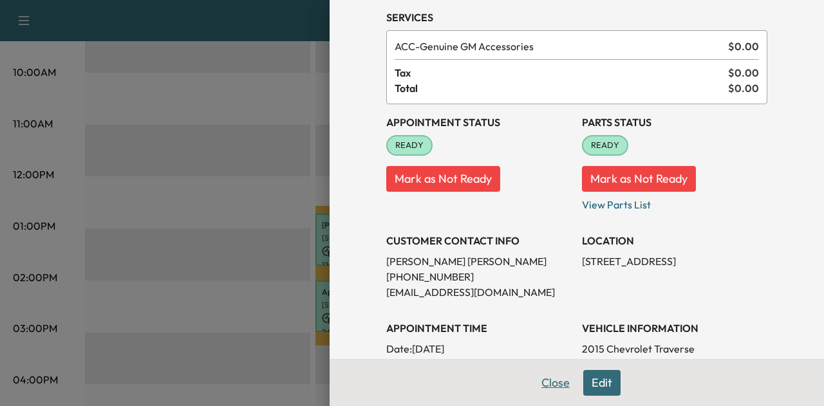
click at [545, 380] on button "Close" at bounding box center [555, 383] width 45 height 26
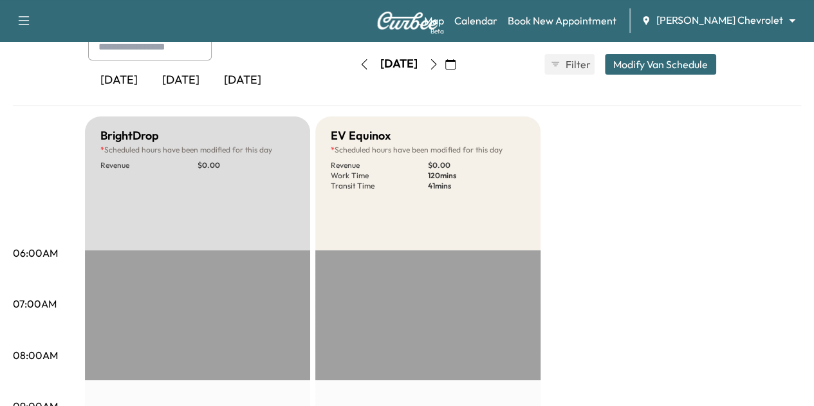
scroll to position [0, 0]
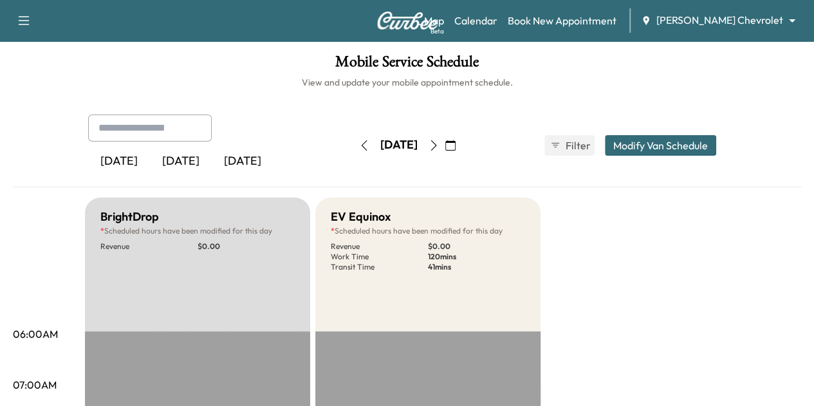
click at [456, 145] on icon "button" at bounding box center [450, 145] width 10 height 10
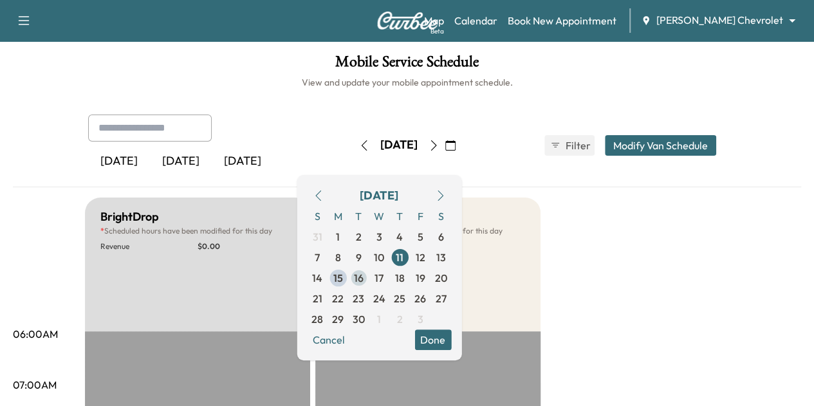
click at [364, 274] on span "16" at bounding box center [359, 277] width 10 height 15
click at [451, 337] on button "Done" at bounding box center [433, 340] width 37 height 21
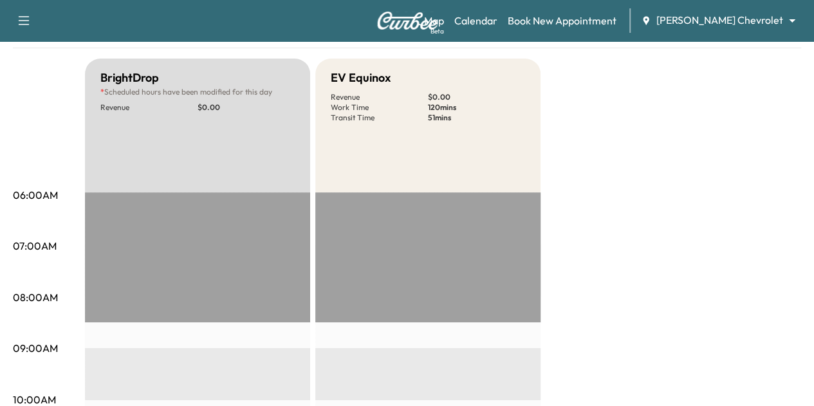
scroll to position [128, 0]
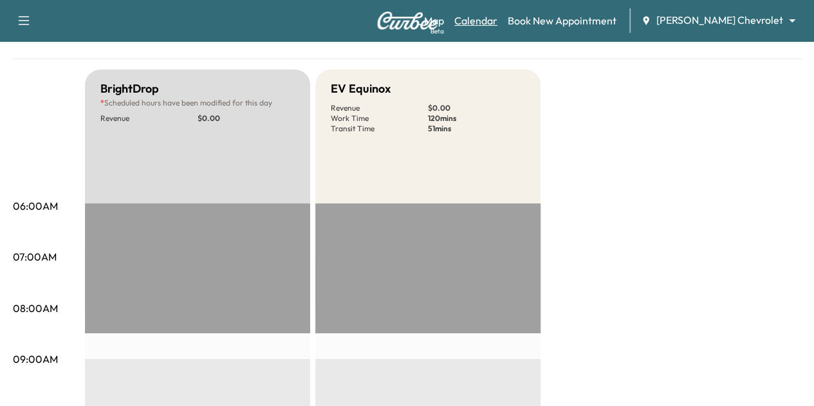
click at [498, 21] on link "Calendar" at bounding box center [475, 20] width 43 height 15
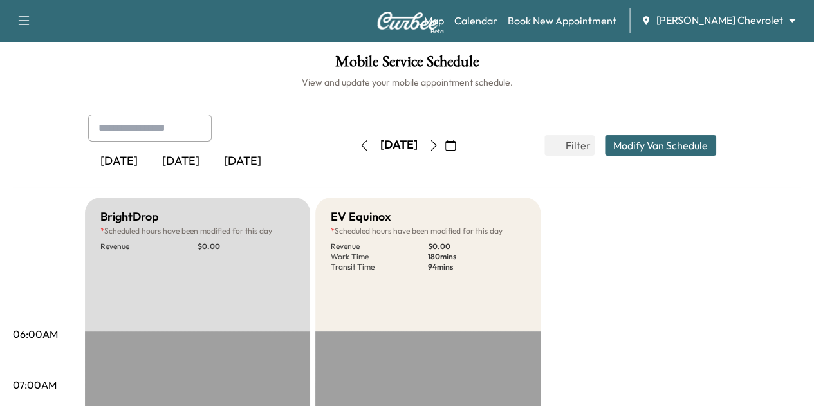
click at [445, 145] on button "button" at bounding box center [434, 145] width 22 height 21
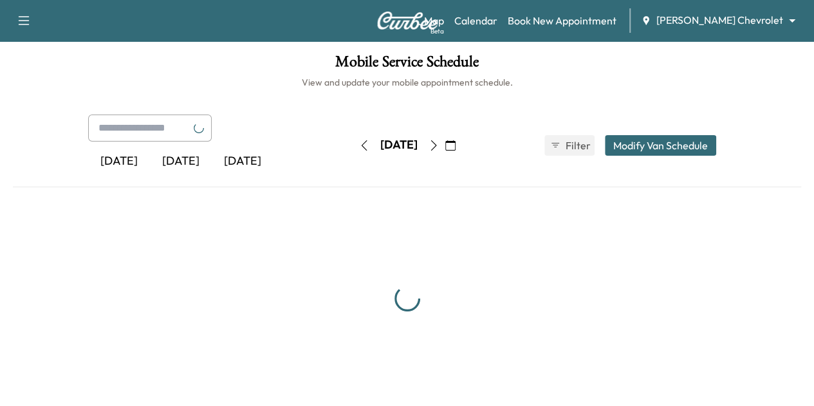
click at [445, 145] on button "button" at bounding box center [434, 145] width 22 height 21
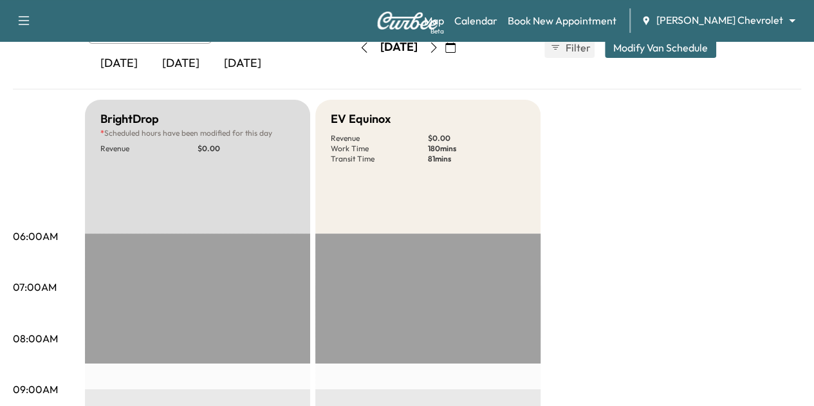
scroll to position [94, 0]
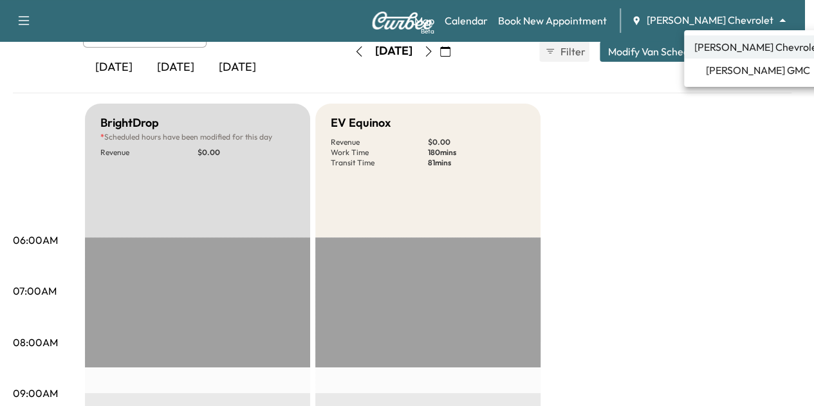
click at [727, 26] on body "Support Log Out Map Beta Calendar Book New Appointment [PERSON_NAME] Chevrolet …" at bounding box center [407, 109] width 814 height 406
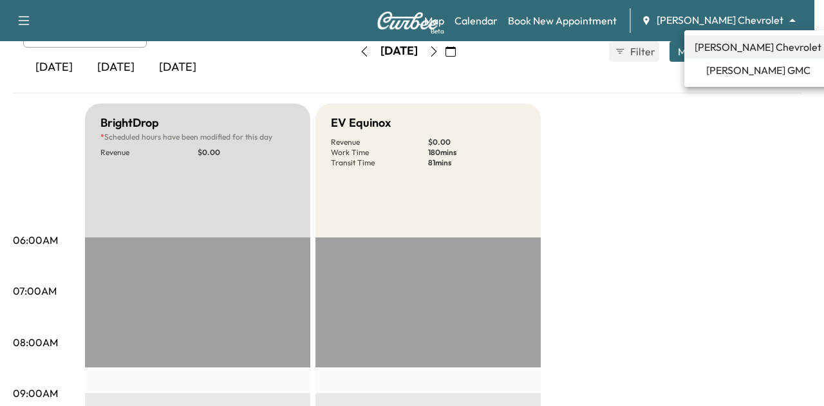
click at [734, 69] on span "[PERSON_NAME] GMC" at bounding box center [758, 69] width 104 height 15
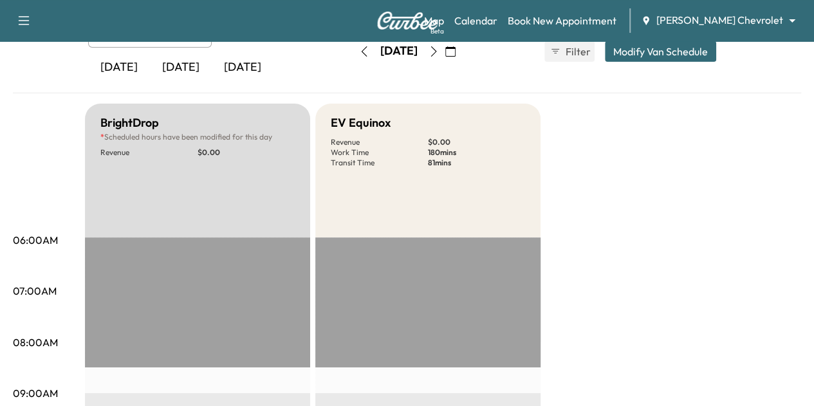
scroll to position [0, 0]
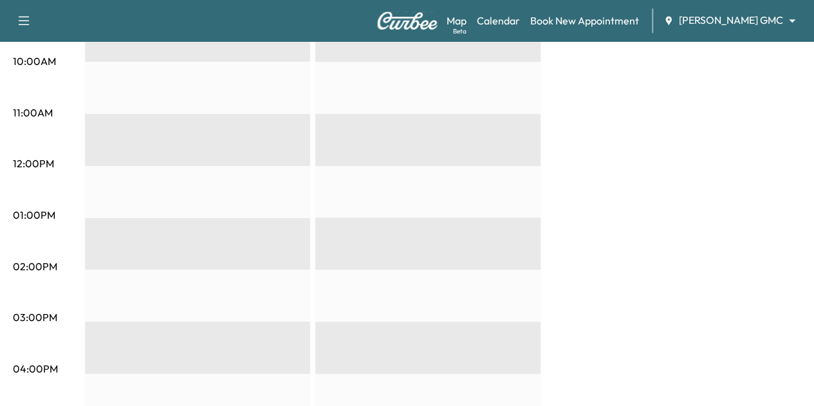
scroll to position [477, 0]
